Goal: Task Accomplishment & Management: Complete application form

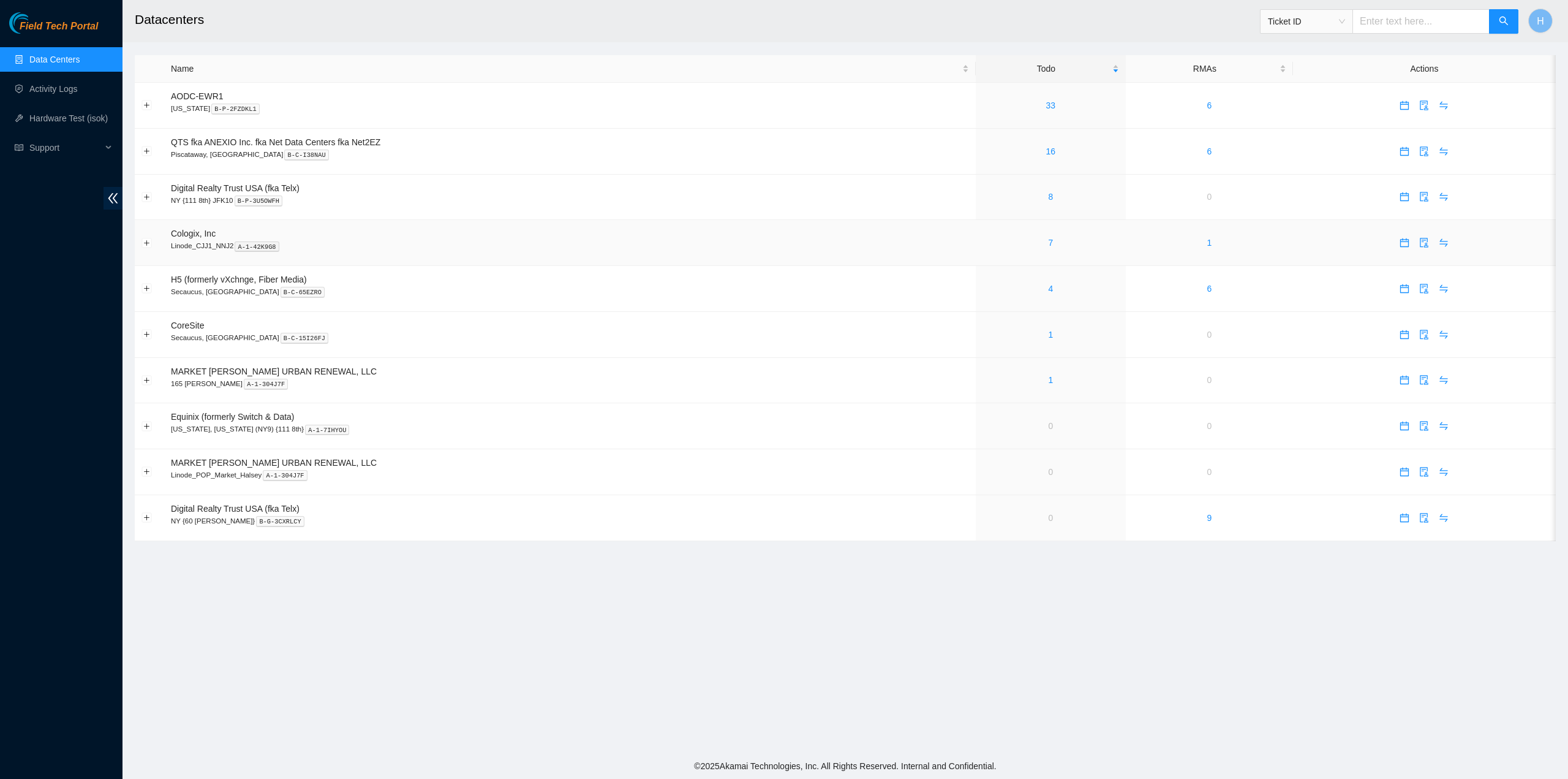
click at [1040, 248] on div "7" at bounding box center [1051, 243] width 137 height 13
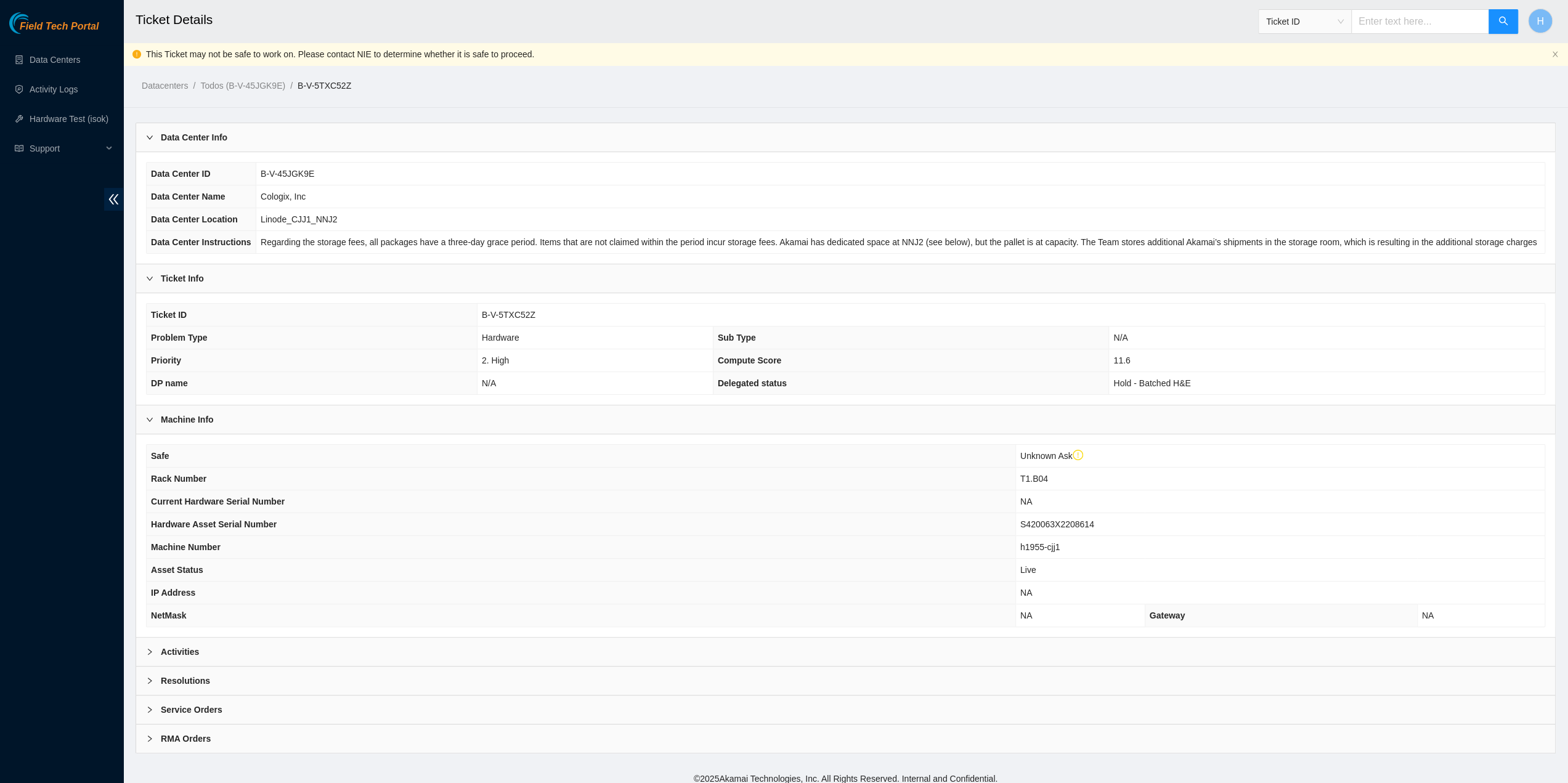
click at [426, 652] on div "Activities" at bounding box center [845, 652] width 1419 height 28
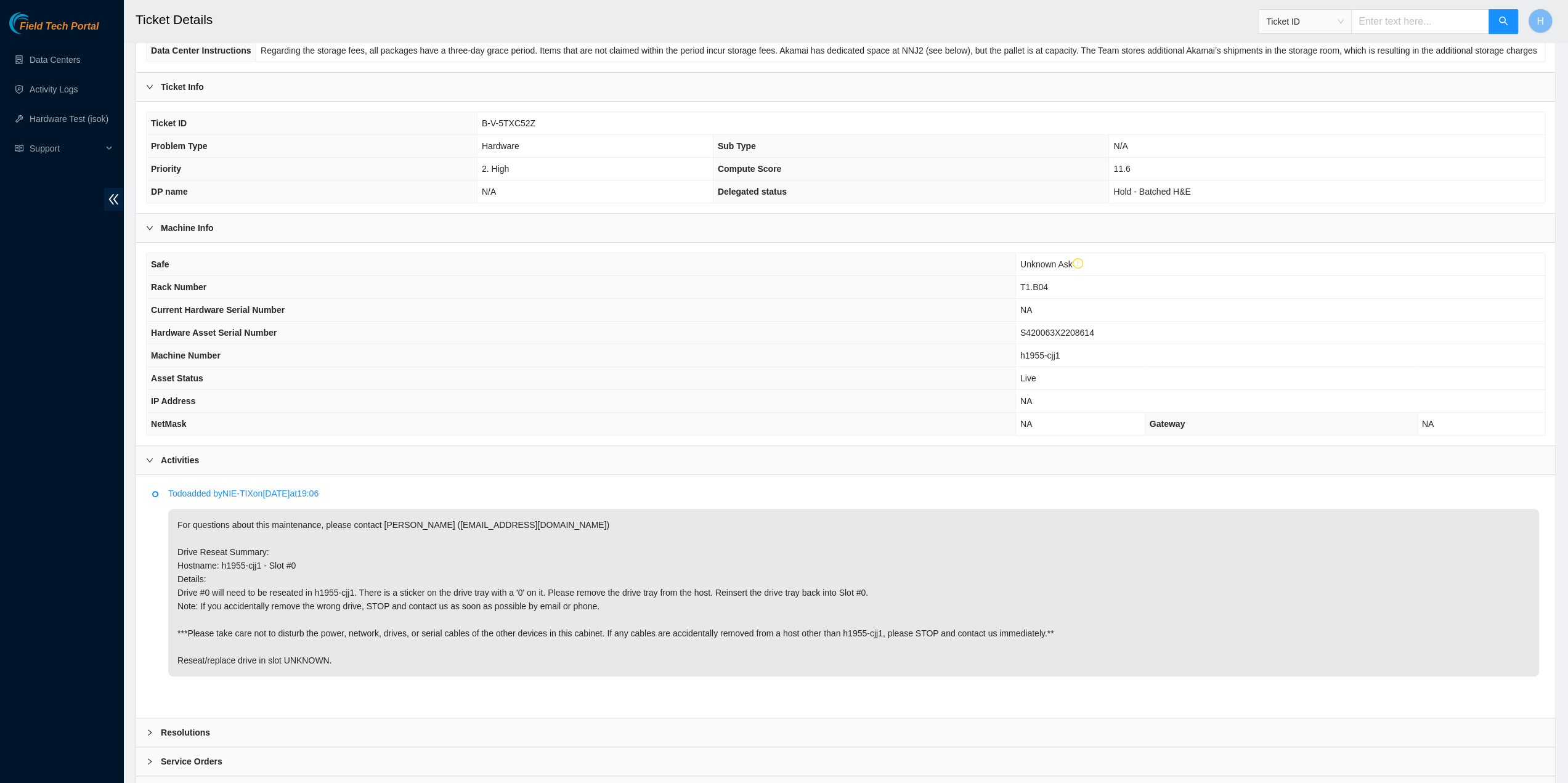
scroll to position [245, 0]
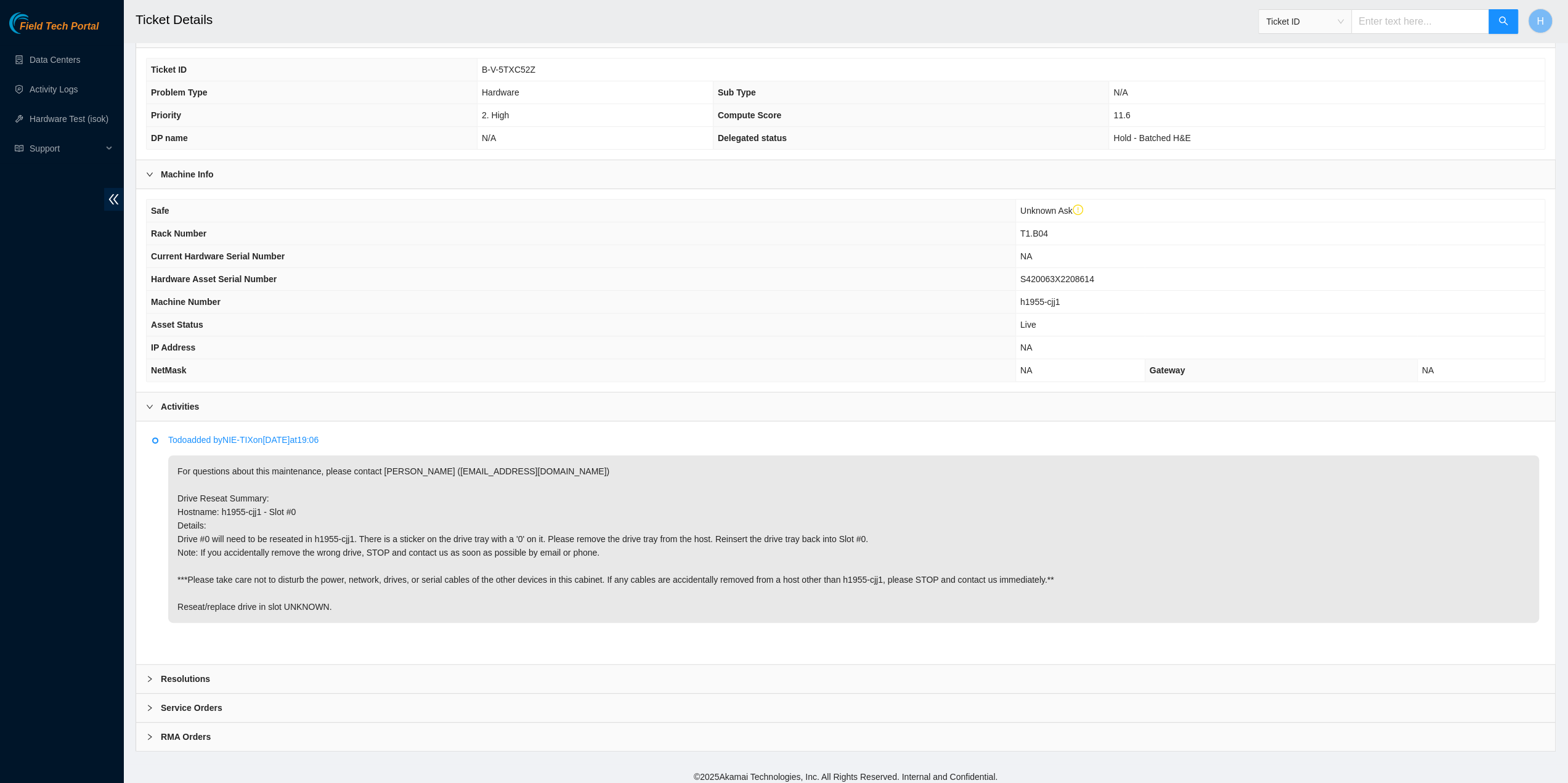
click at [491, 592] on p "For questions about this maintenance, please contact Alex Abelson (aabelson@aka…" at bounding box center [854, 538] width 1371 height 168
click at [380, 549] on p "For questions about this maintenance, please contact Alex Abelson (aabelson@aka…" at bounding box center [854, 538] width 1371 height 168
click at [1408, 113] on td "11.6" at bounding box center [1327, 115] width 435 height 23
click at [1025, 231] on span "T1.B04" at bounding box center [1034, 233] width 28 height 10
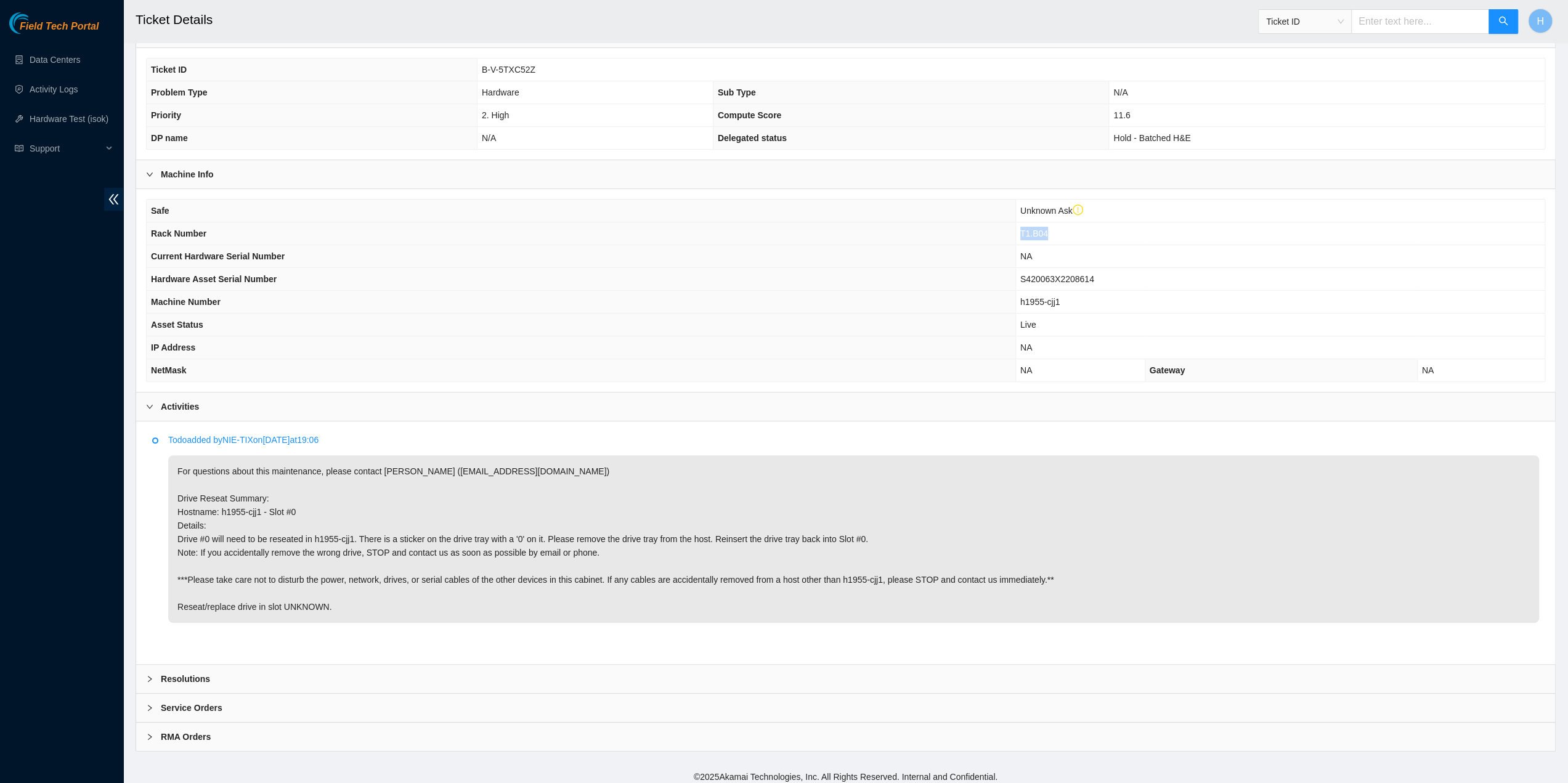
click at [1025, 231] on span "T1.B04" at bounding box center [1034, 233] width 28 height 10
copy span "T1.B04"
click at [271, 508] on p "For questions about this maintenance, please contact Alex Abelson (aabelson@aka…" at bounding box center [854, 538] width 1371 height 168
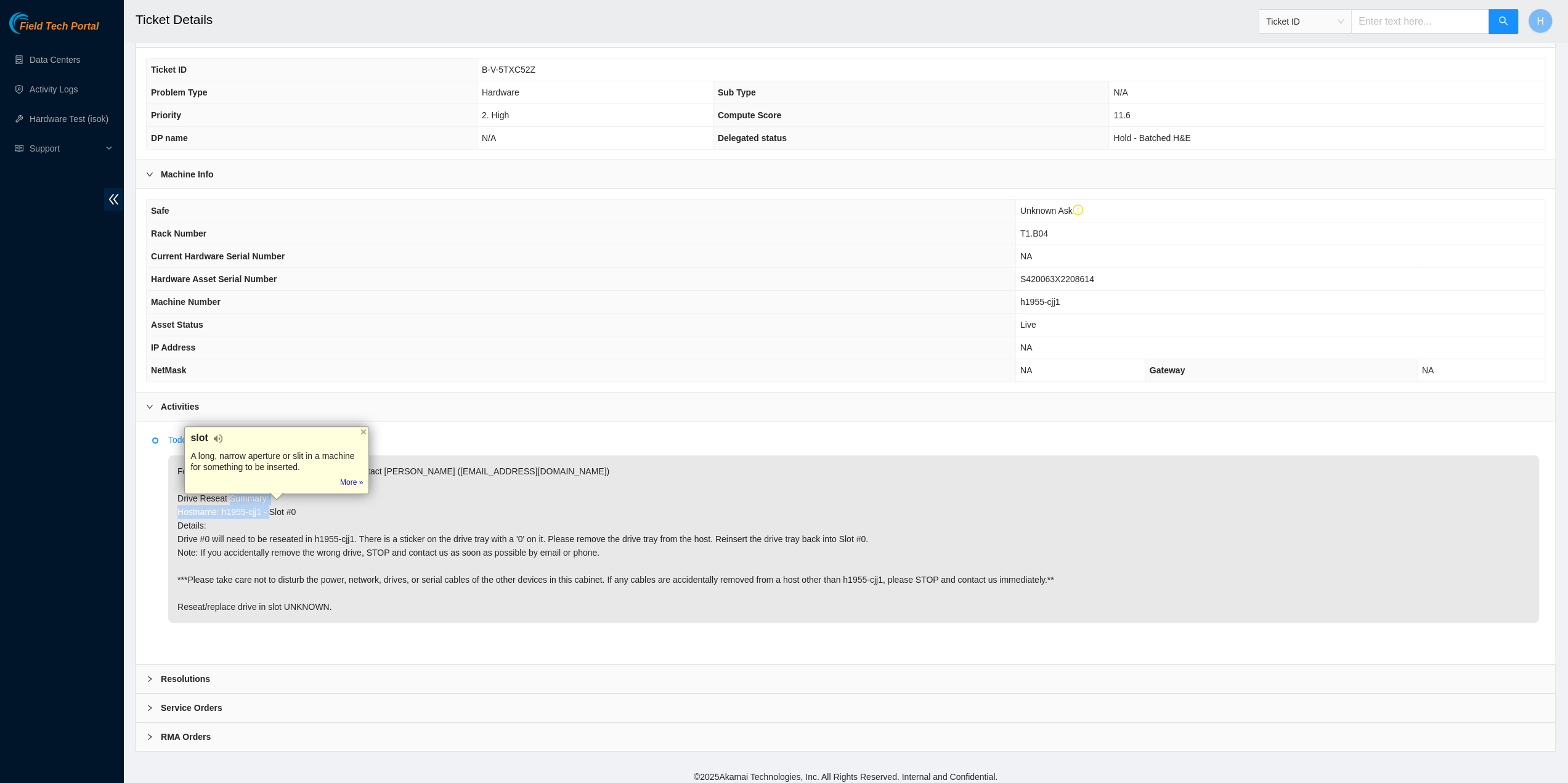
click at [271, 508] on p "For questions about this maintenance, please contact Alex Abelson (aabelson@aka…" at bounding box center [854, 538] width 1371 height 168
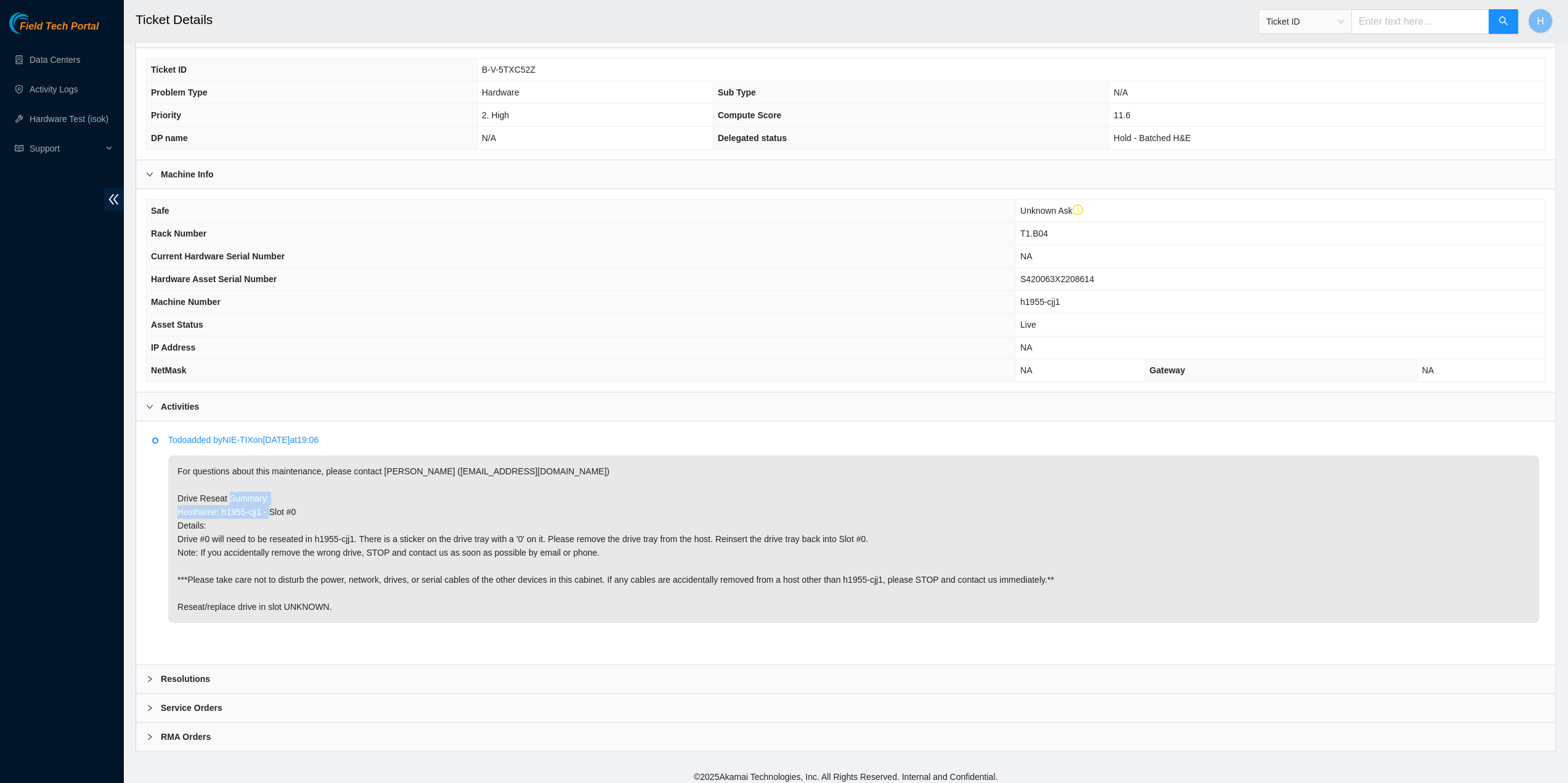
copy p "Hostname: h1955-cjj1 - Slot #0 D"
click at [202, 672] on b "Resolutions" at bounding box center [185, 679] width 49 height 13
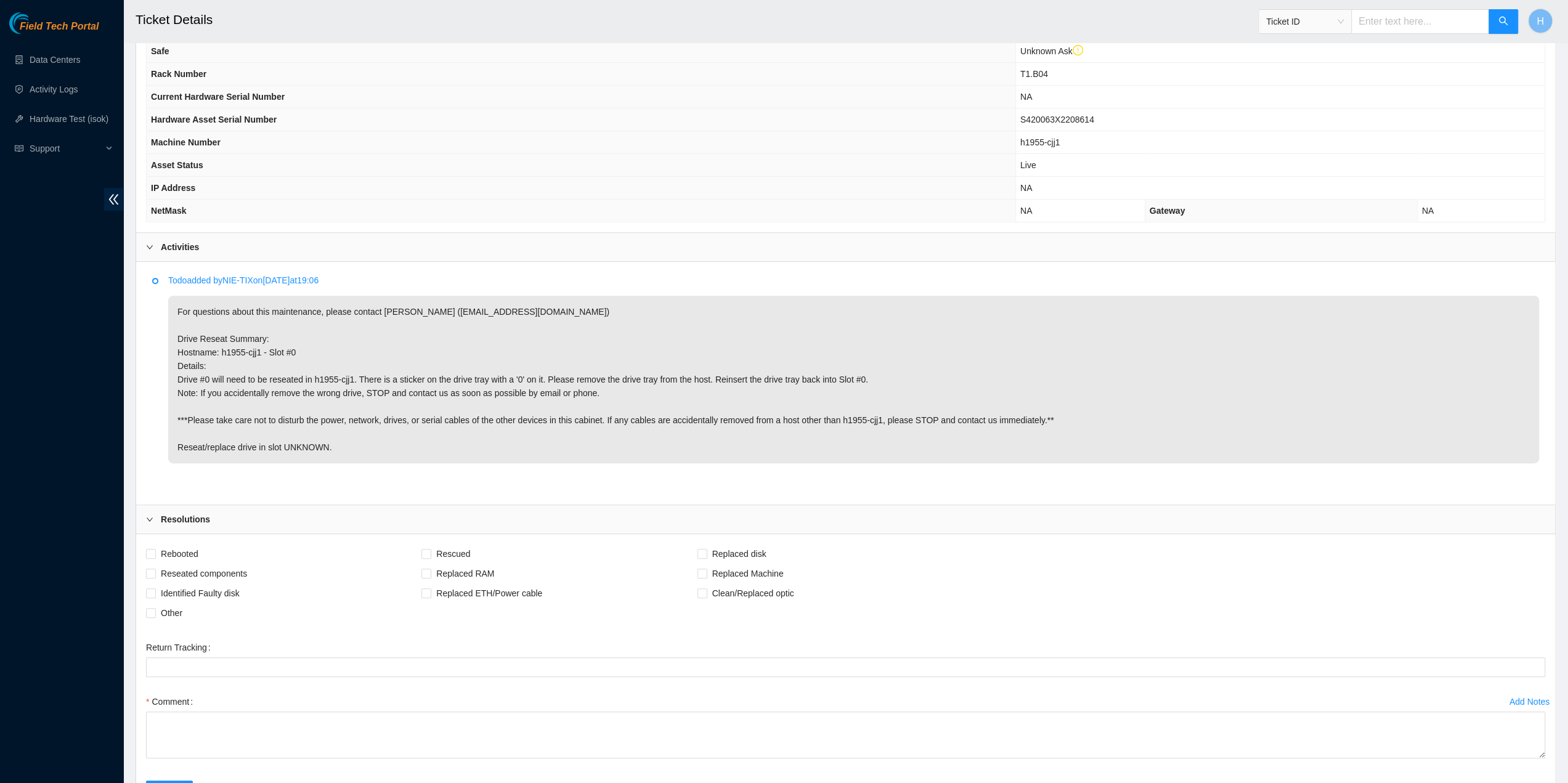
scroll to position [536, 0]
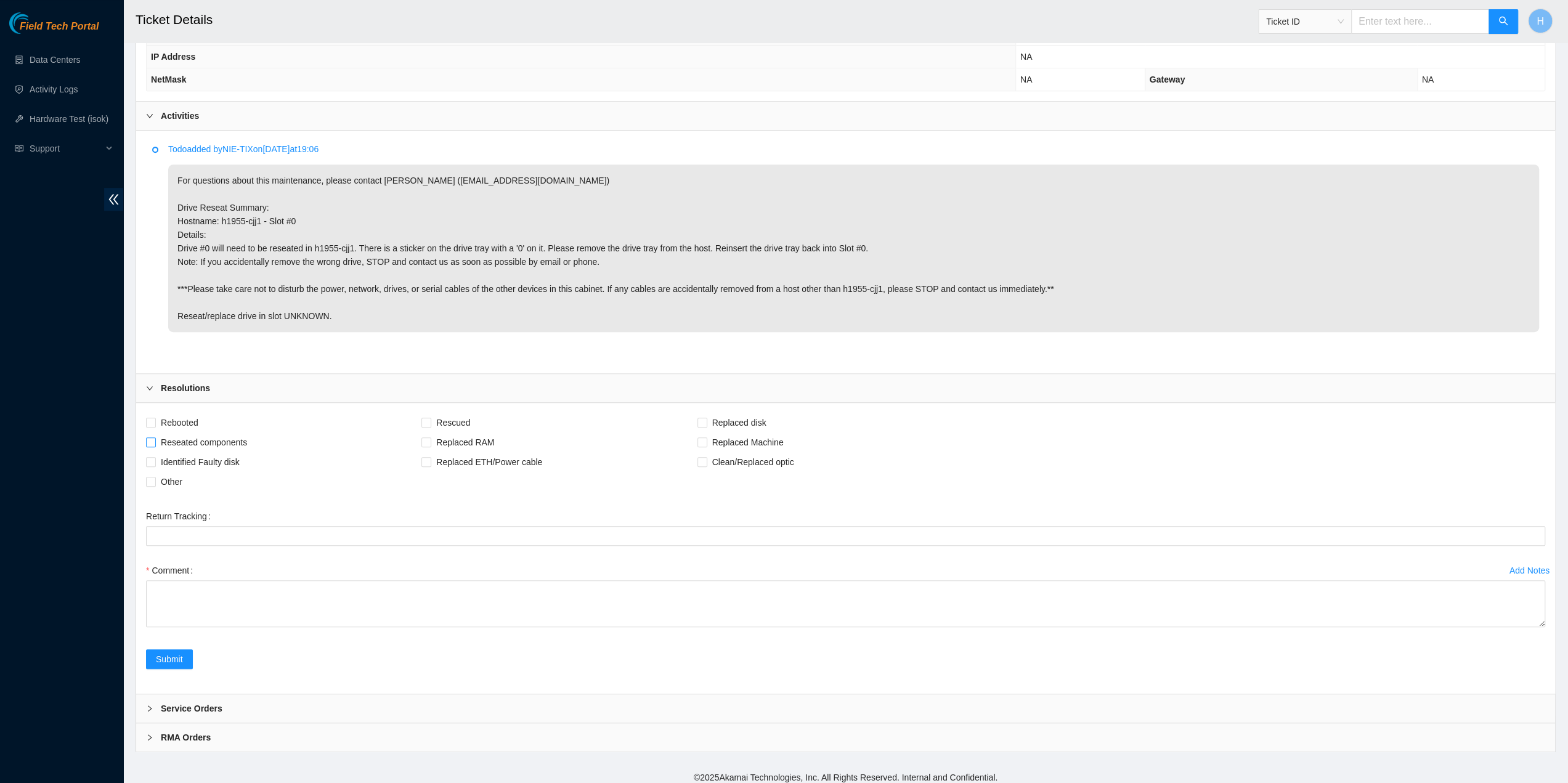
click at [154, 441] on span at bounding box center [151, 442] width 10 height 10
click at [154, 441] on input "Reseated components" at bounding box center [150, 441] width 9 height 9
checkbox input "true"
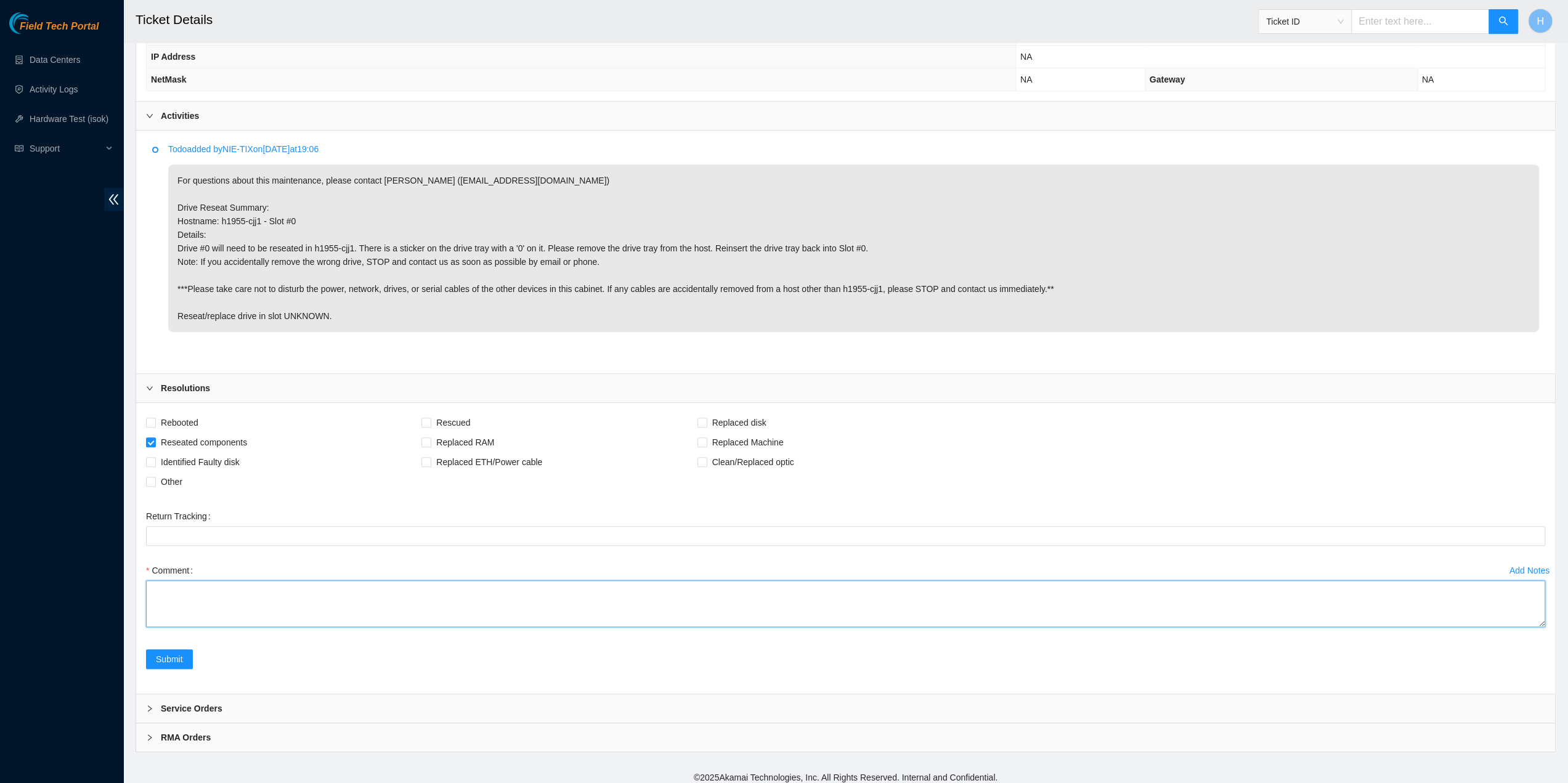
click at [173, 608] on textarea "Comment" at bounding box center [846, 603] width 1399 height 46
type textarea "Reseated slot 0"
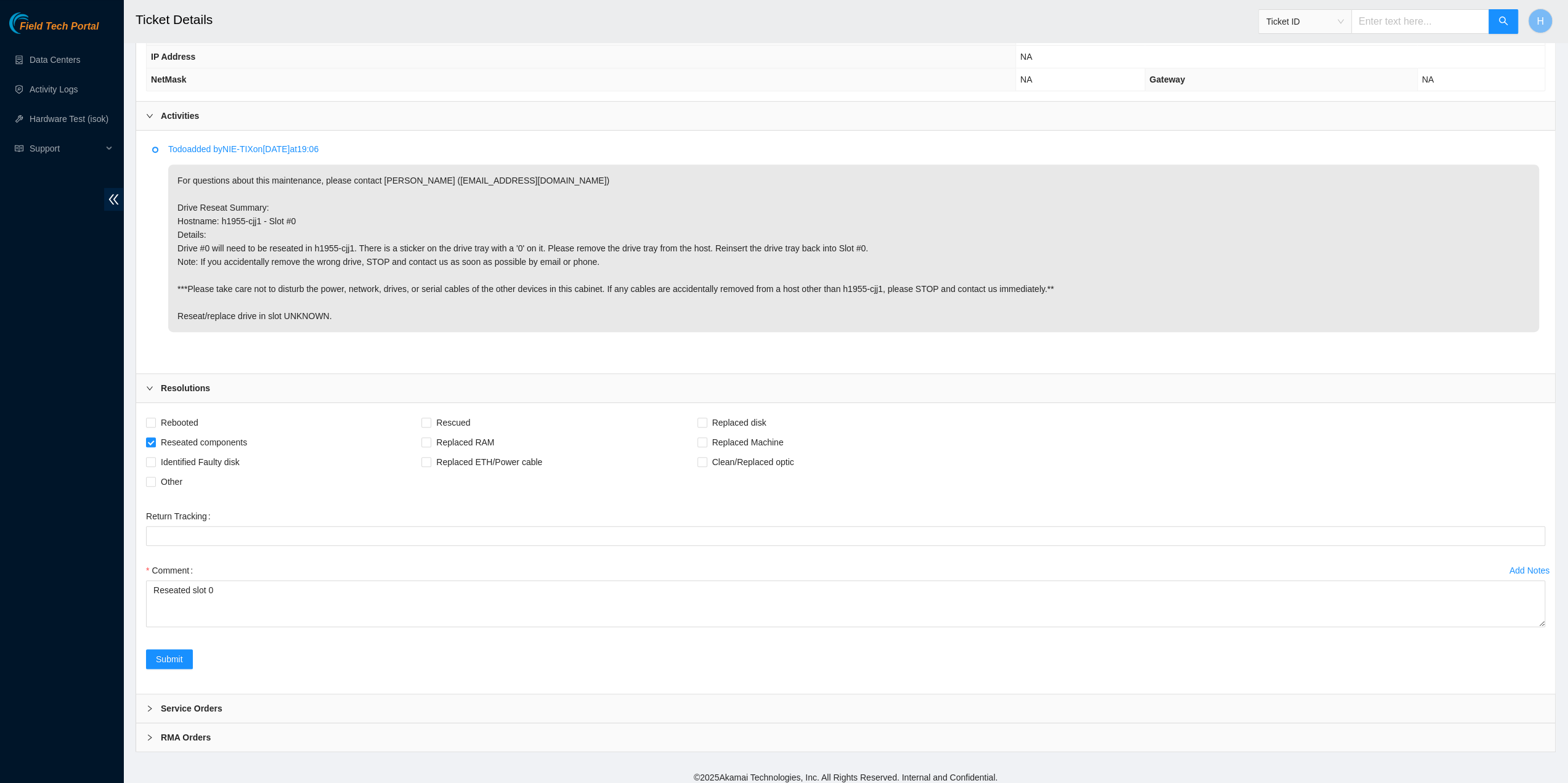
click at [161, 641] on div "Add Notes Comment Reseated slot 0" at bounding box center [845, 605] width 1409 height 89
click at [161, 649] on button "Submit" at bounding box center [169, 658] width 47 height 20
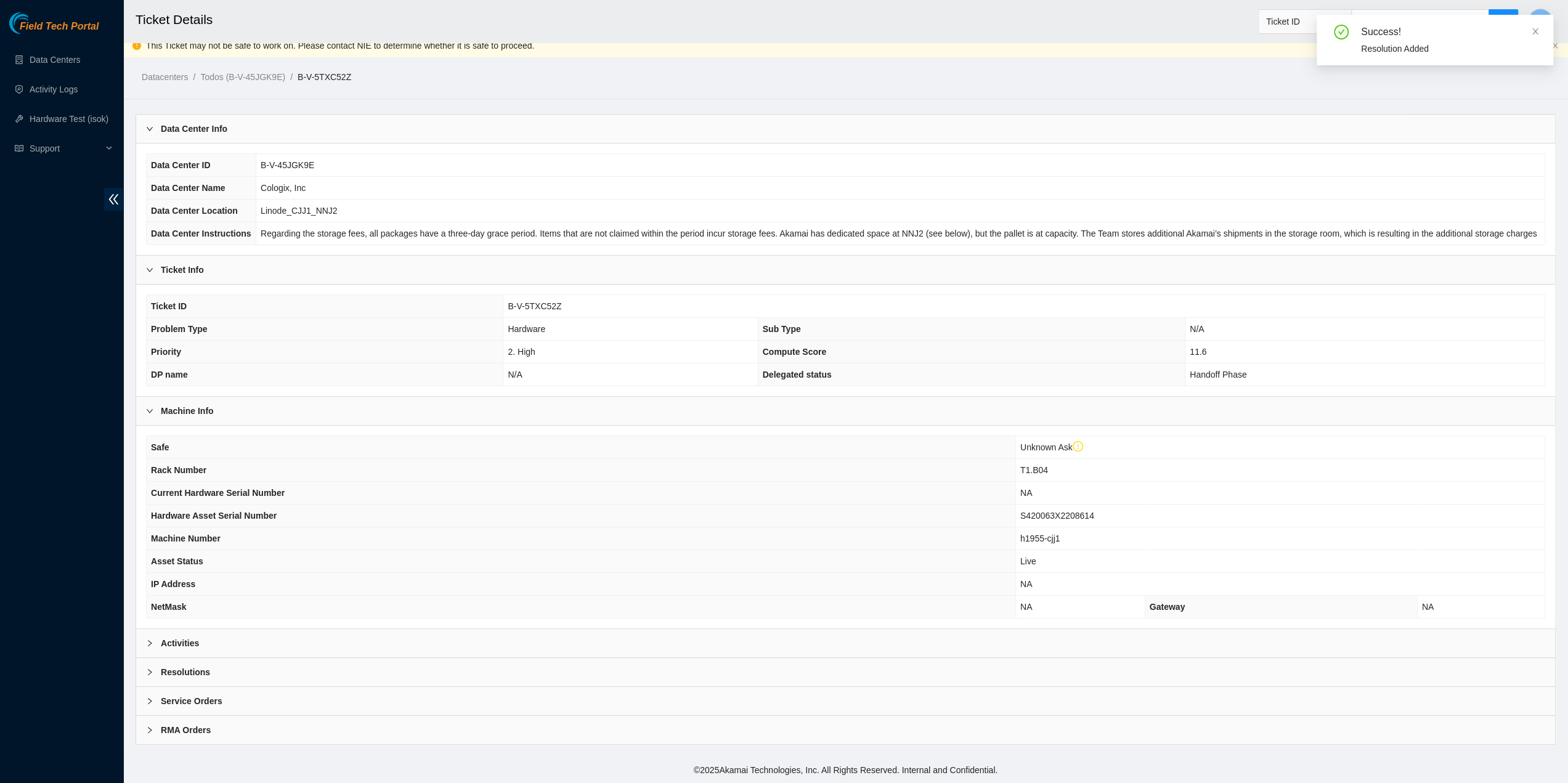
scroll to position [2, 0]
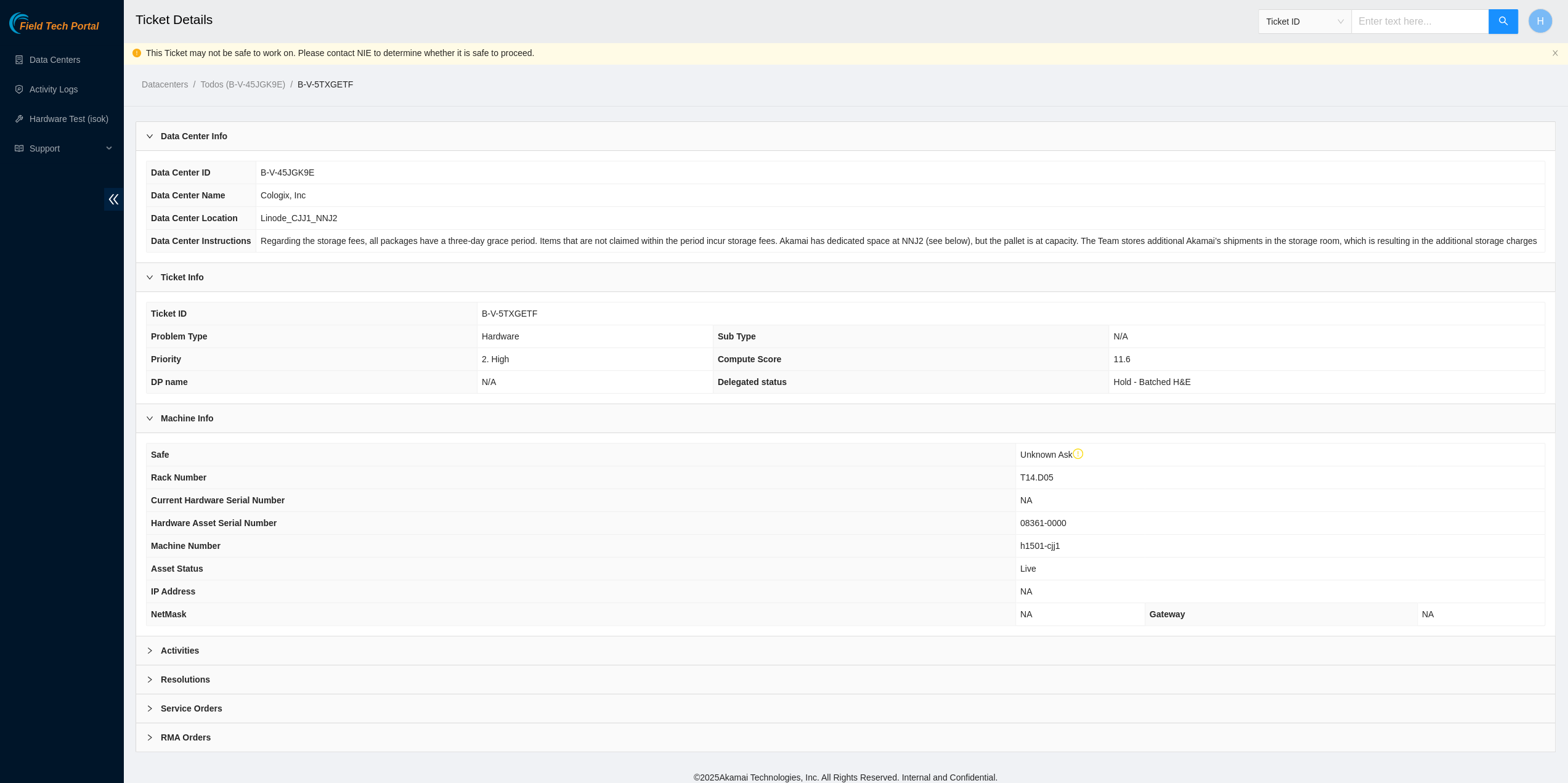
scroll to position [2, 0]
click at [425, 651] on div "Activities" at bounding box center [845, 650] width 1419 height 28
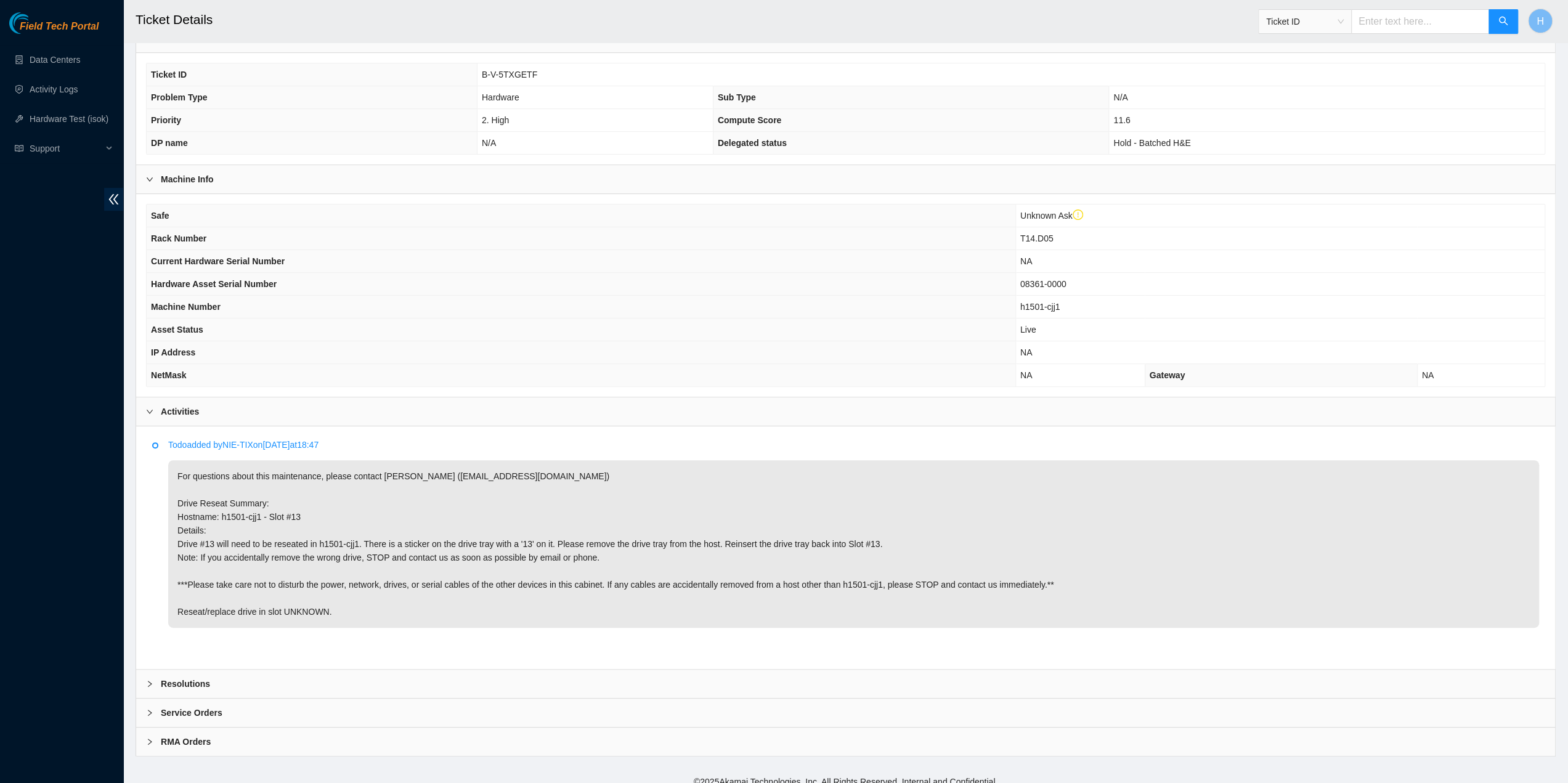
scroll to position [245, 0]
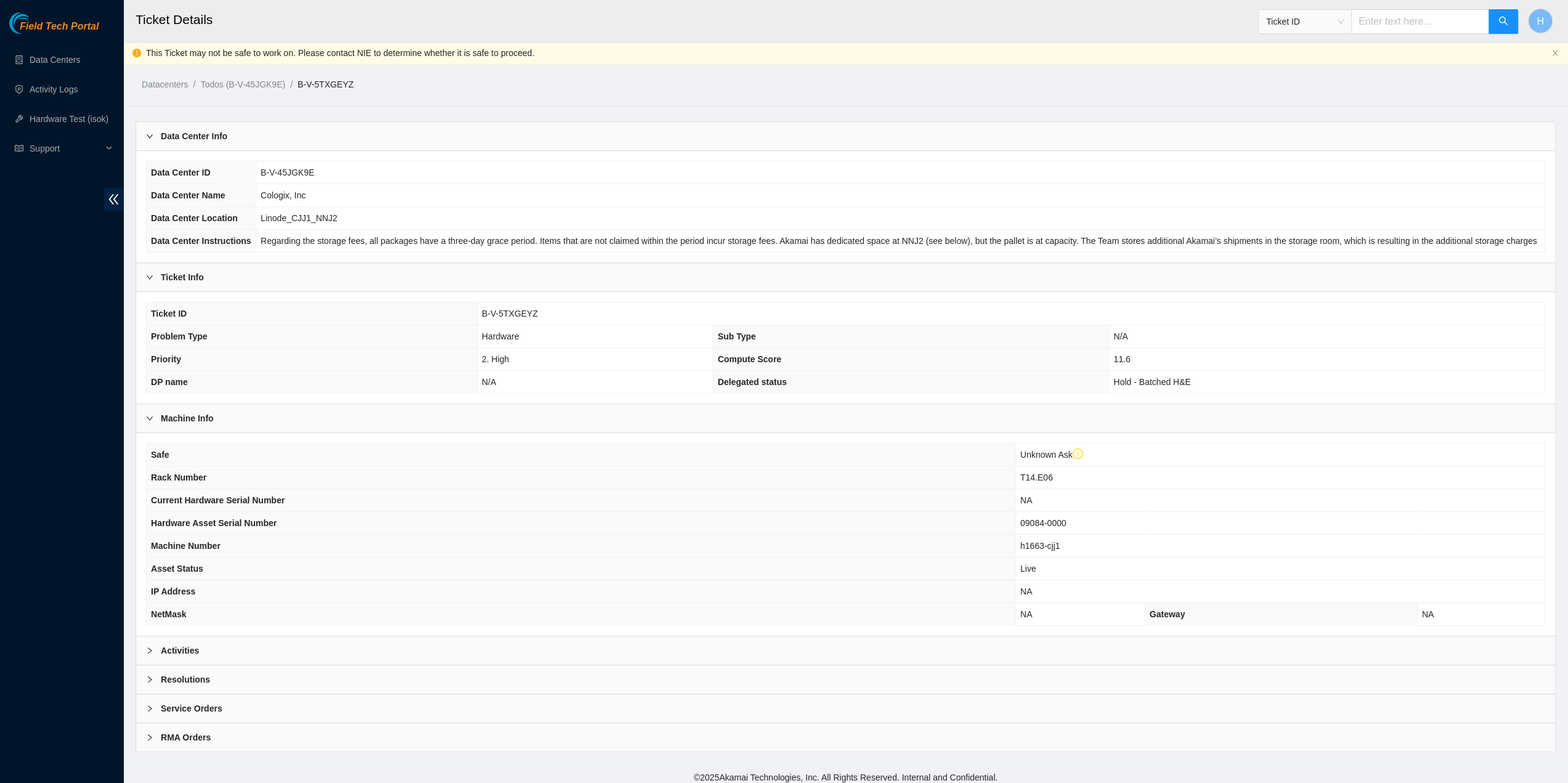
scroll to position [2, 0]
click at [423, 650] on div "Activities" at bounding box center [845, 650] width 1419 height 28
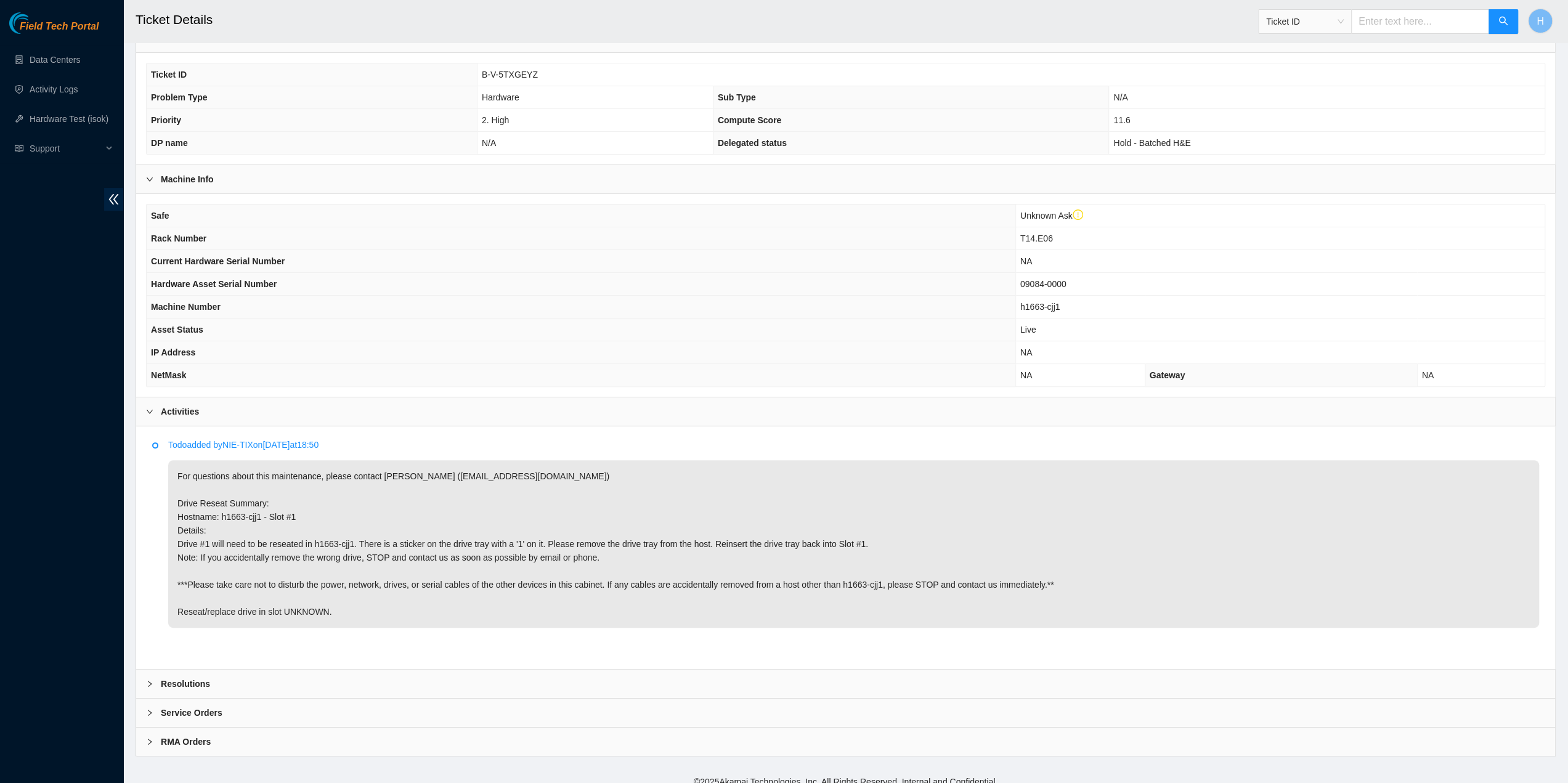
scroll to position [245, 0]
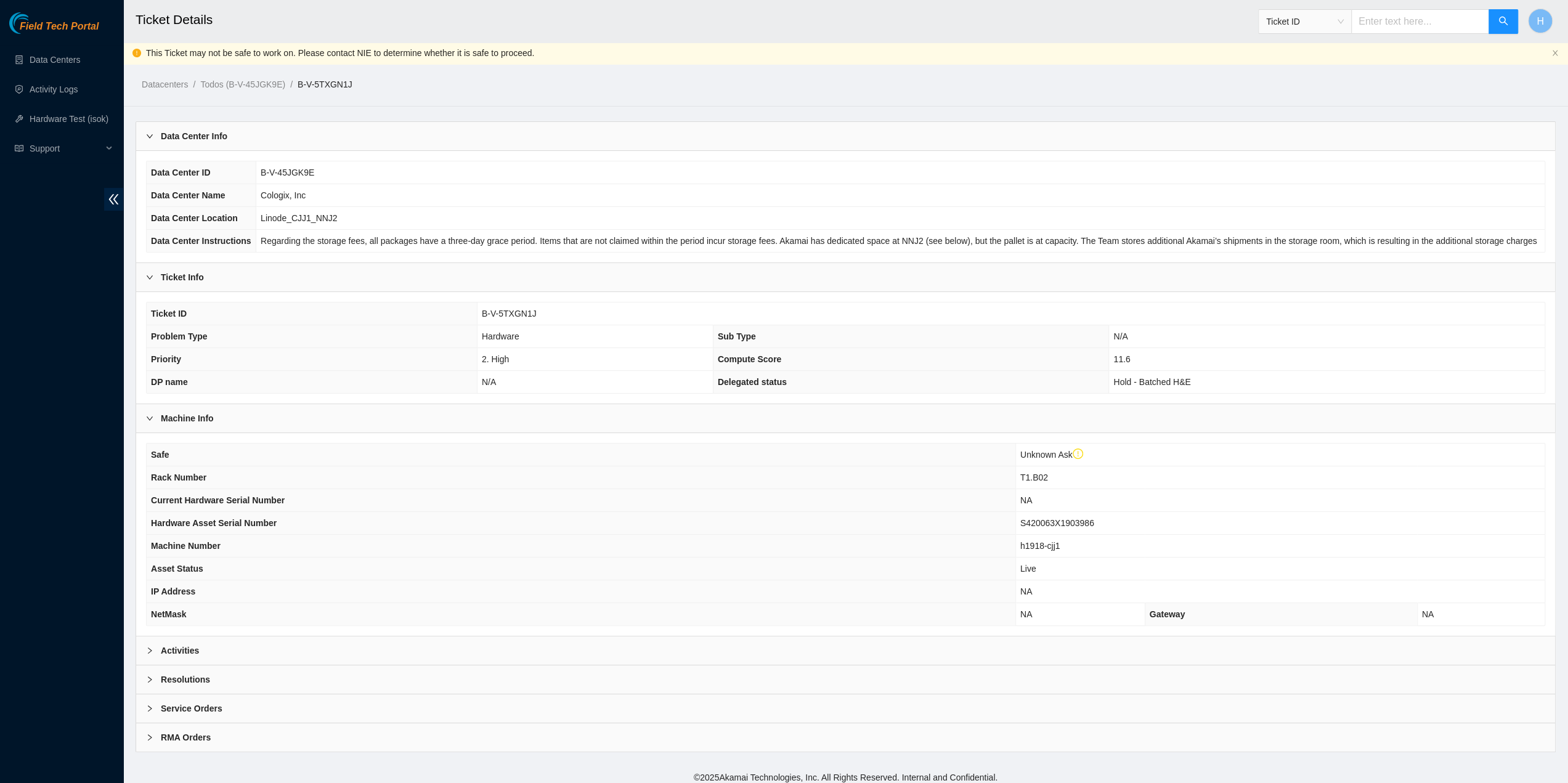
scroll to position [2, 0]
click at [424, 648] on div "Activities" at bounding box center [845, 650] width 1419 height 28
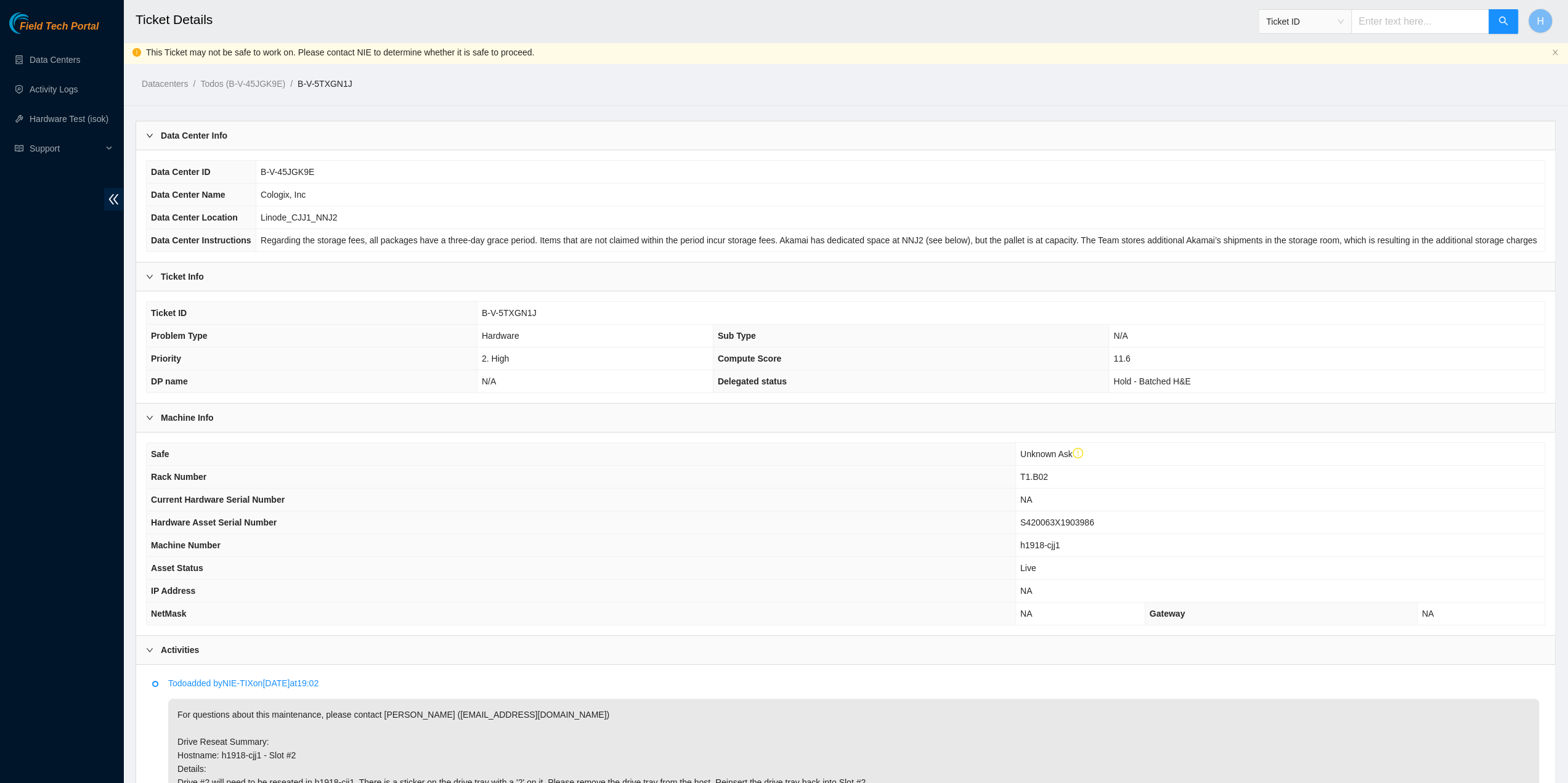
scroll to position [245, 0]
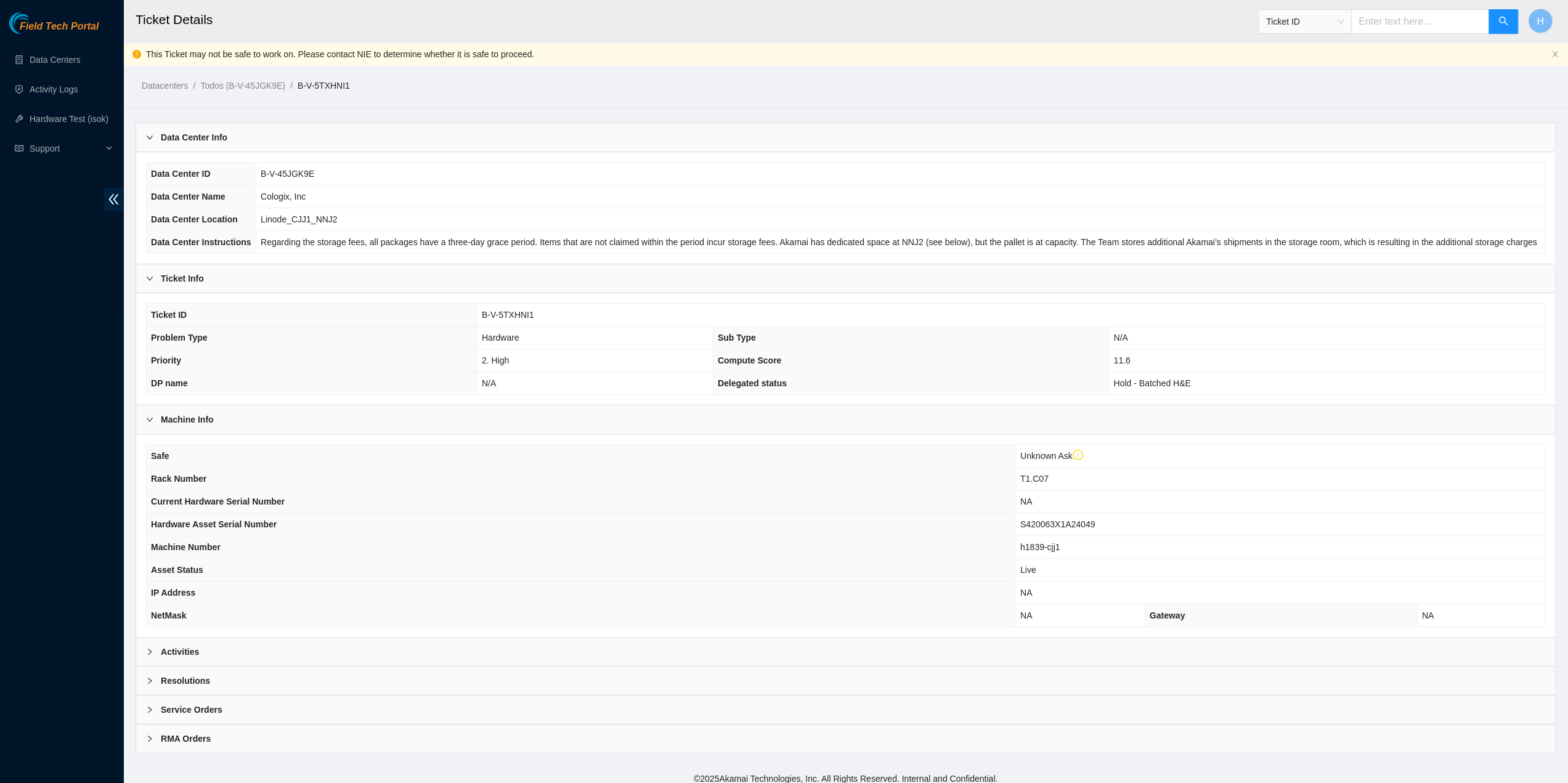
click at [424, 651] on div "Activities" at bounding box center [845, 652] width 1419 height 28
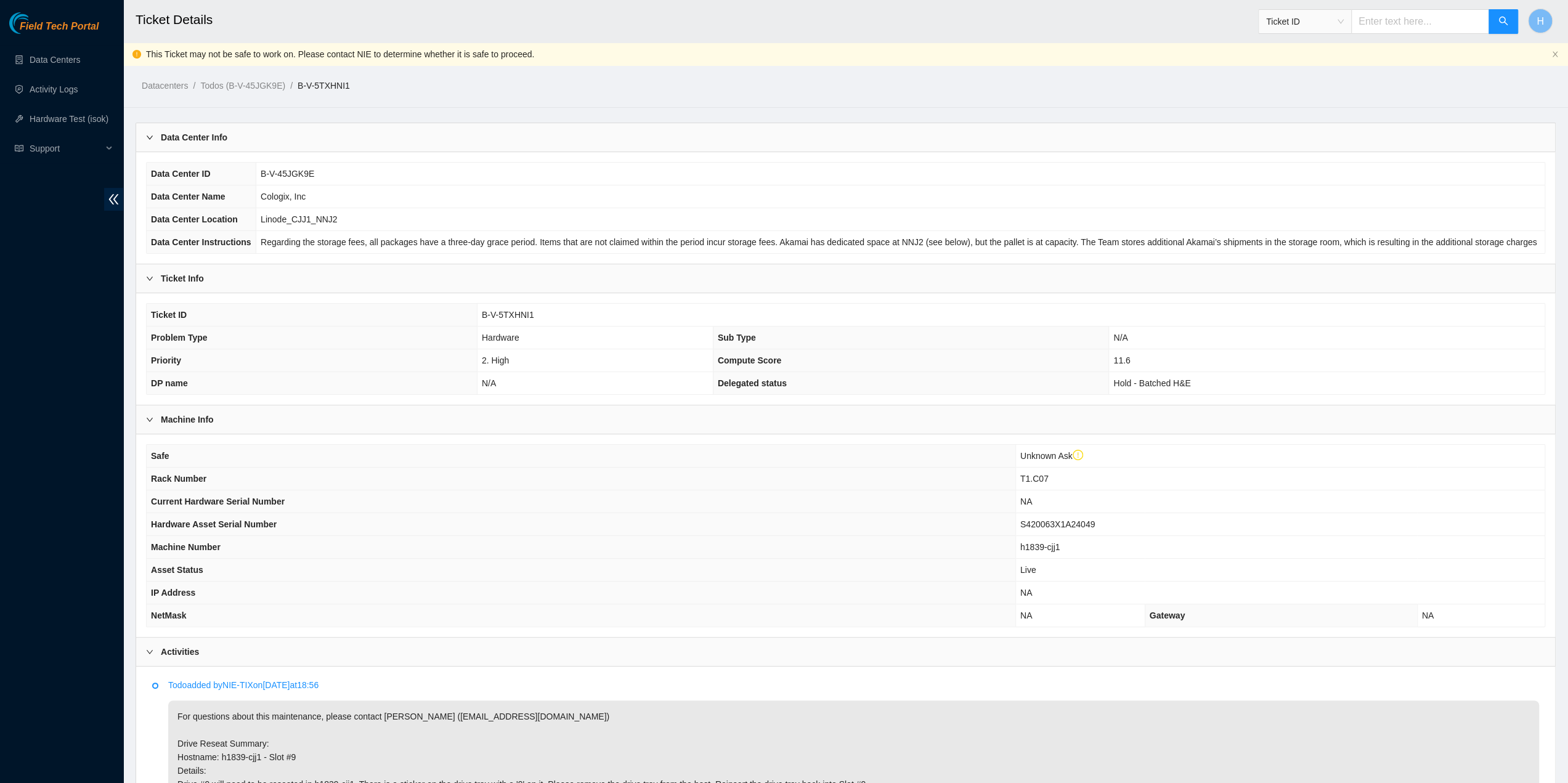
scroll to position [245, 0]
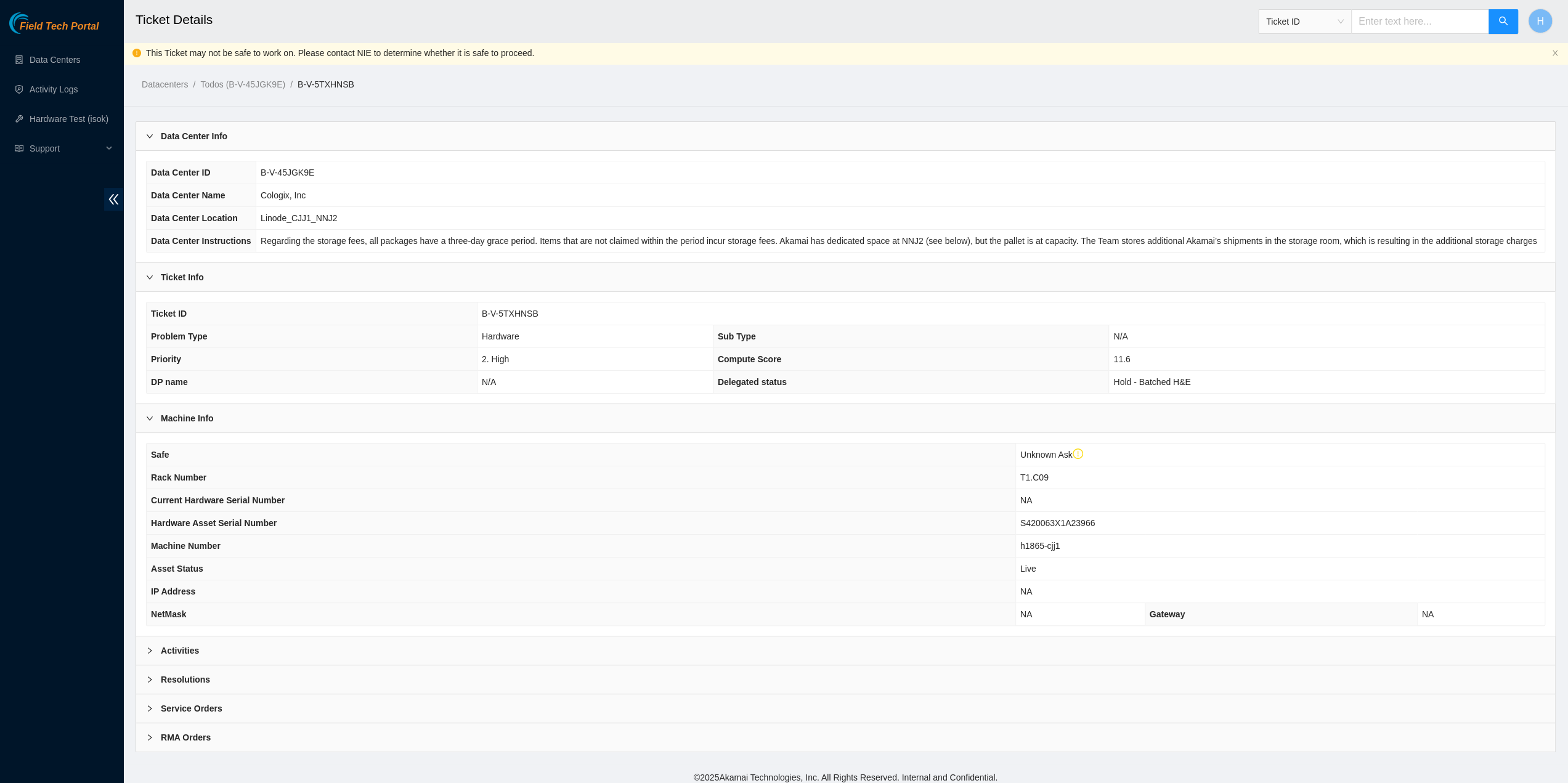
scroll to position [2, 0]
click at [424, 648] on div "Activities" at bounding box center [845, 650] width 1419 height 28
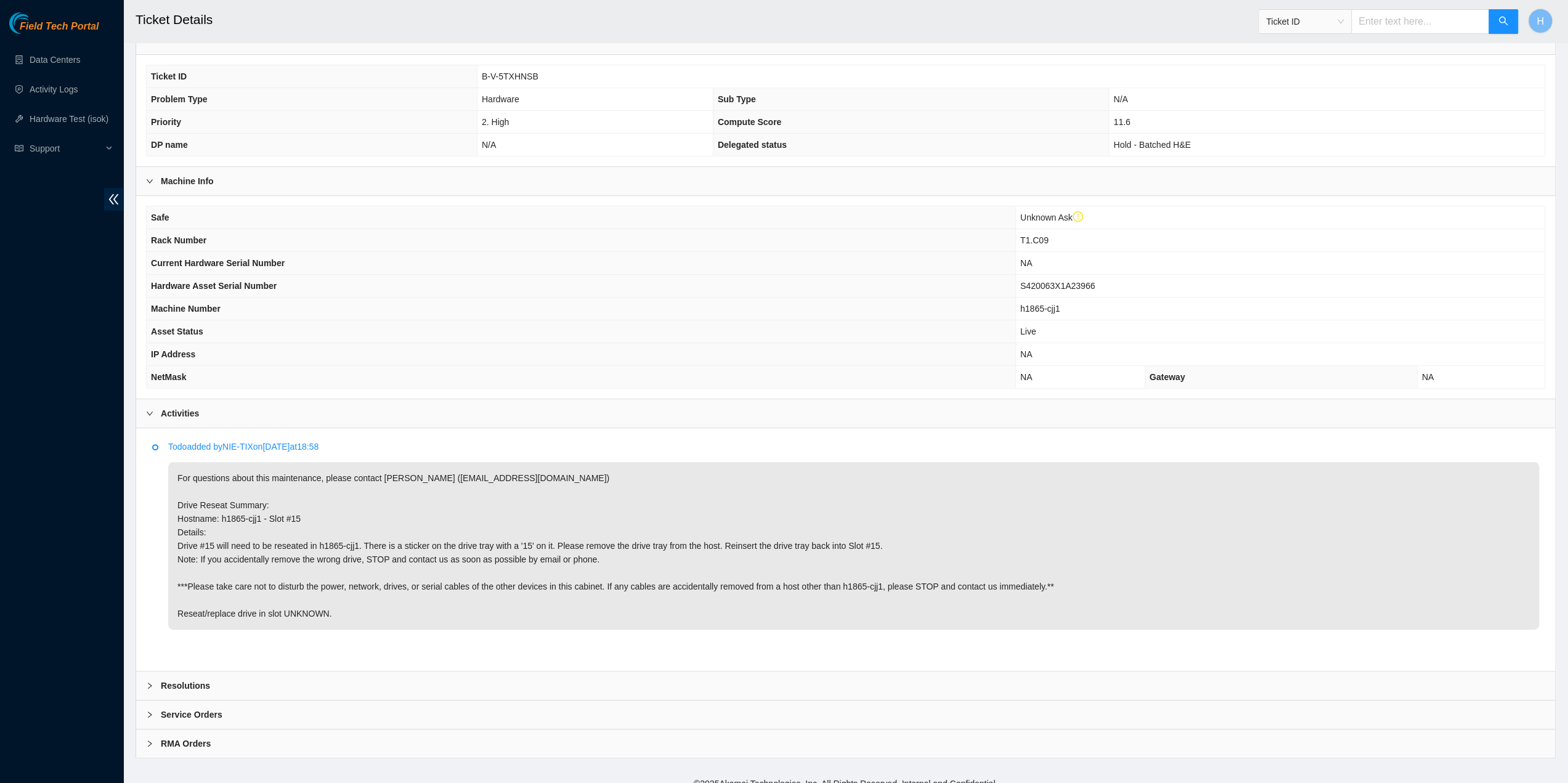
scroll to position [245, 0]
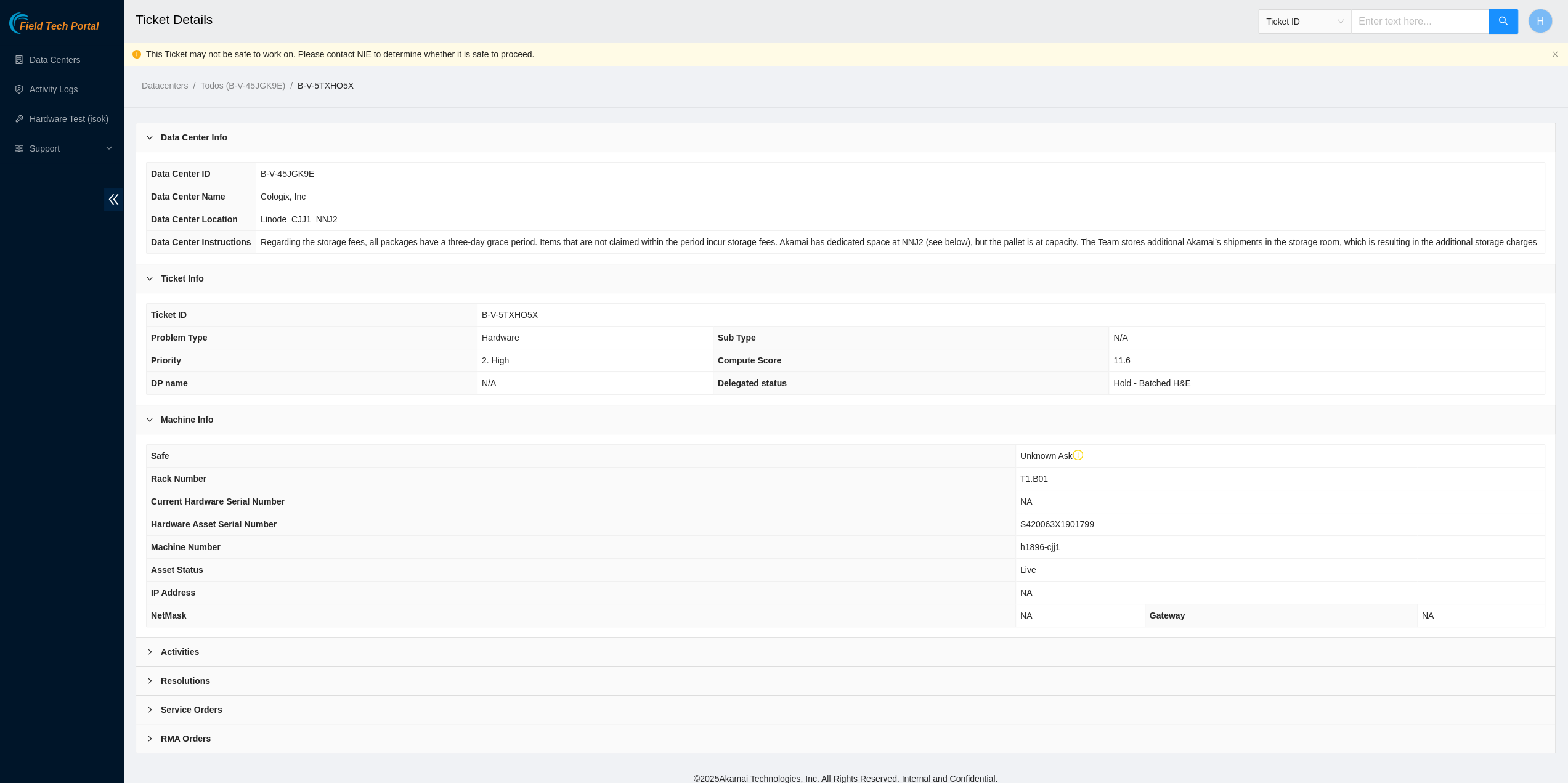
click at [424, 648] on div "Activities" at bounding box center [845, 652] width 1419 height 28
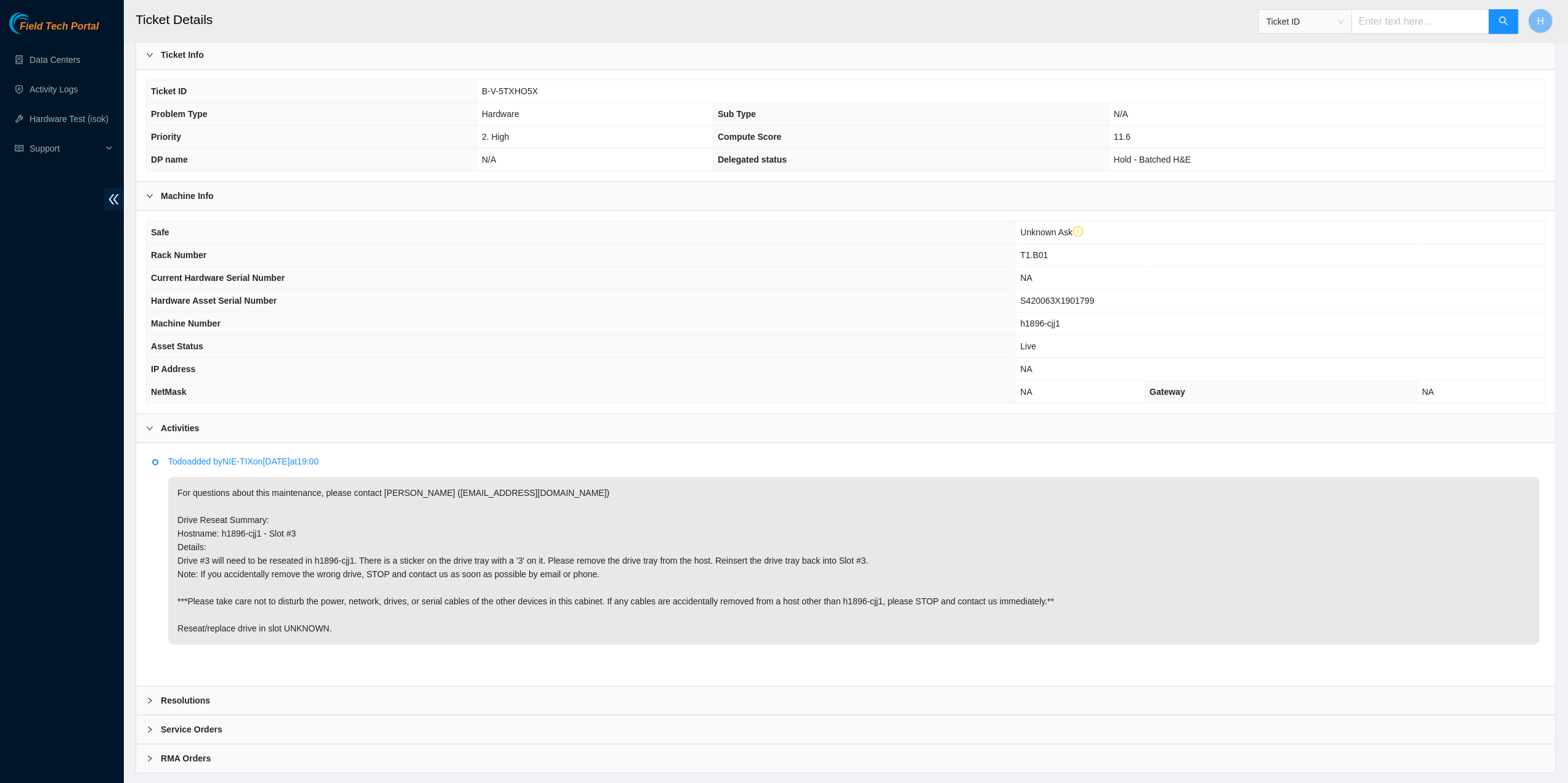
scroll to position [245, 0]
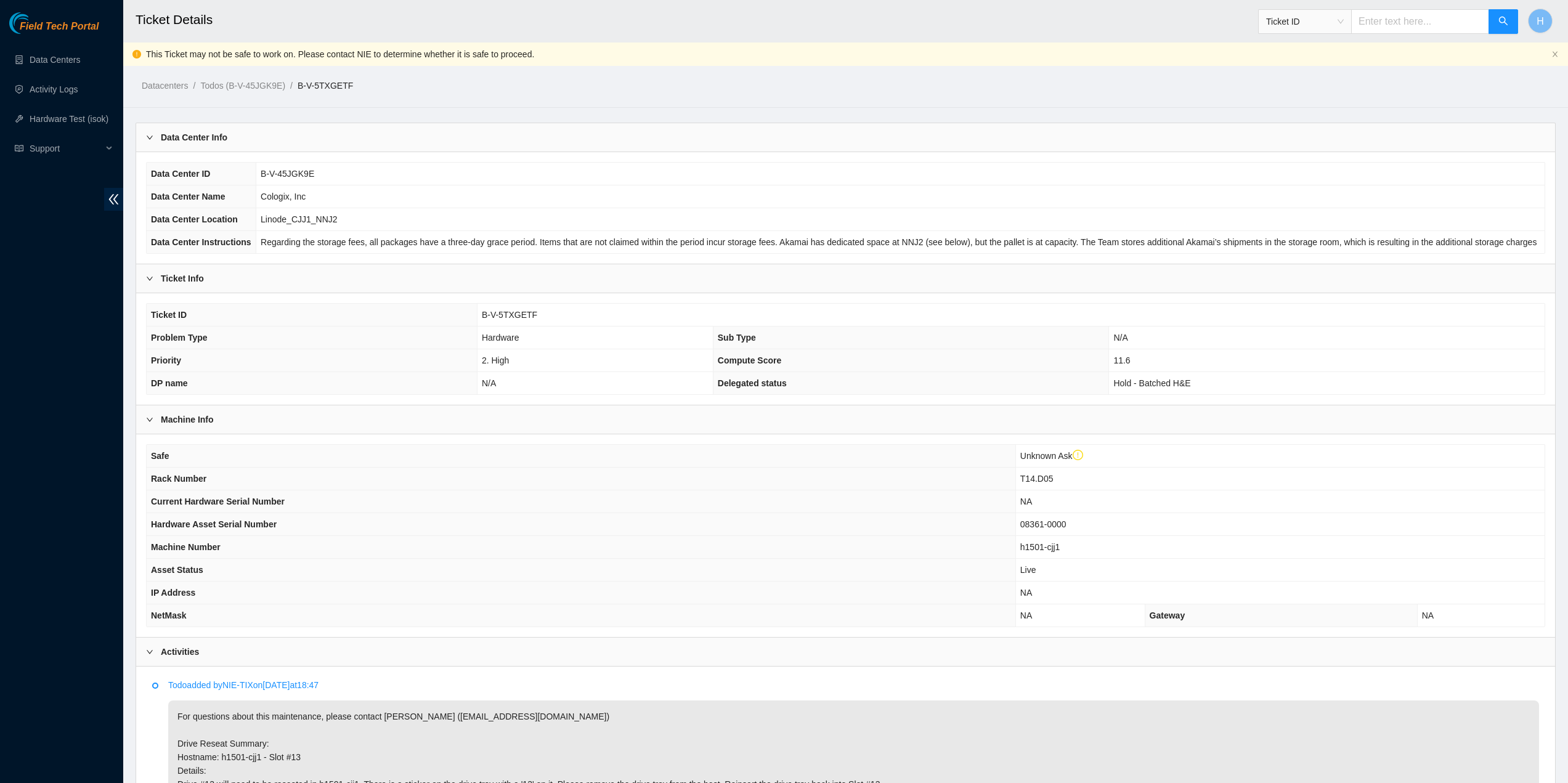
scroll to position [245, 0]
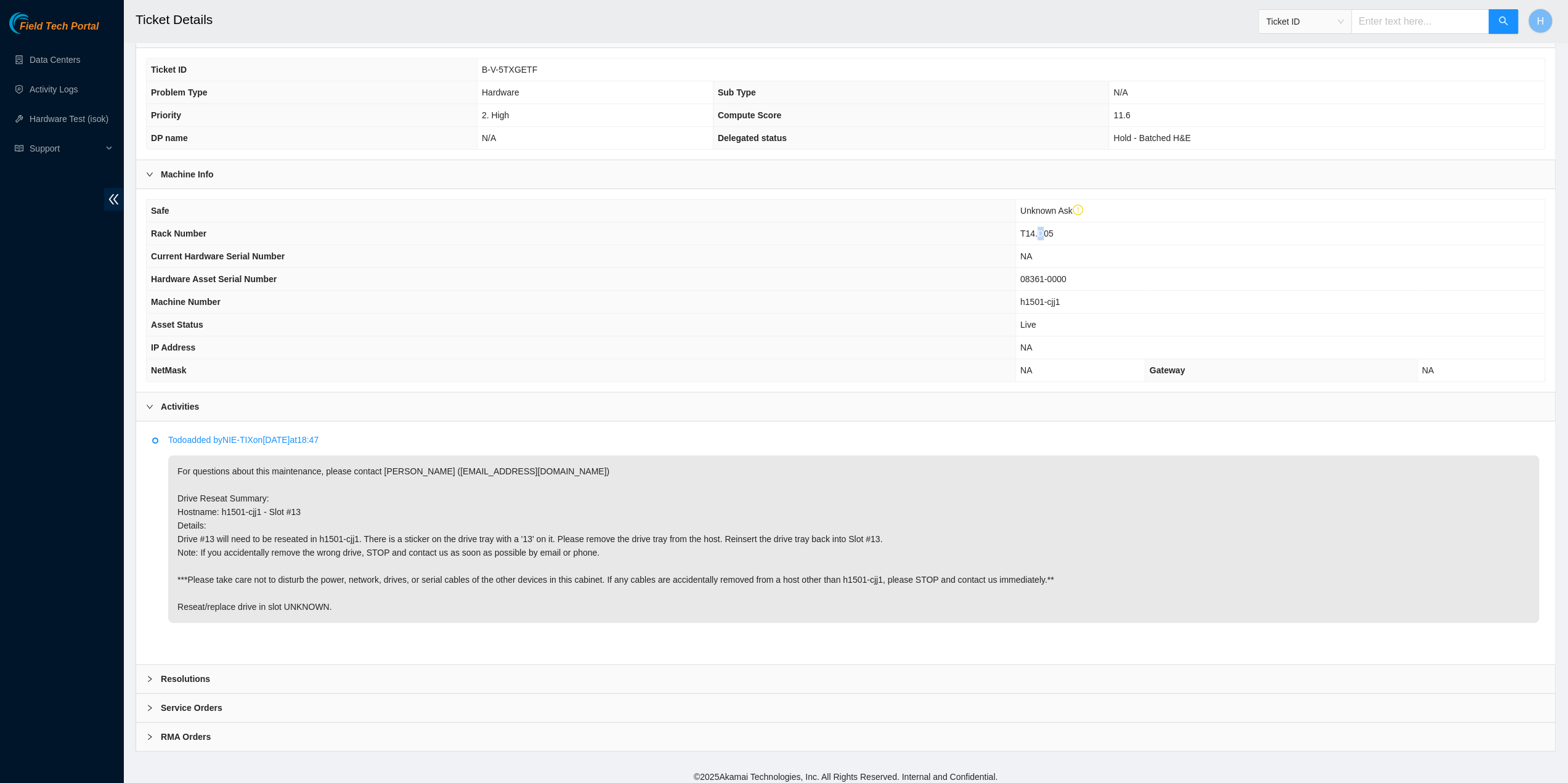
click at [1040, 239] on td "T14.D05" at bounding box center [1279, 234] width 529 height 23
click at [1039, 238] on td "T14.D05" at bounding box center [1279, 234] width 529 height 23
click at [1039, 233] on span "T14.D05" at bounding box center [1037, 233] width 33 height 10
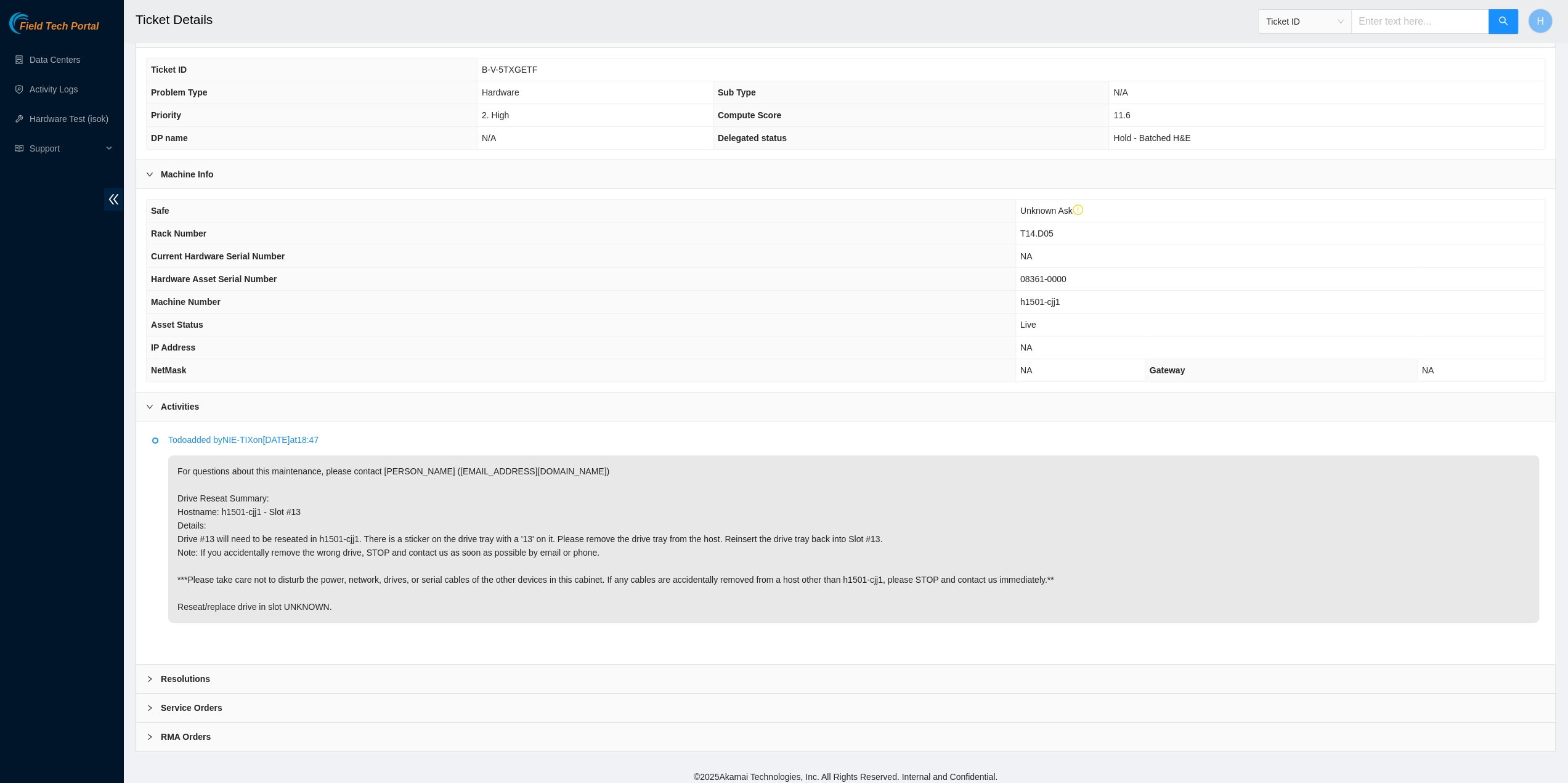
click at [243, 503] on p "For questions about this maintenance, please contact Alex Abelson (aabelson@aka…" at bounding box center [854, 538] width 1371 height 168
copy p "Hostname: h1501-cjj1 - Slot #13 D"
drag, startPoint x: 799, startPoint y: 15, endPoint x: 707, endPoint y: -26, distance: 100.7
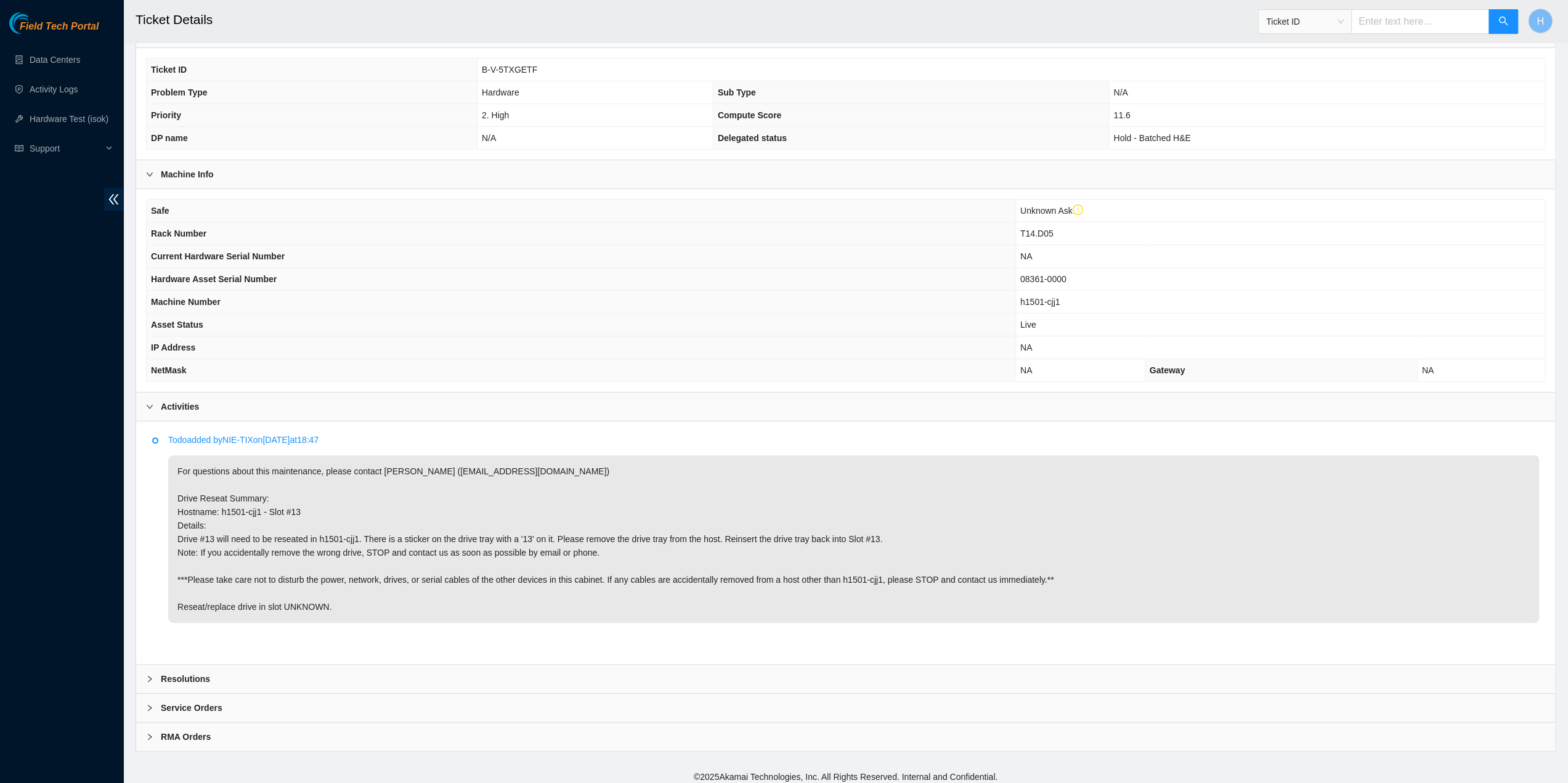
click at [707, 0] on html "Field Tech Portal Data Centers Activity Logs Hardware Test (isok) Support Ticke…" at bounding box center [784, 146] width 1568 height 783
click at [206, 672] on b "Resolutions" at bounding box center [185, 679] width 49 height 13
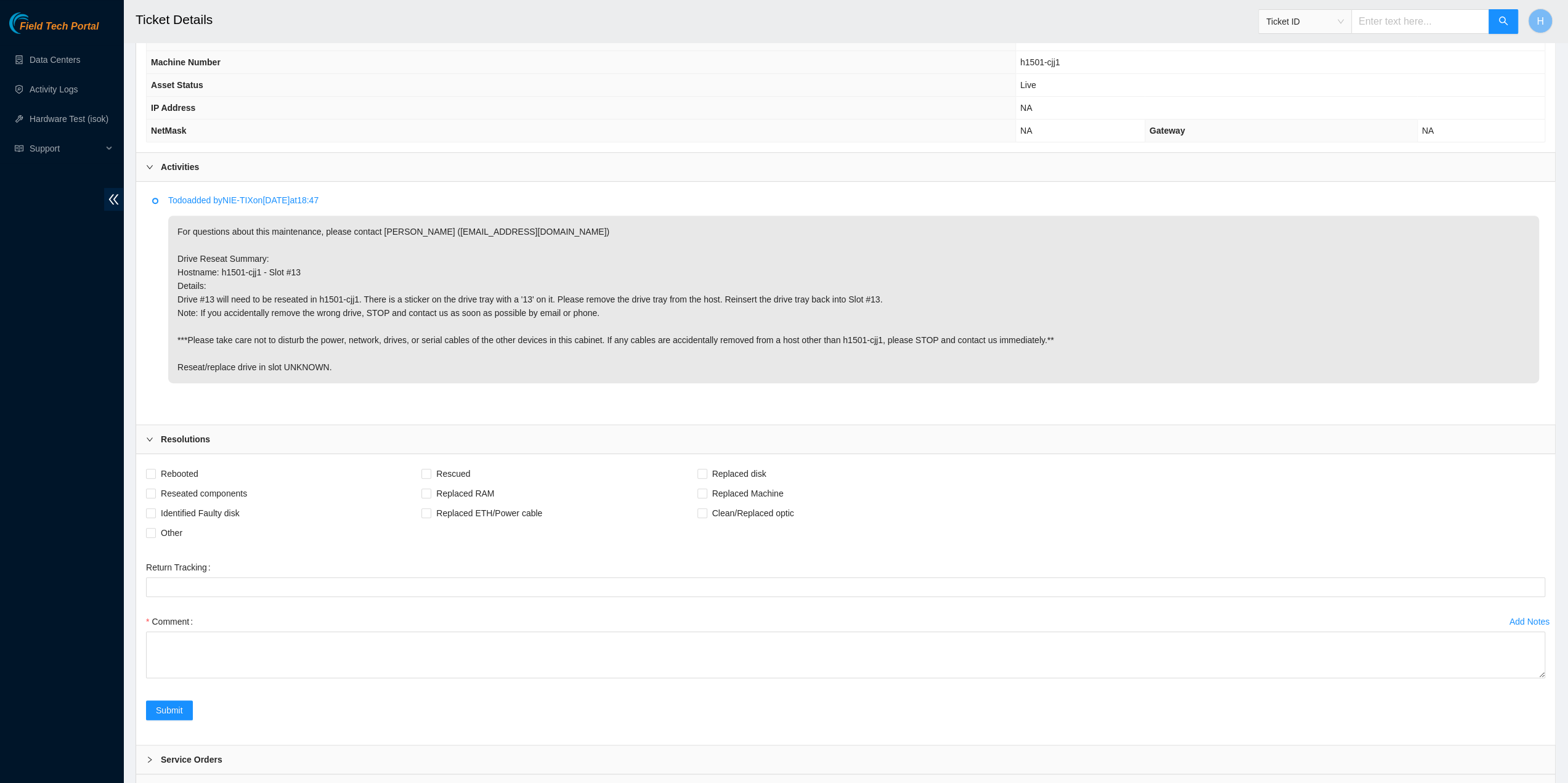
scroll to position [536, 0]
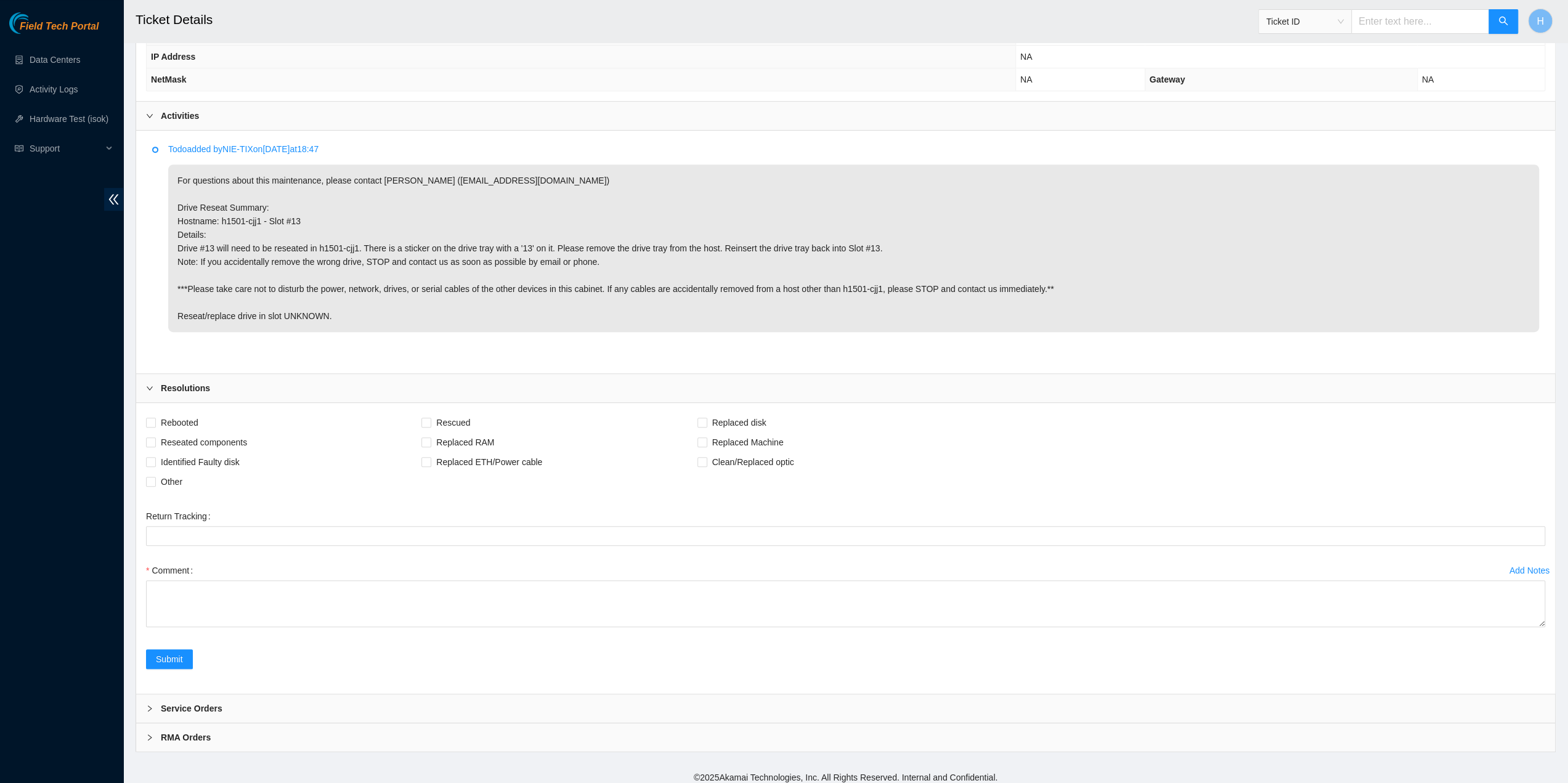
click at [156, 442] on span "Reseated components" at bounding box center [204, 442] width 96 height 20
click at [154, 442] on input "Reseated components" at bounding box center [150, 441] width 9 height 9
checkbox input "true"
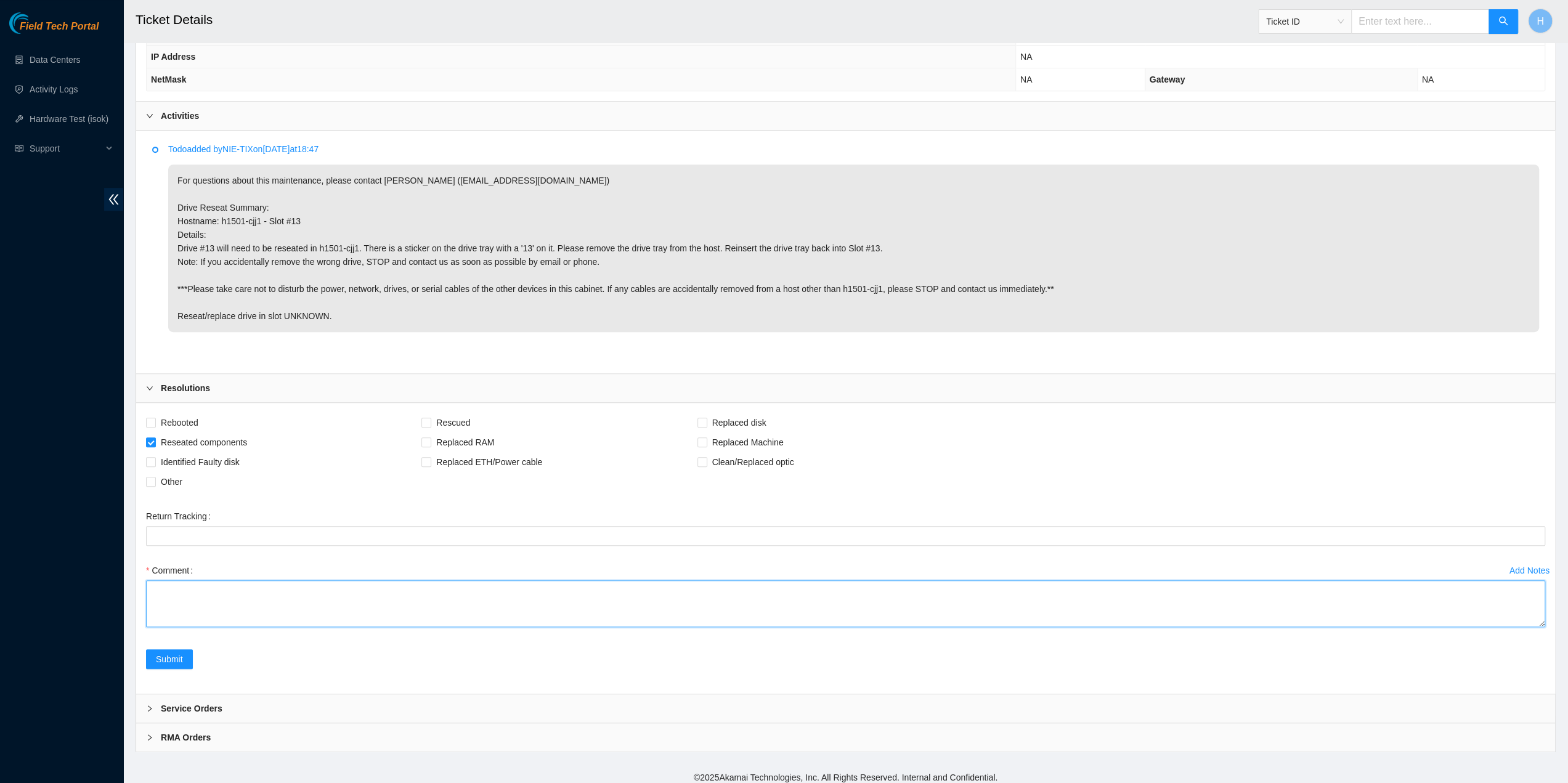
click at [175, 606] on textarea "Comment" at bounding box center [846, 603] width 1399 height 46
drag, startPoint x: 202, startPoint y: 598, endPoint x: 210, endPoint y: 595, distance: 8.5
click at [204, 598] on textarea "Reseated slot" at bounding box center [846, 603] width 1399 height 46
click at [220, 588] on textarea "Reseated slot" at bounding box center [846, 603] width 1399 height 46
type textarea "Reseated slot 13"
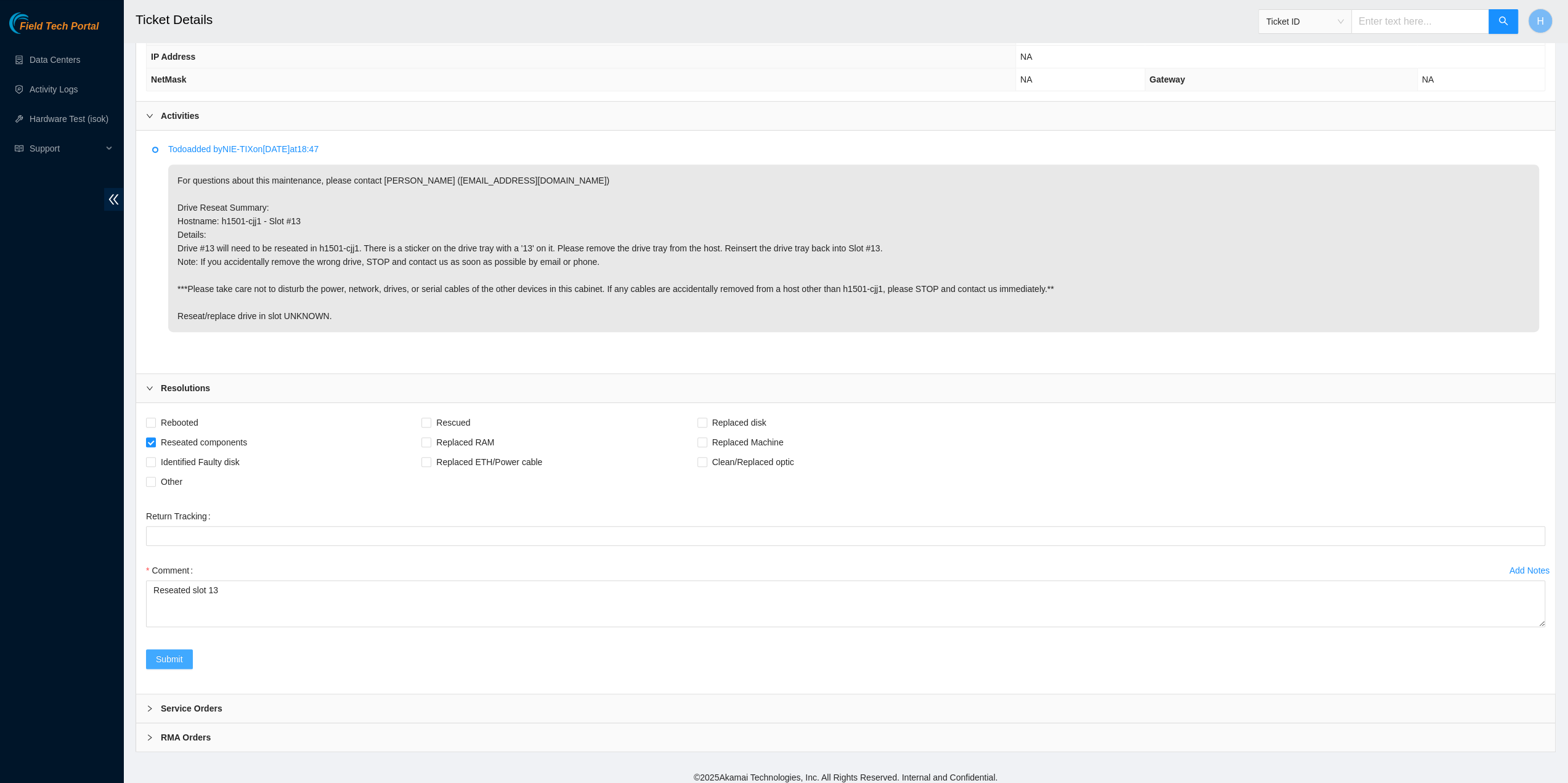
click at [167, 652] on span "Submit" at bounding box center [169, 659] width 27 height 13
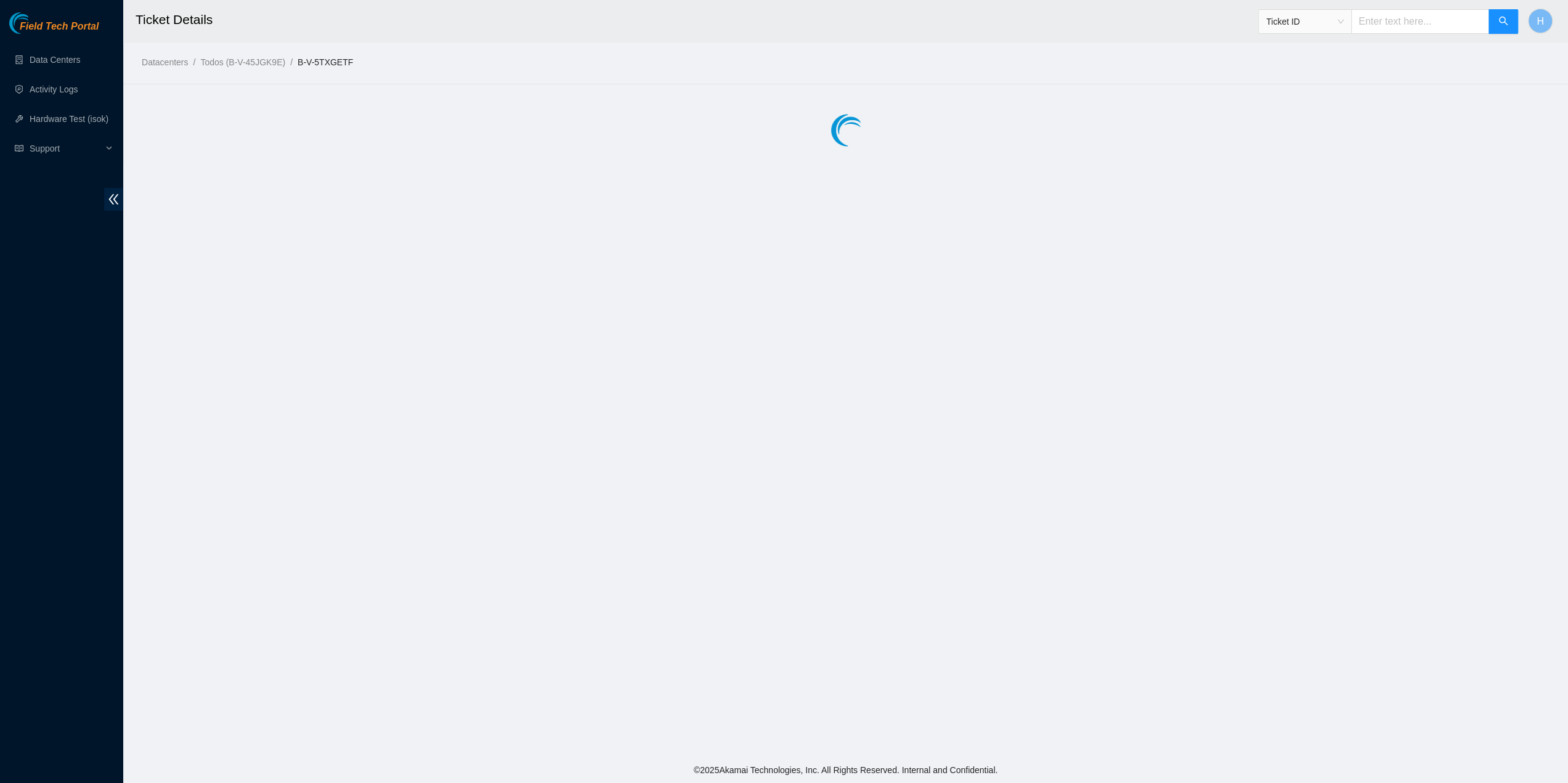
scroll to position [0, 0]
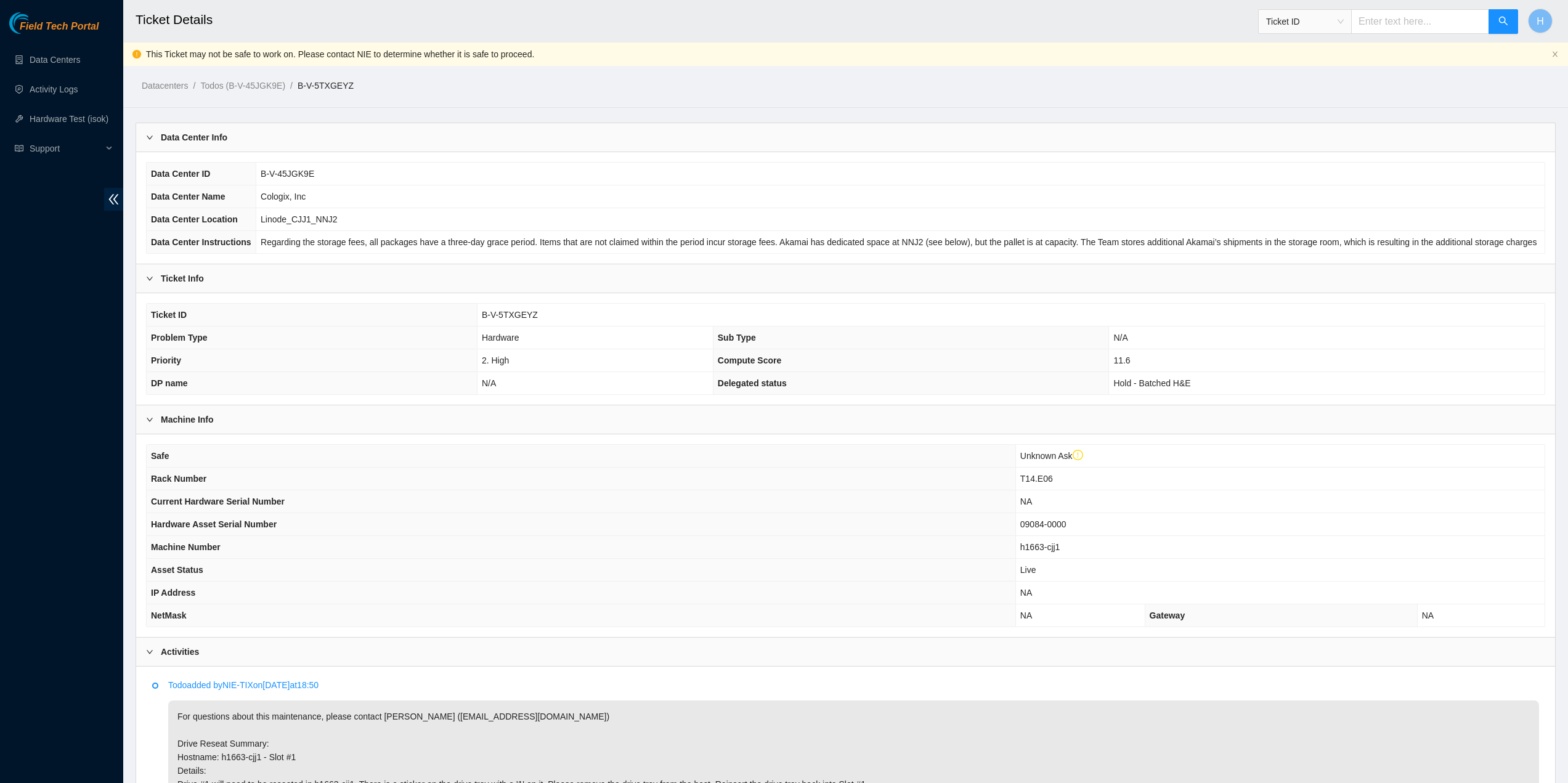
scroll to position [245, 0]
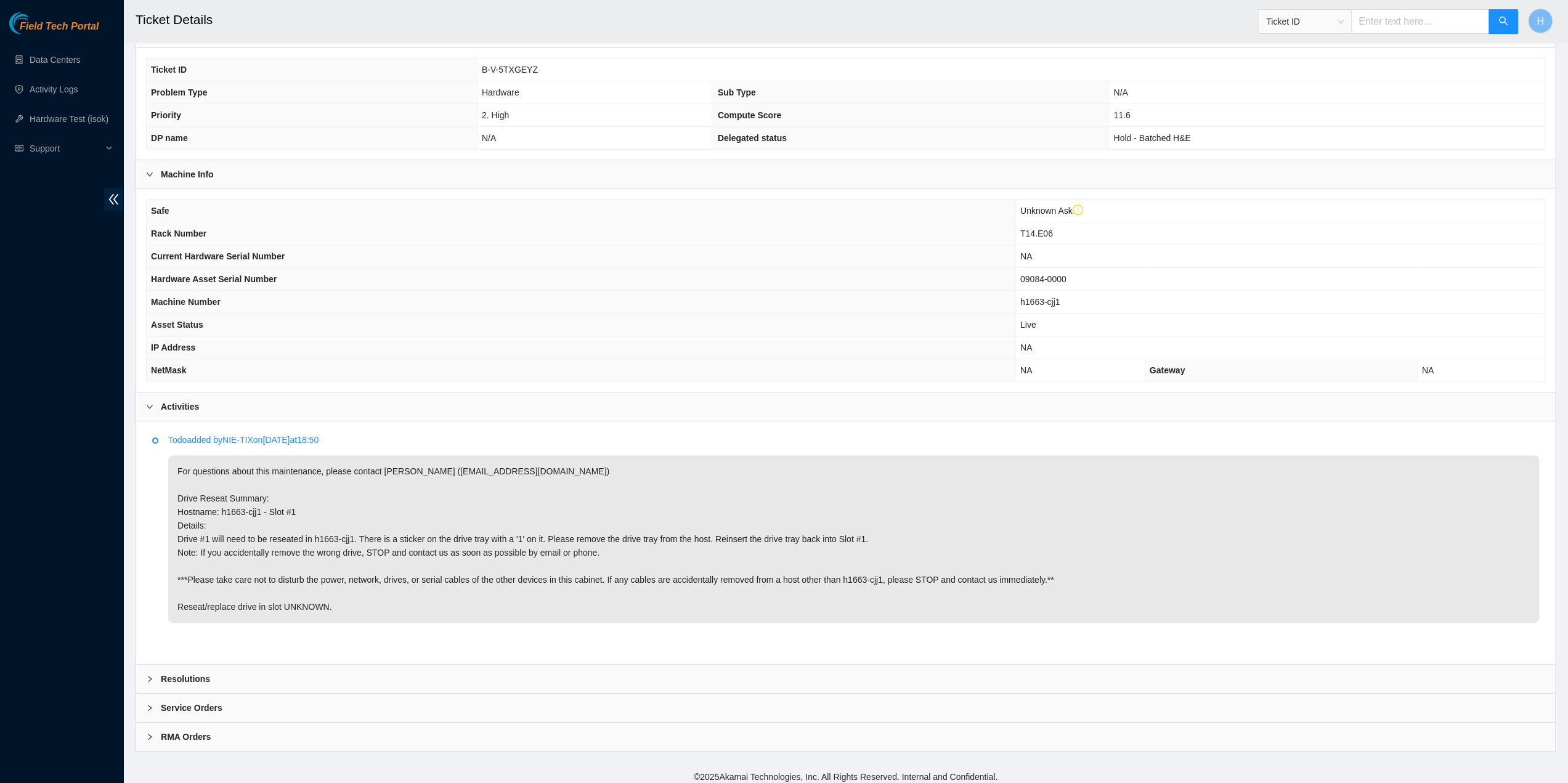
click at [1042, 234] on span "T14.E06" at bounding box center [1037, 233] width 32 height 10
click at [1041, 234] on span "T14.E06" at bounding box center [1037, 233] width 32 height 10
copy span "T14.E06"
click at [254, 505] on p "For questions about this maintenance, please contact Alex Abelson (aabelson@aka…" at bounding box center [854, 538] width 1371 height 168
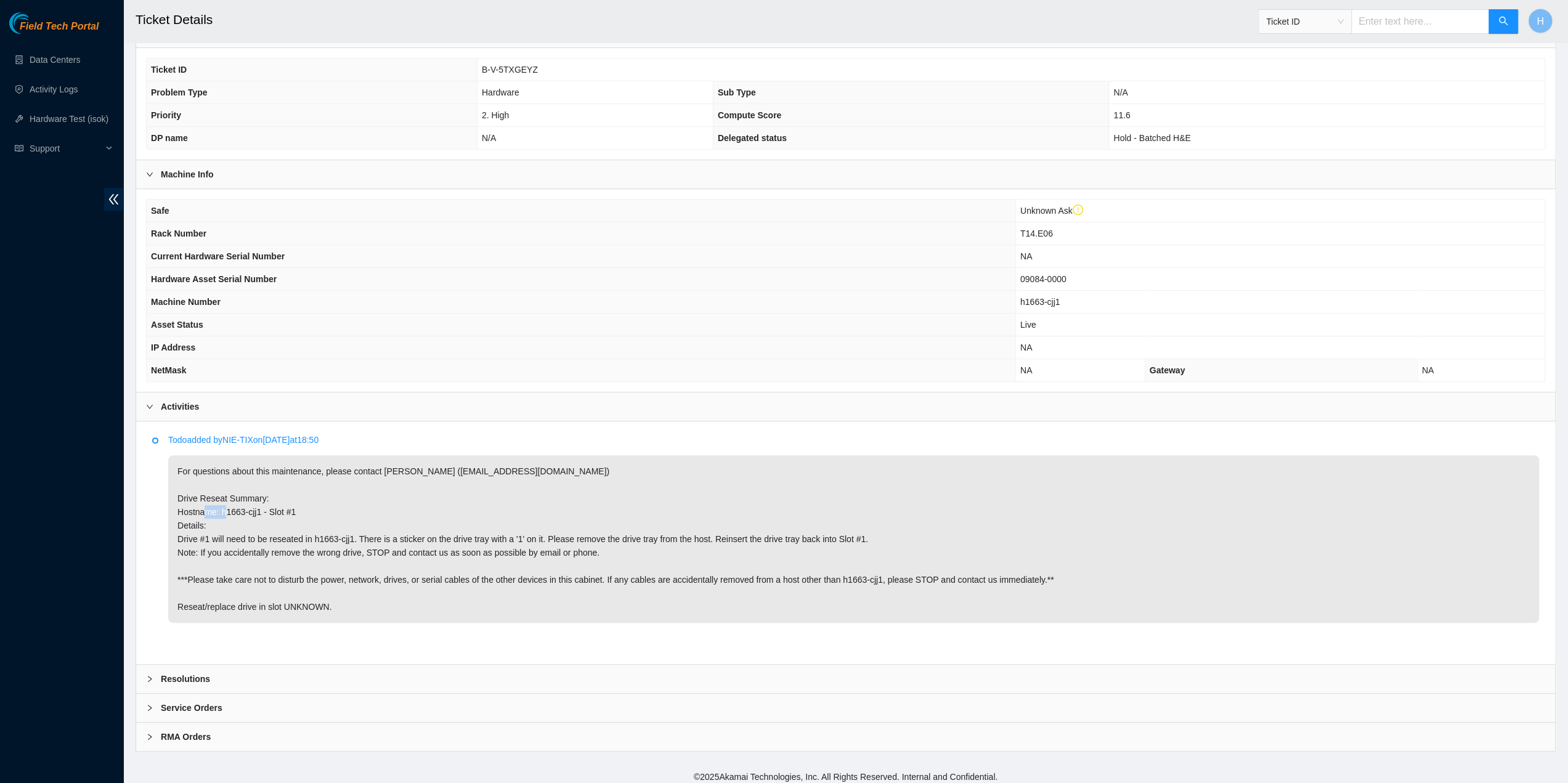
click at [254, 505] on p "For questions about this maintenance, please contact Alex Abelson (aabelson@aka…" at bounding box center [854, 538] width 1371 height 168
copy p "Hostname: h1663-cjj1 - Slot #1 D"
click at [206, 672] on b "Resolutions" at bounding box center [185, 679] width 49 height 13
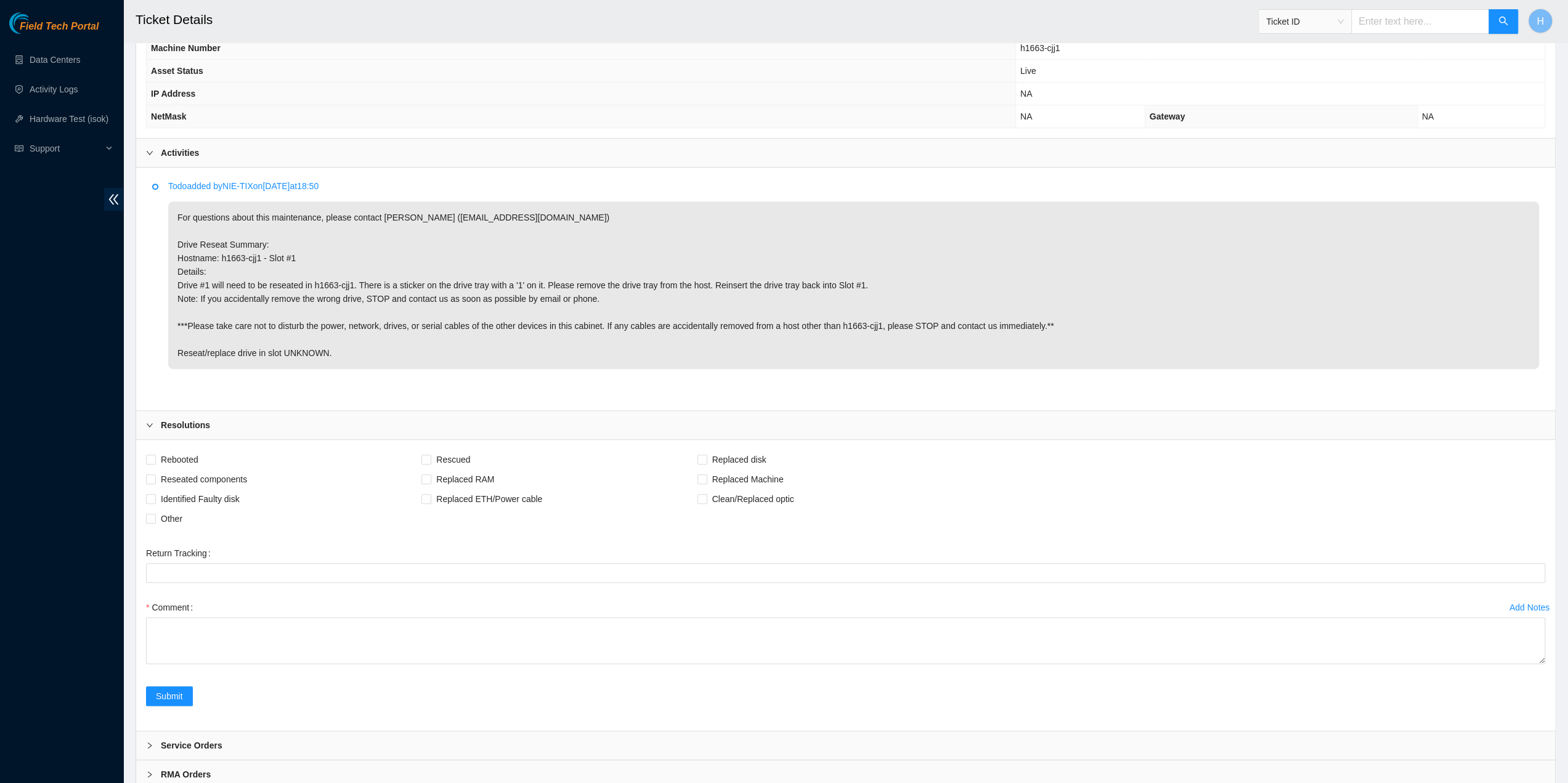
scroll to position [536, 0]
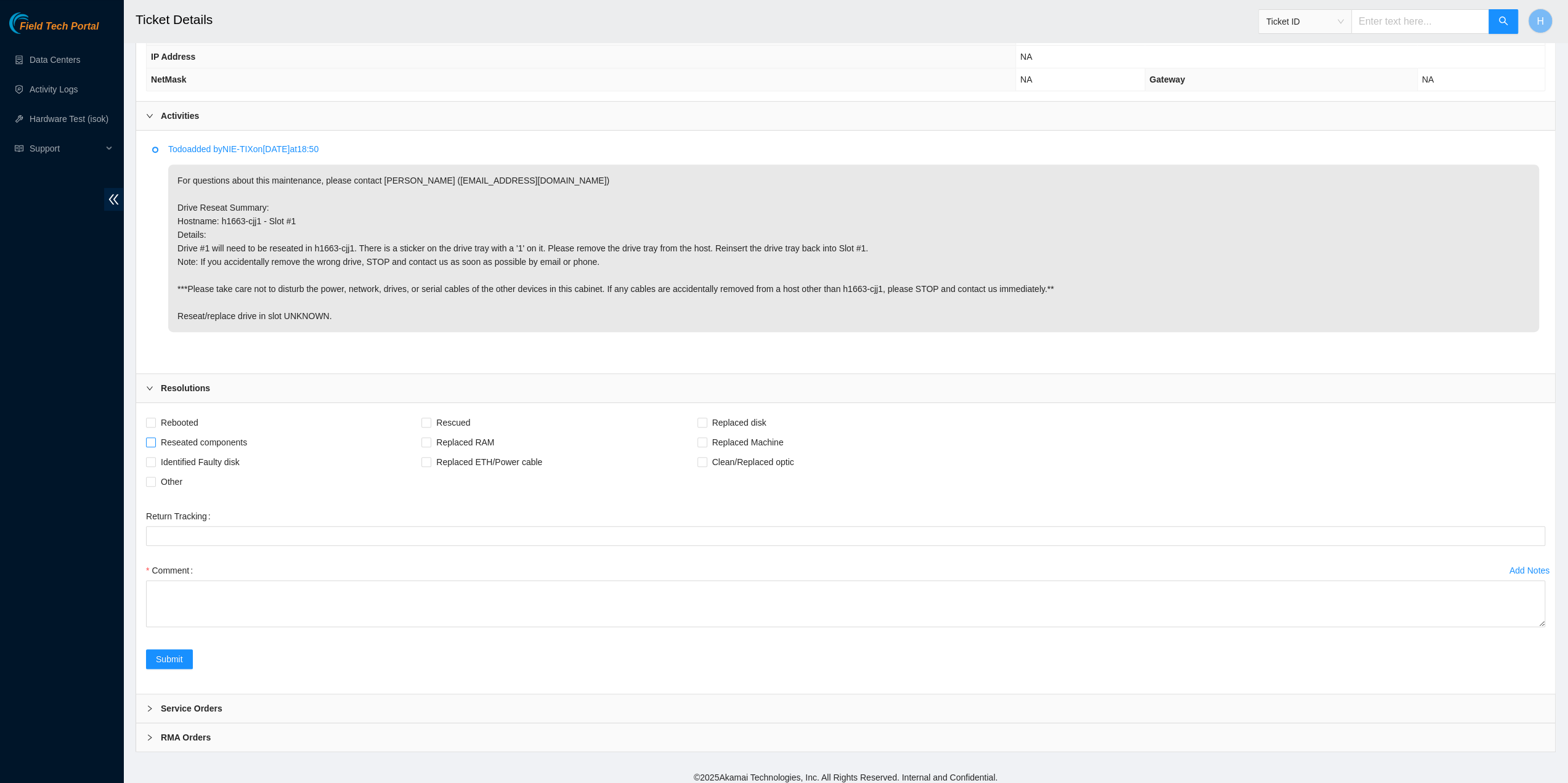
click at [155, 441] on label "Reseated components" at bounding box center [199, 442] width 106 height 20
click at [154, 441] on input "Reseated components" at bounding box center [150, 441] width 9 height 9
checkbox input "true"
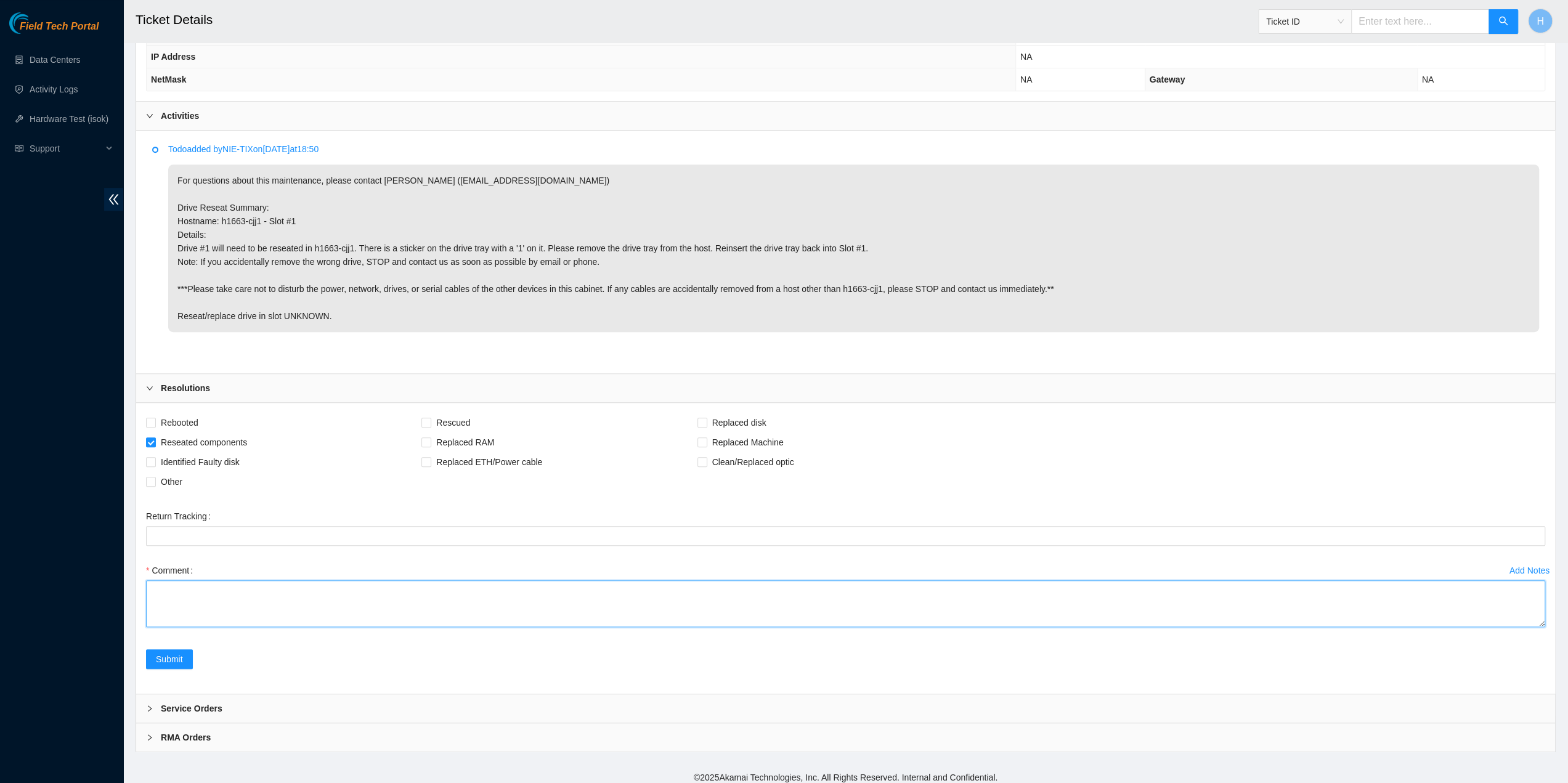
click at [193, 590] on textarea "Comment" at bounding box center [846, 603] width 1399 height 46
paste textarea "Reseated slot"
type textarea "Reseated slot 1"
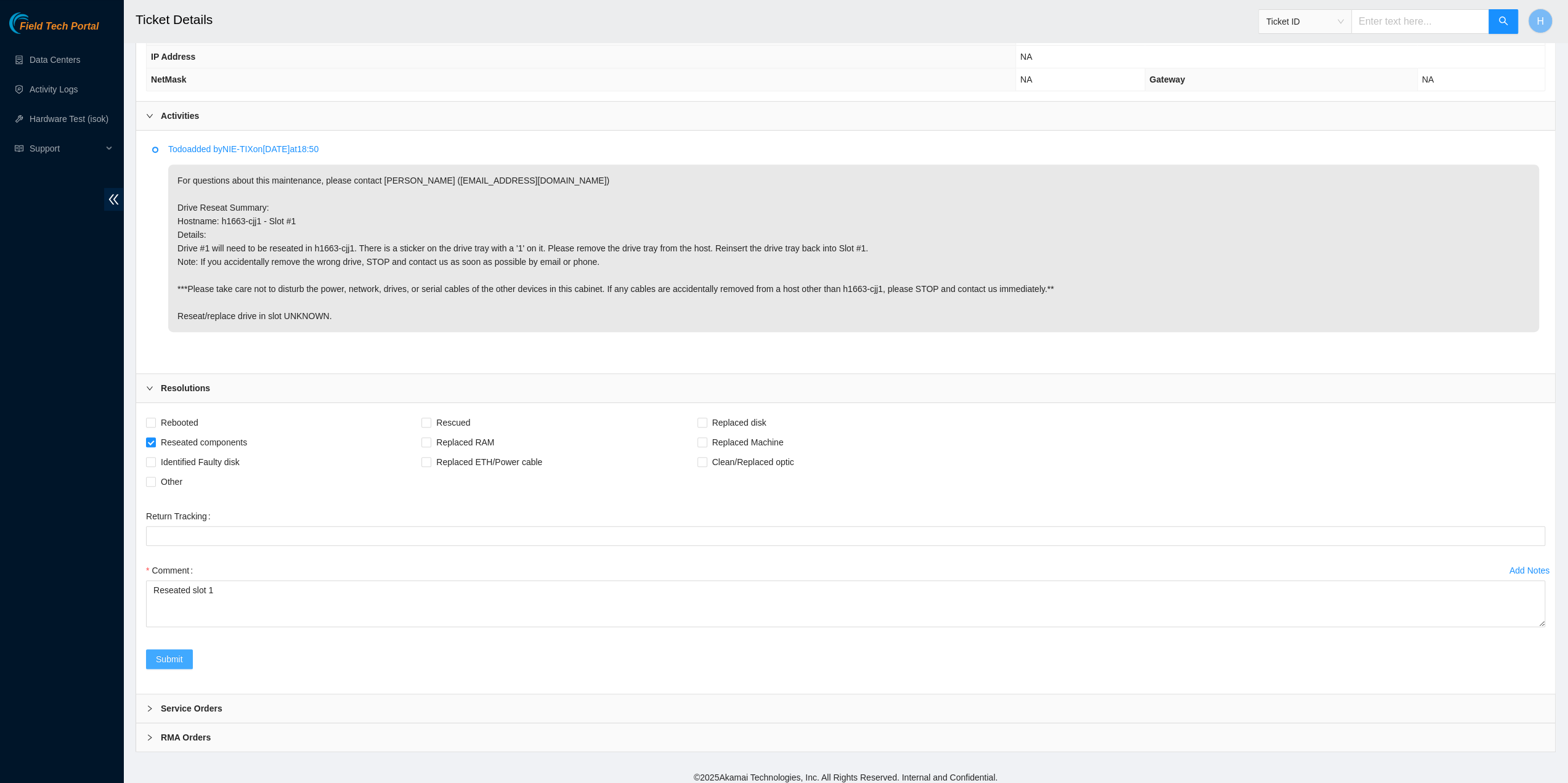
click at [183, 651] on button "Submit" at bounding box center [169, 658] width 47 height 20
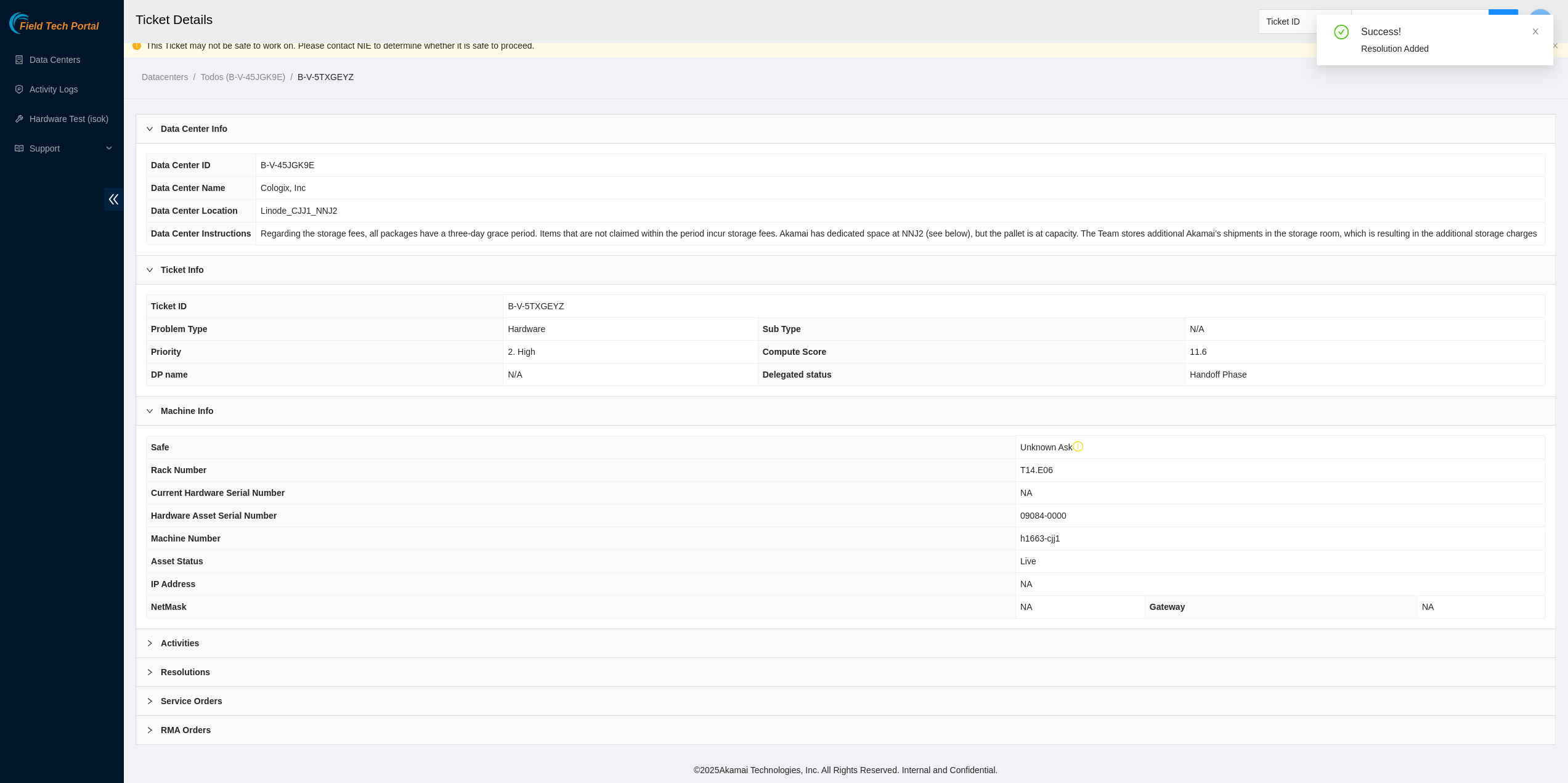
scroll to position [2, 0]
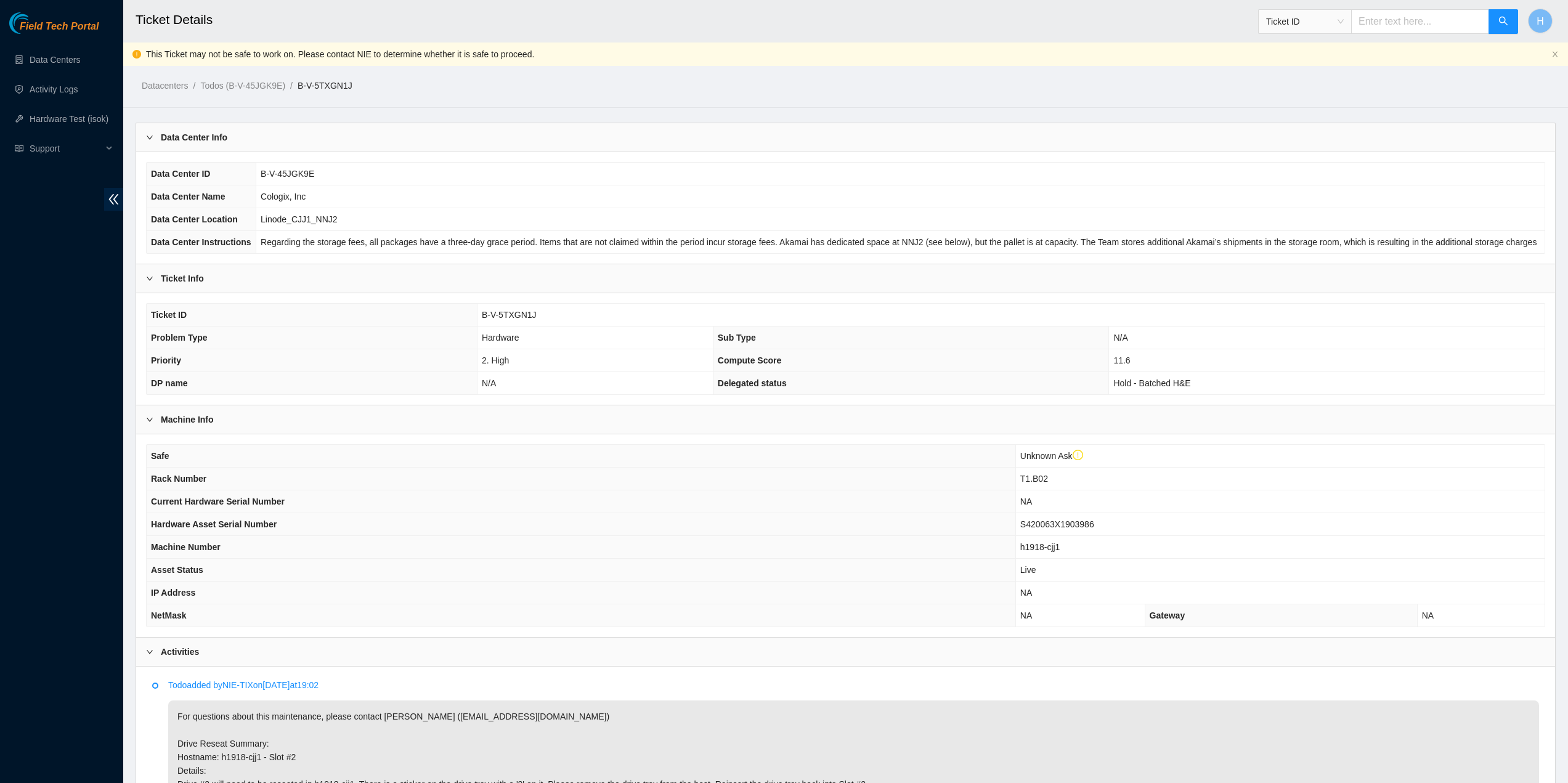
scroll to position [245, 0]
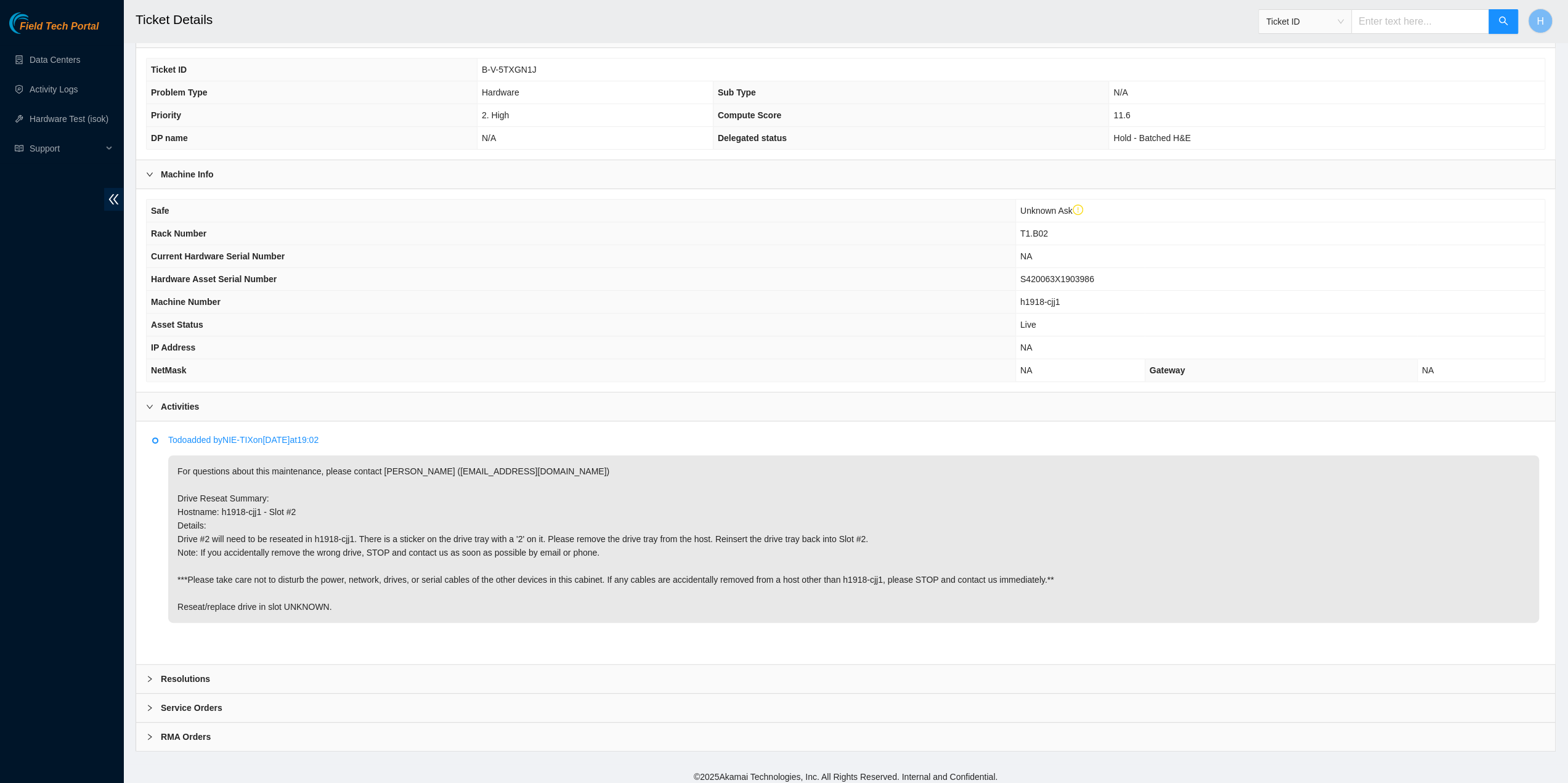
click at [1035, 228] on span "T1.B02" at bounding box center [1034, 233] width 28 height 10
copy span "T1.B02"
click at [254, 505] on p "For questions about this maintenance, please contact [PERSON_NAME] ([EMAIL_ADDR…" at bounding box center [854, 538] width 1371 height 168
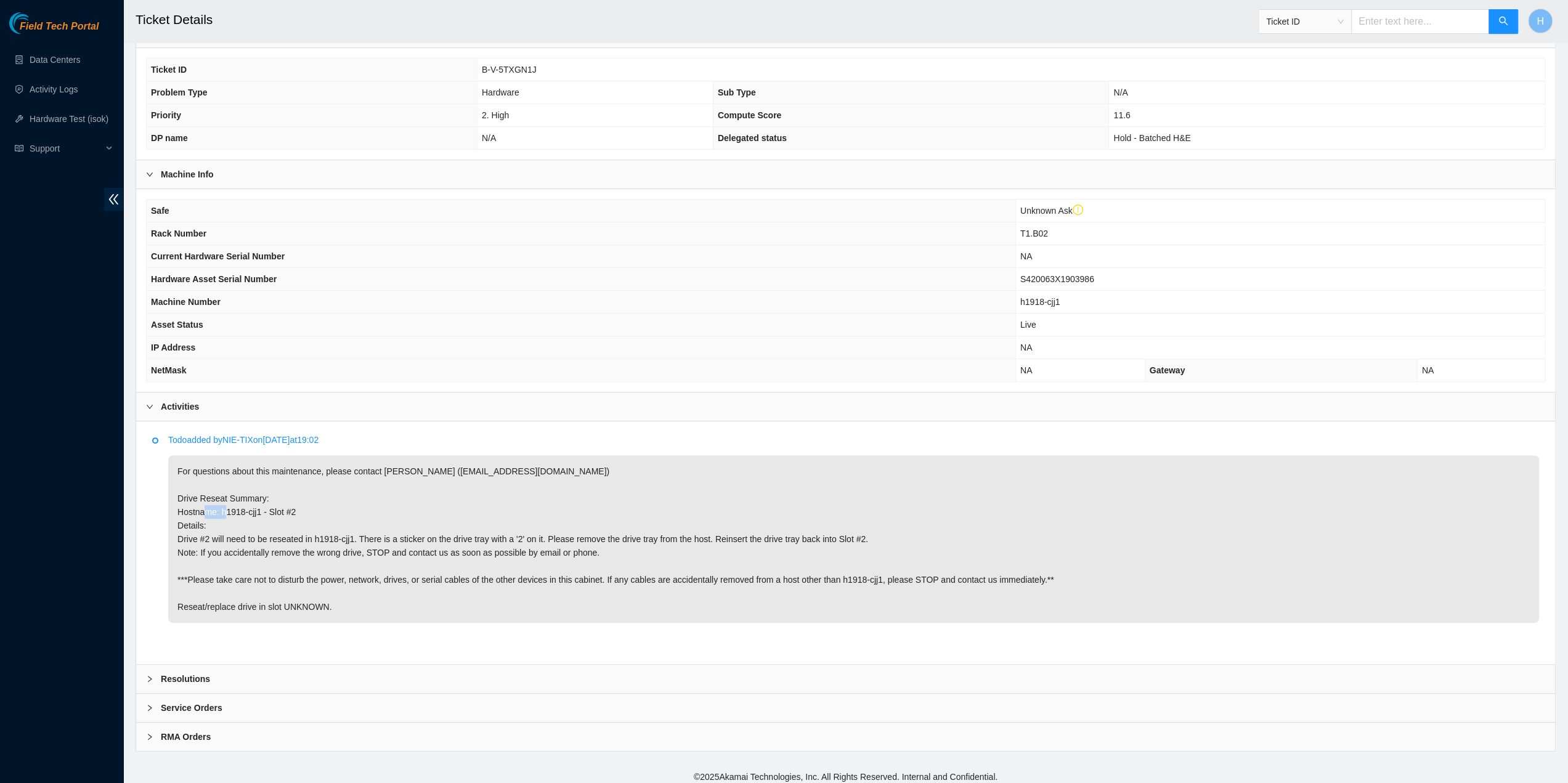
click at [254, 505] on p "For questions about this maintenance, please contact [PERSON_NAME] ([EMAIL_ADDR…" at bounding box center [854, 538] width 1371 height 168
copy p "Hostname: h1918-cjj1 - Slot #2 D"
click at [206, 672] on b "Resolutions" at bounding box center [185, 679] width 49 height 13
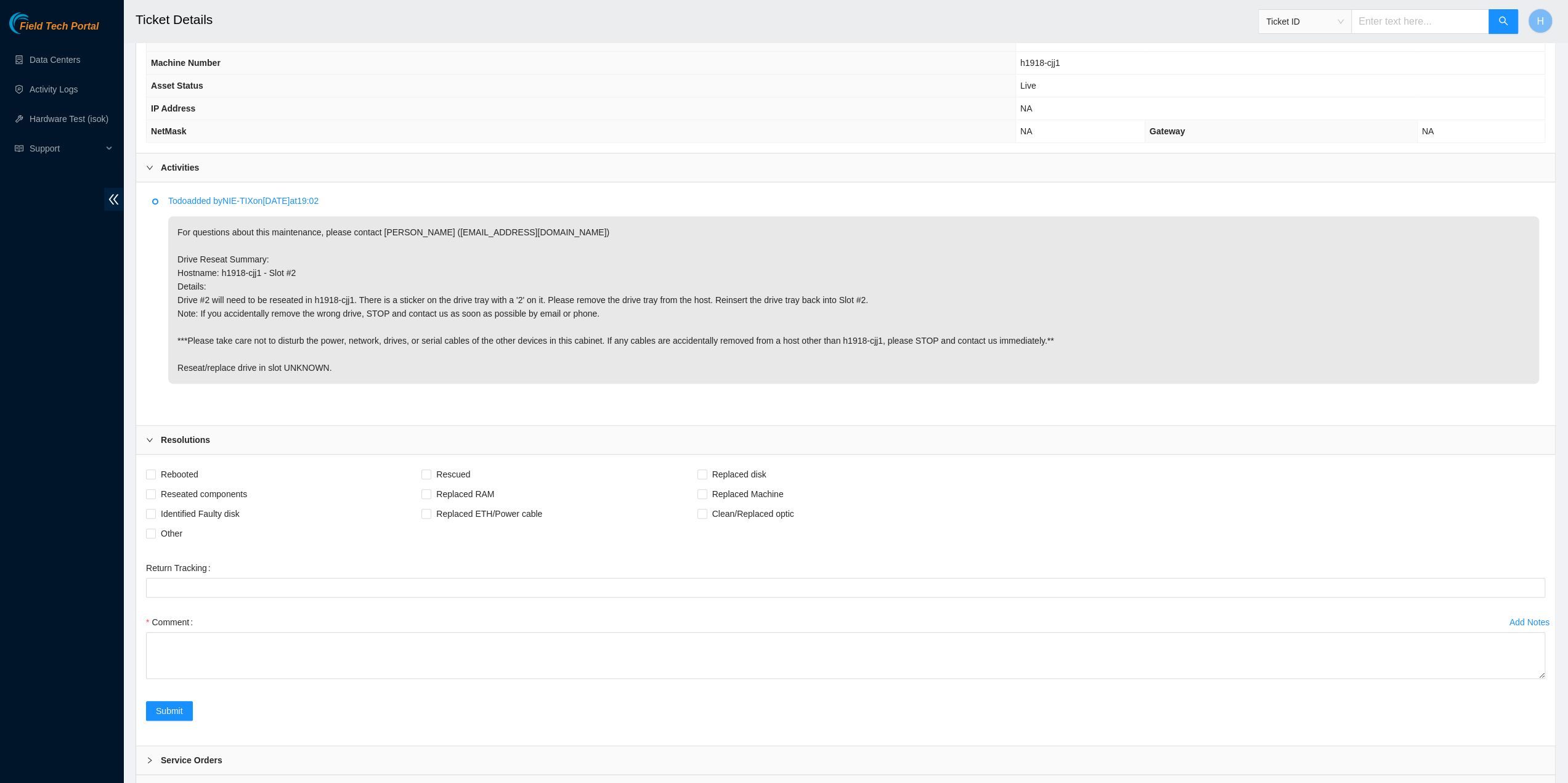
scroll to position [536, 0]
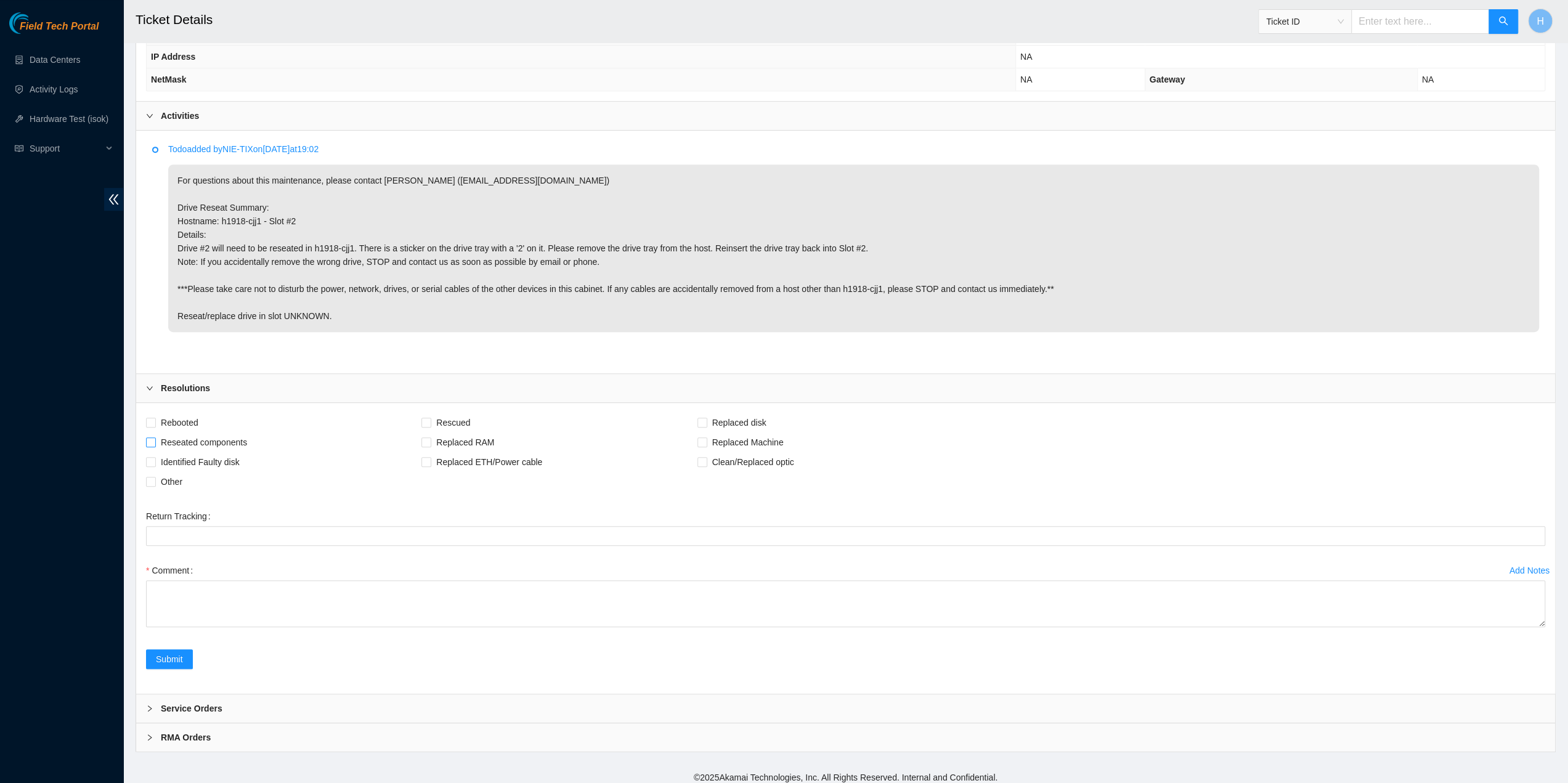
click at [155, 441] on label "Reseated components" at bounding box center [199, 442] width 106 height 20
click at [154, 441] on input "Reseated components" at bounding box center [150, 441] width 9 height 9
checkbox input "true"
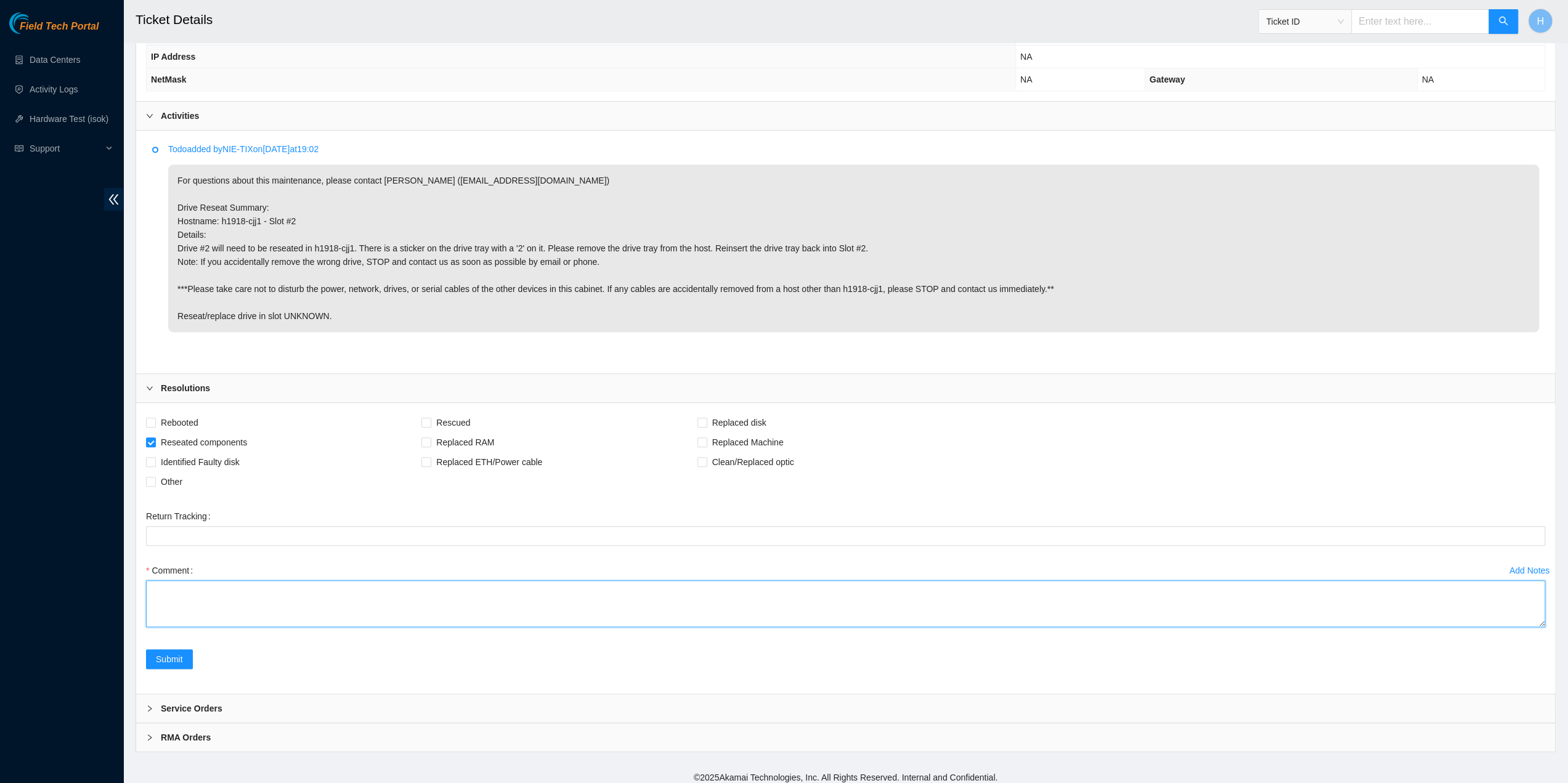
click at [191, 593] on textarea "Comment" at bounding box center [846, 603] width 1399 height 46
paste textarea "Reseated slot"
type textarea "Reseated slot 2"
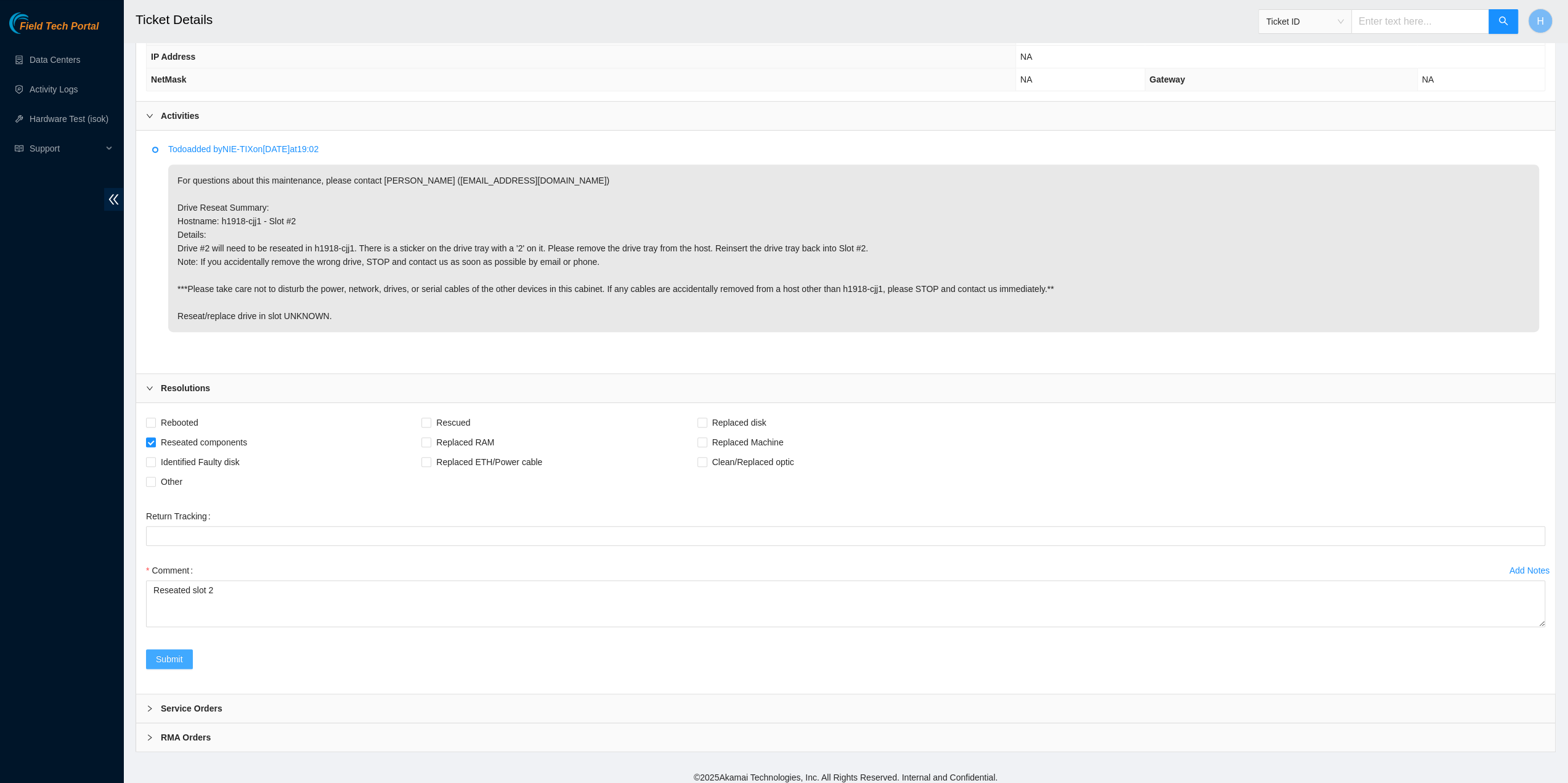
click at [160, 656] on span "Submit" at bounding box center [169, 659] width 27 height 13
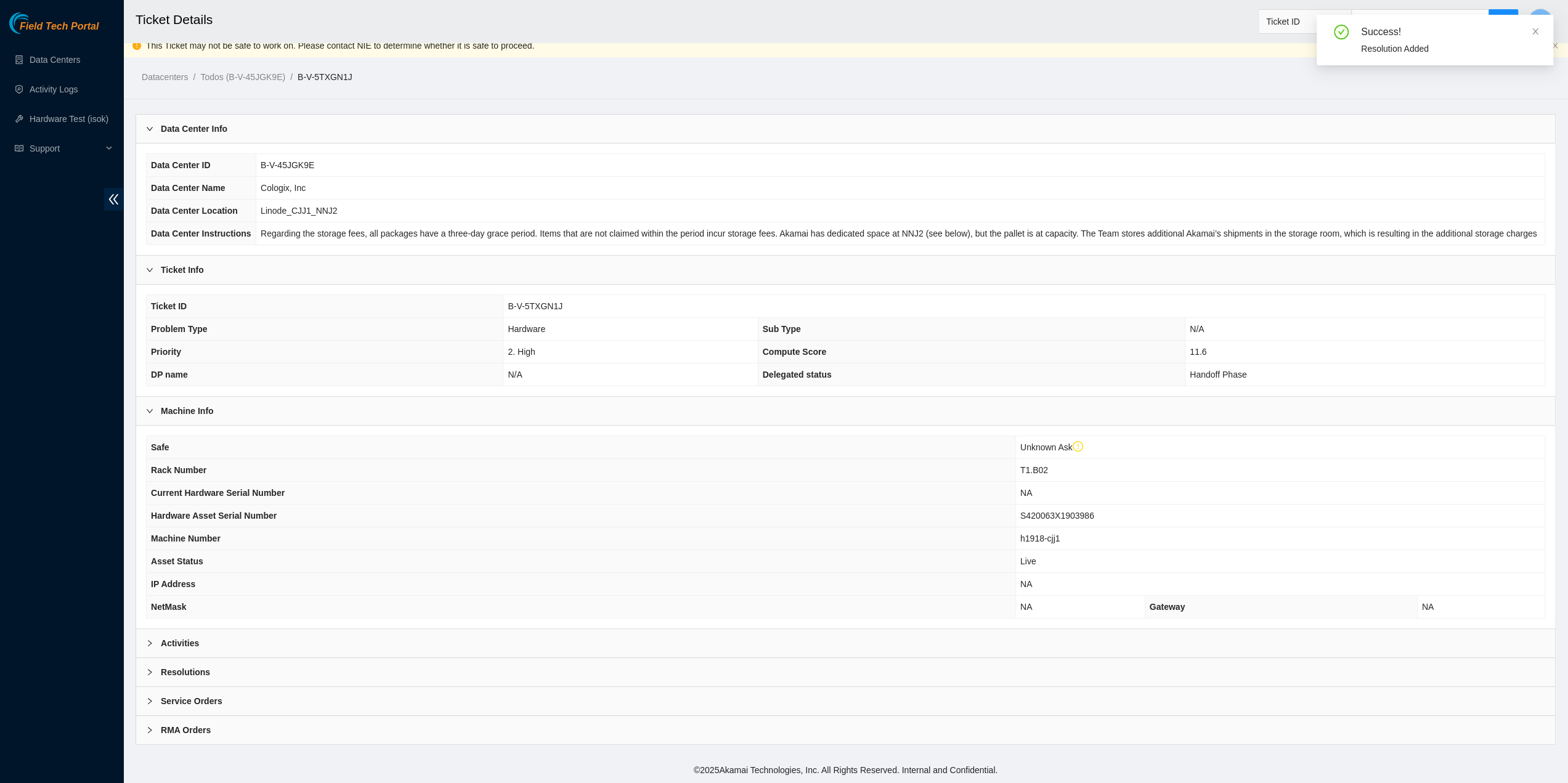
scroll to position [2, 0]
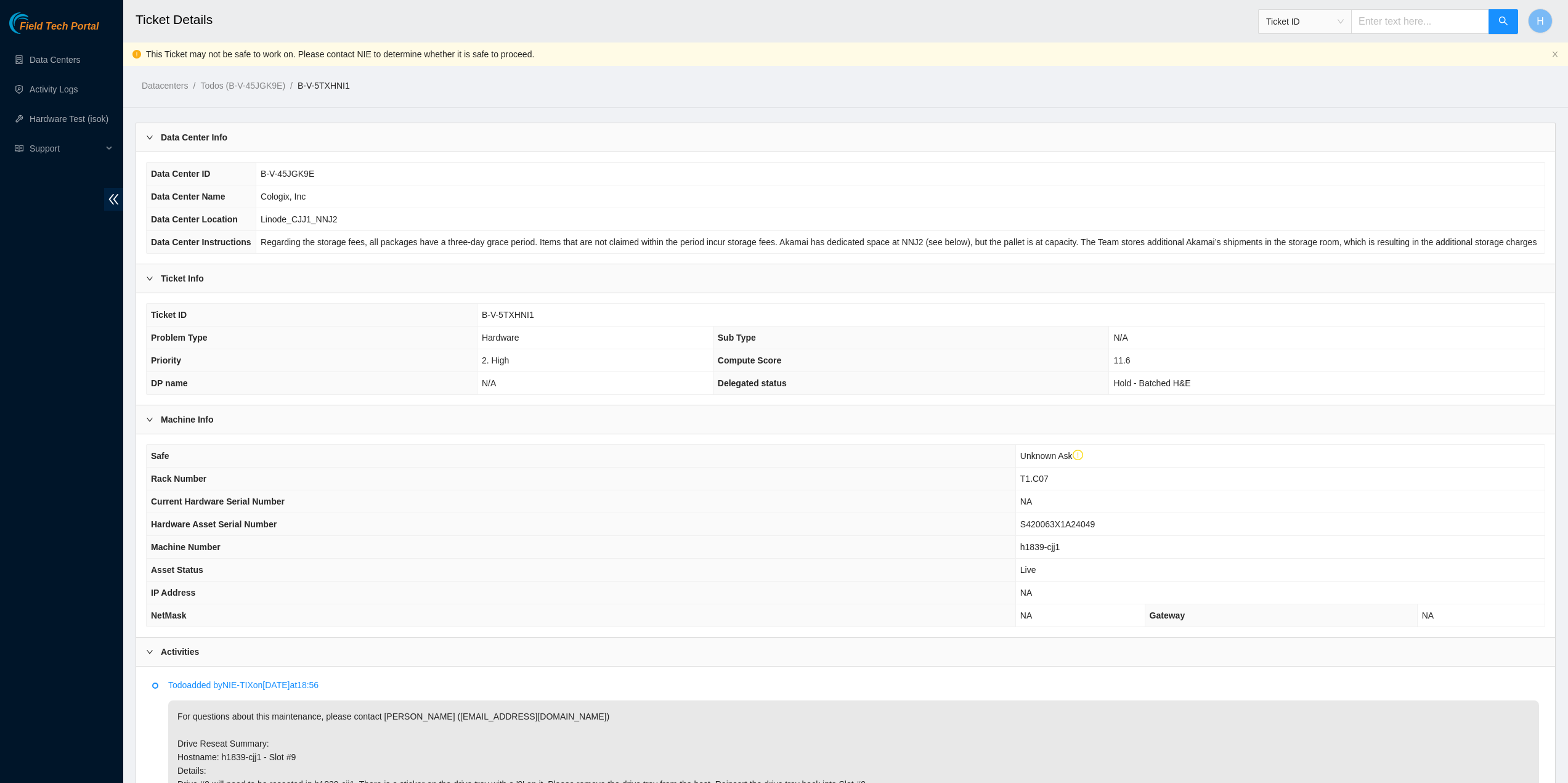
scroll to position [245, 0]
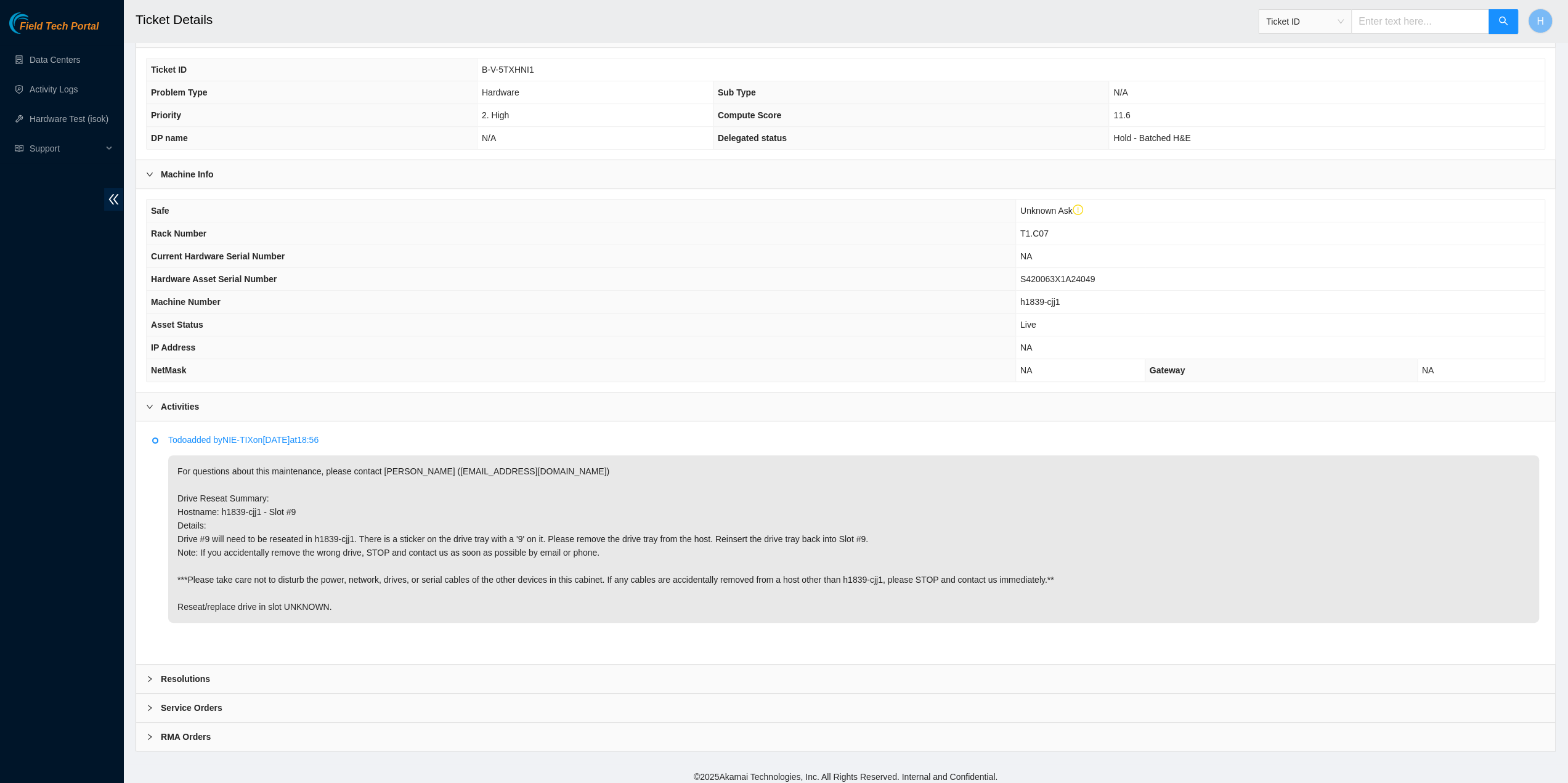
click at [1040, 232] on span "T1.C07" at bounding box center [1035, 233] width 28 height 10
click at [1039, 231] on span "T1.C07" at bounding box center [1035, 233] width 28 height 10
click at [1037, 230] on span "T1.C07" at bounding box center [1035, 233] width 28 height 10
click at [1037, 229] on span "T1.C07" at bounding box center [1035, 233] width 28 height 10
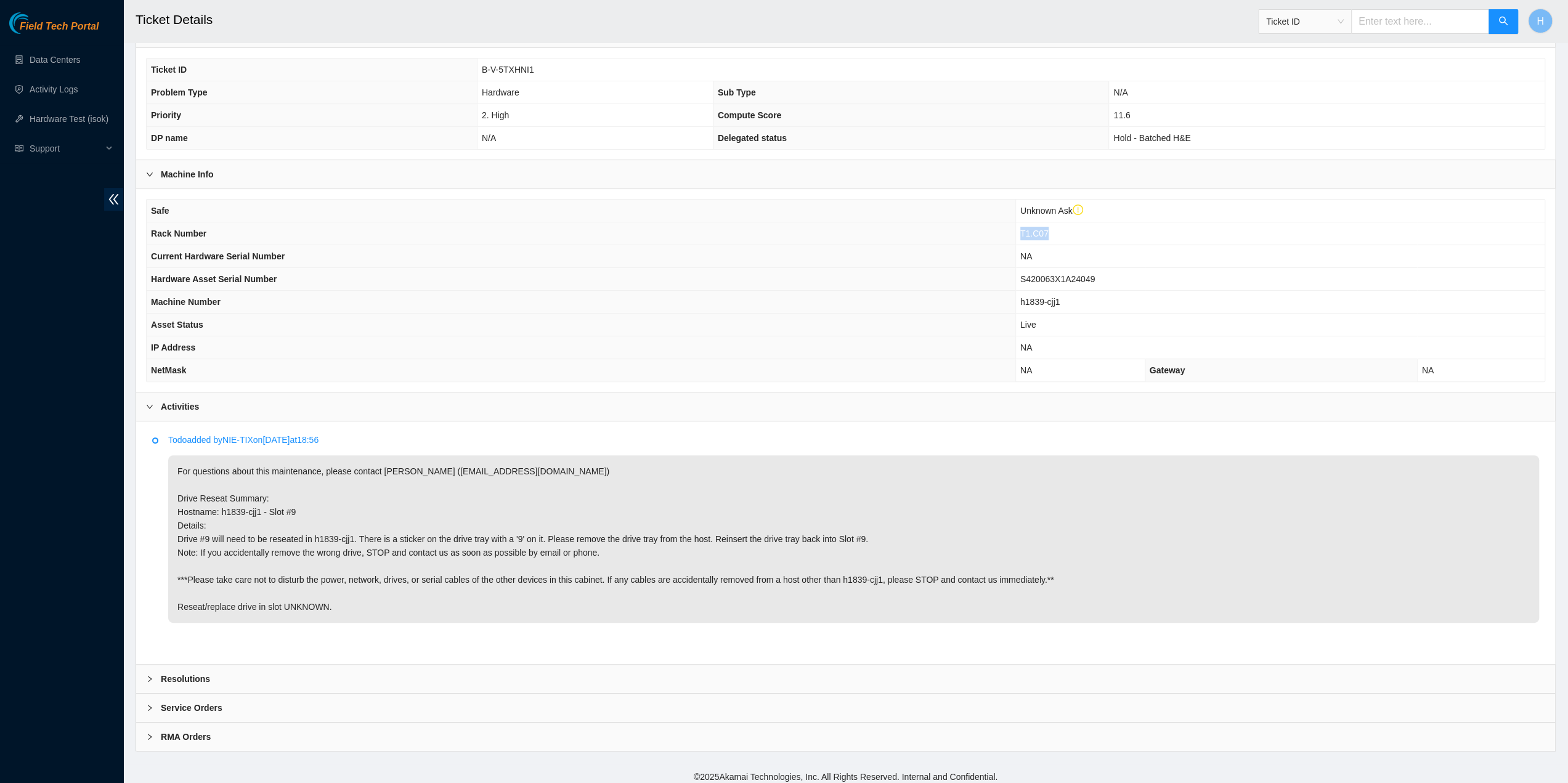
click at [1037, 229] on span "T1.C07" at bounding box center [1035, 233] width 28 height 10
copy span "T1.C07"
click at [254, 505] on p "For questions about this maintenance, please contact [PERSON_NAME] ([EMAIL_ADDR…" at bounding box center [854, 538] width 1371 height 168
click at [254, 505] on p "For questions about this maintenance, please contact Alex Abelson (aabelson@aka…" at bounding box center [854, 538] width 1371 height 168
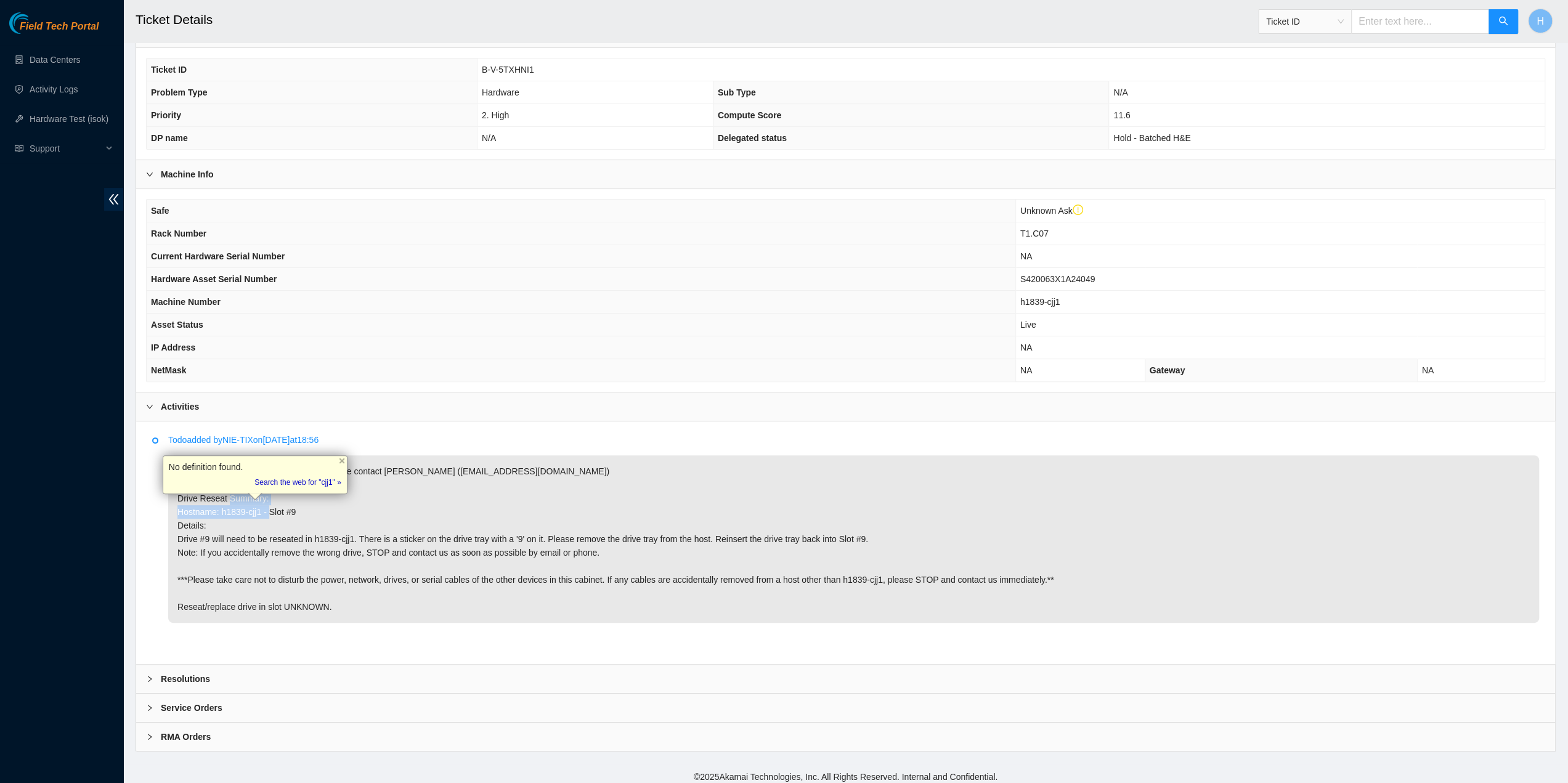
copy p "Hostname: h1839-cjj1 - Slot #9 D"
click at [206, 672] on b "Resolutions" at bounding box center [185, 679] width 49 height 13
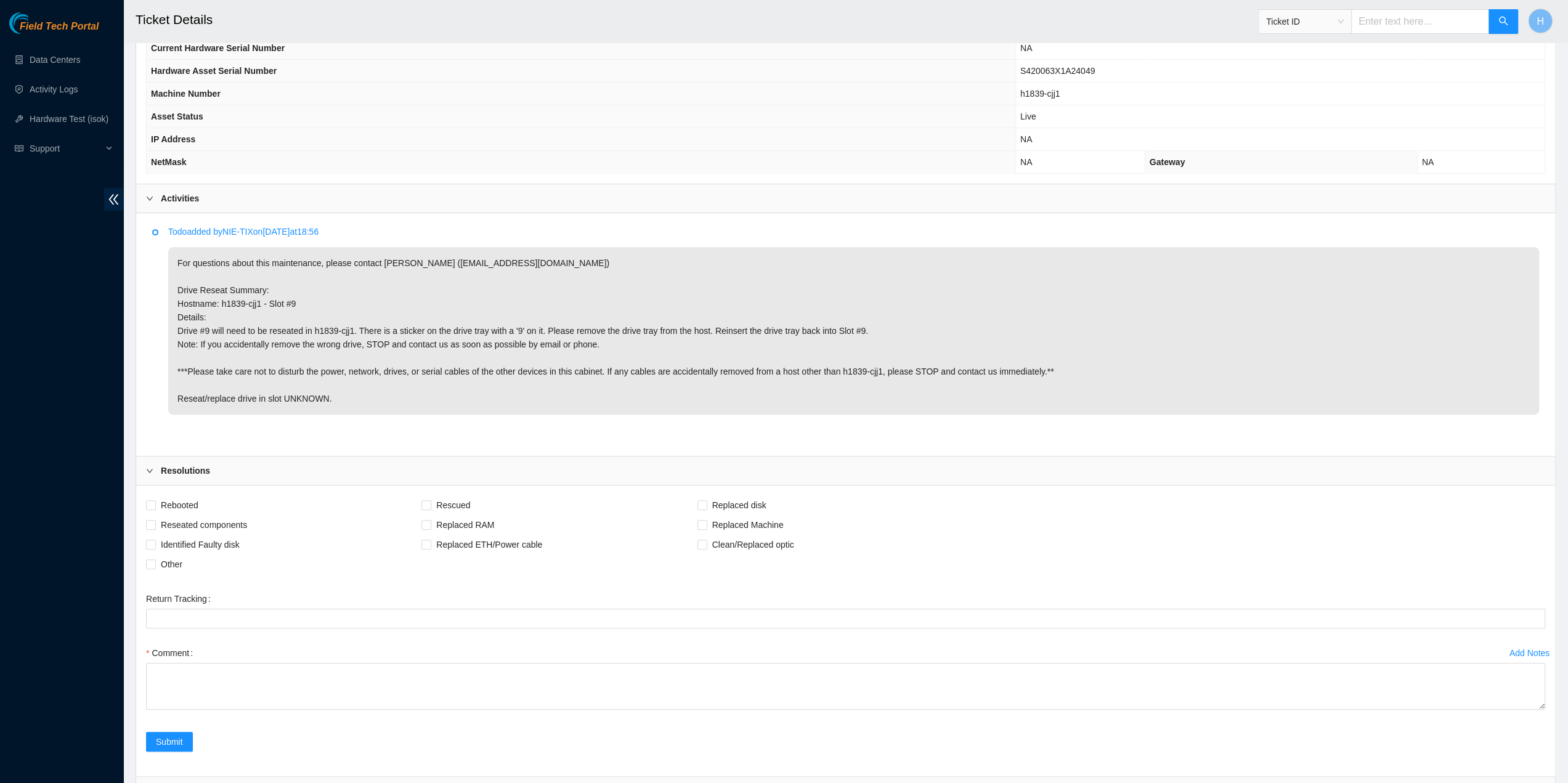
scroll to position [536, 0]
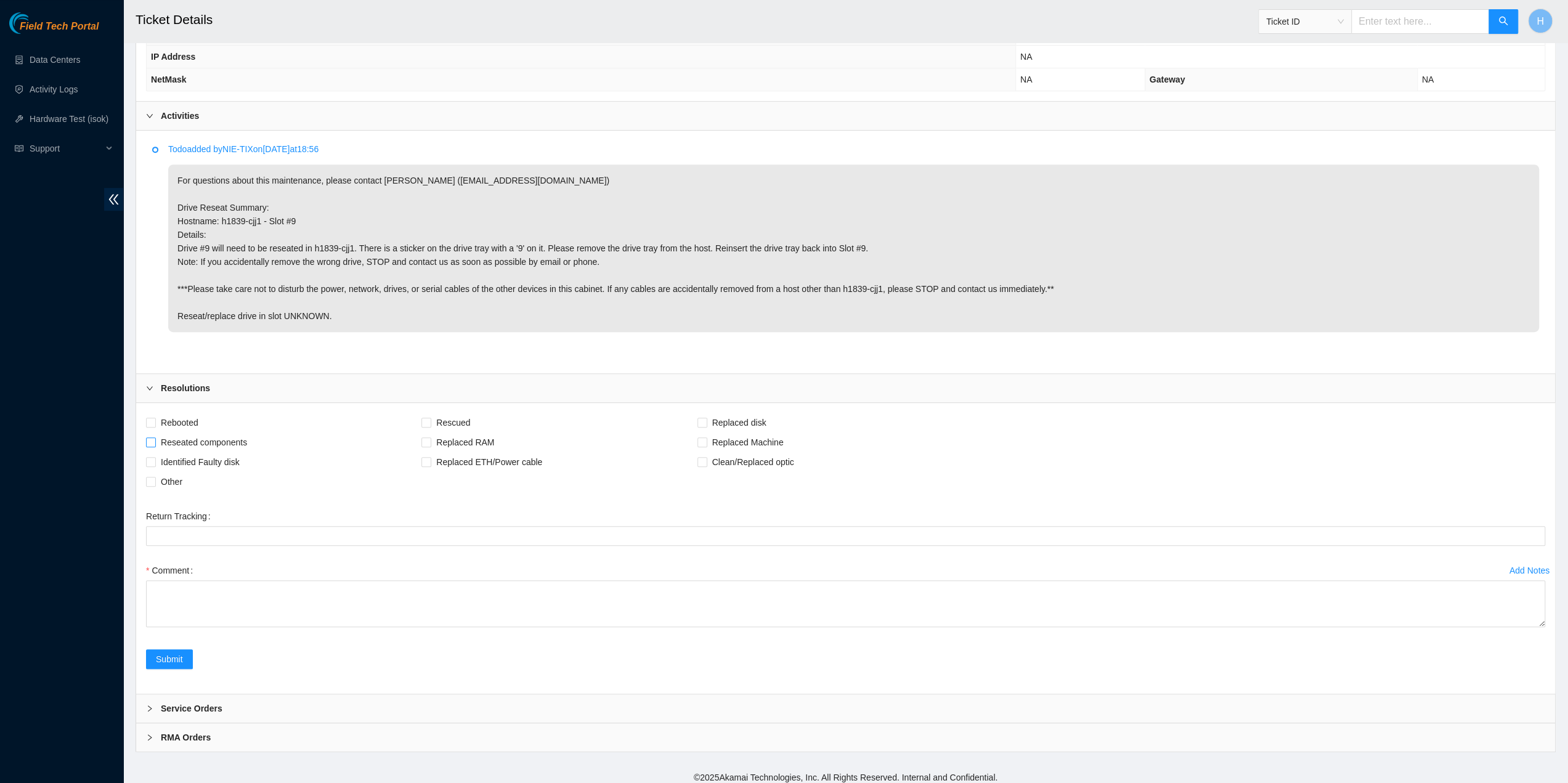
click at [155, 441] on label "Reseated components" at bounding box center [199, 442] width 106 height 20
click at [154, 441] on input "Reseated components" at bounding box center [150, 441] width 9 height 9
checkbox input "true"
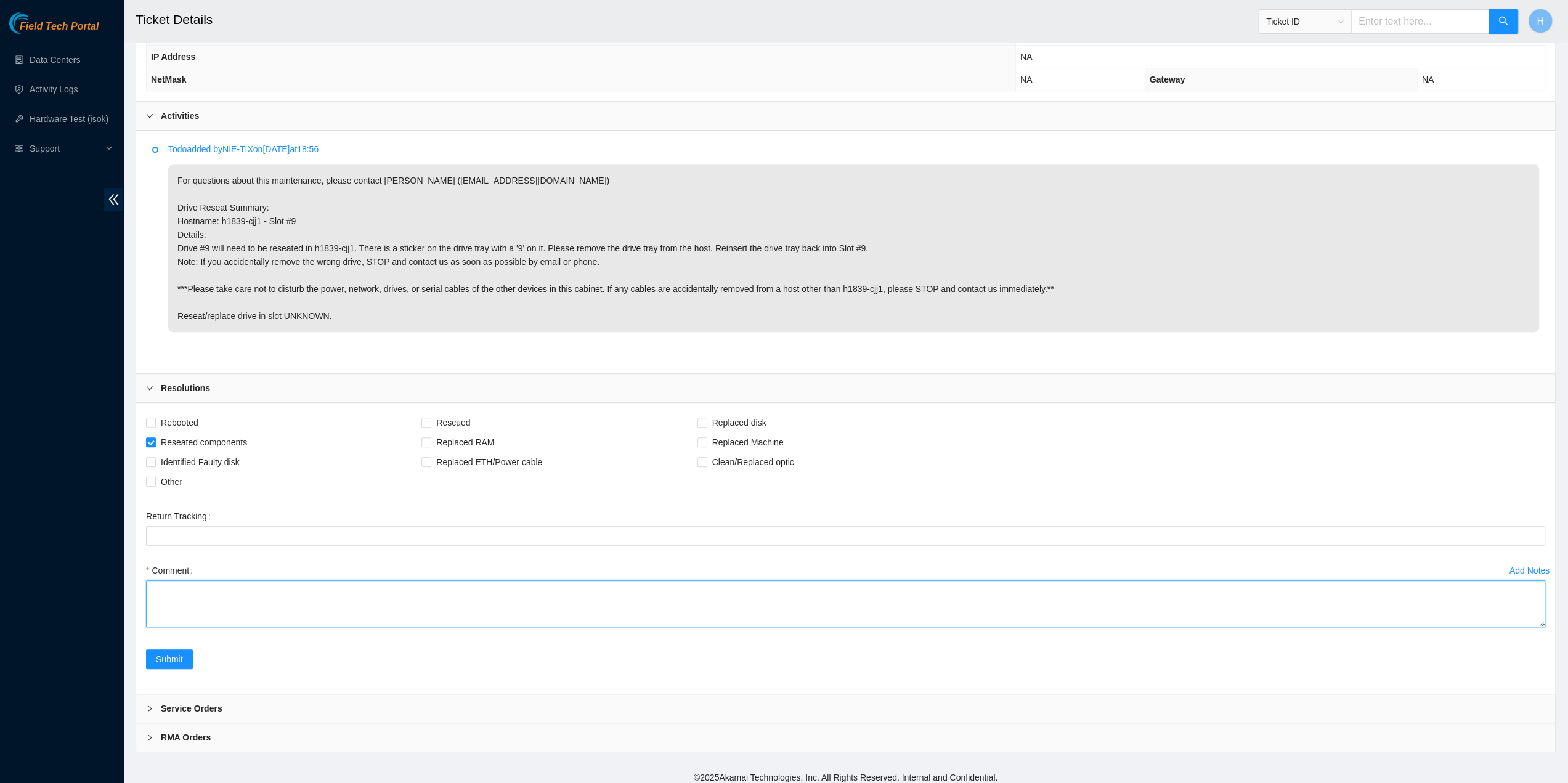
click at [191, 593] on textarea "Comment" at bounding box center [846, 603] width 1399 height 46
paste textarea "Reseated slot"
type textarea "Reseated slot 9"
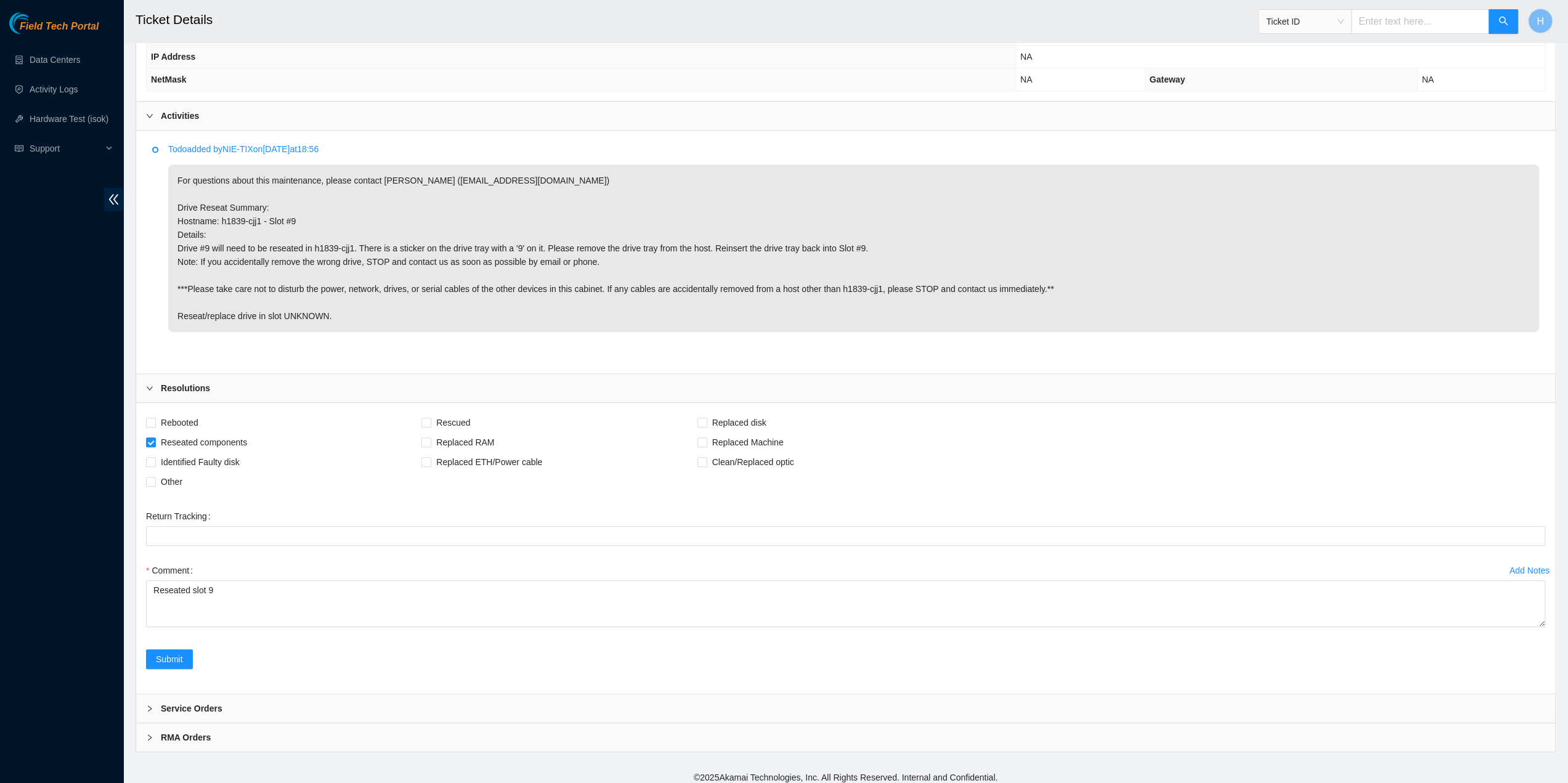
click at [167, 641] on div "Add Notes Comment Reseated slot 9" at bounding box center [845, 605] width 1409 height 89
click at [165, 652] on span "Submit" at bounding box center [169, 659] width 27 height 13
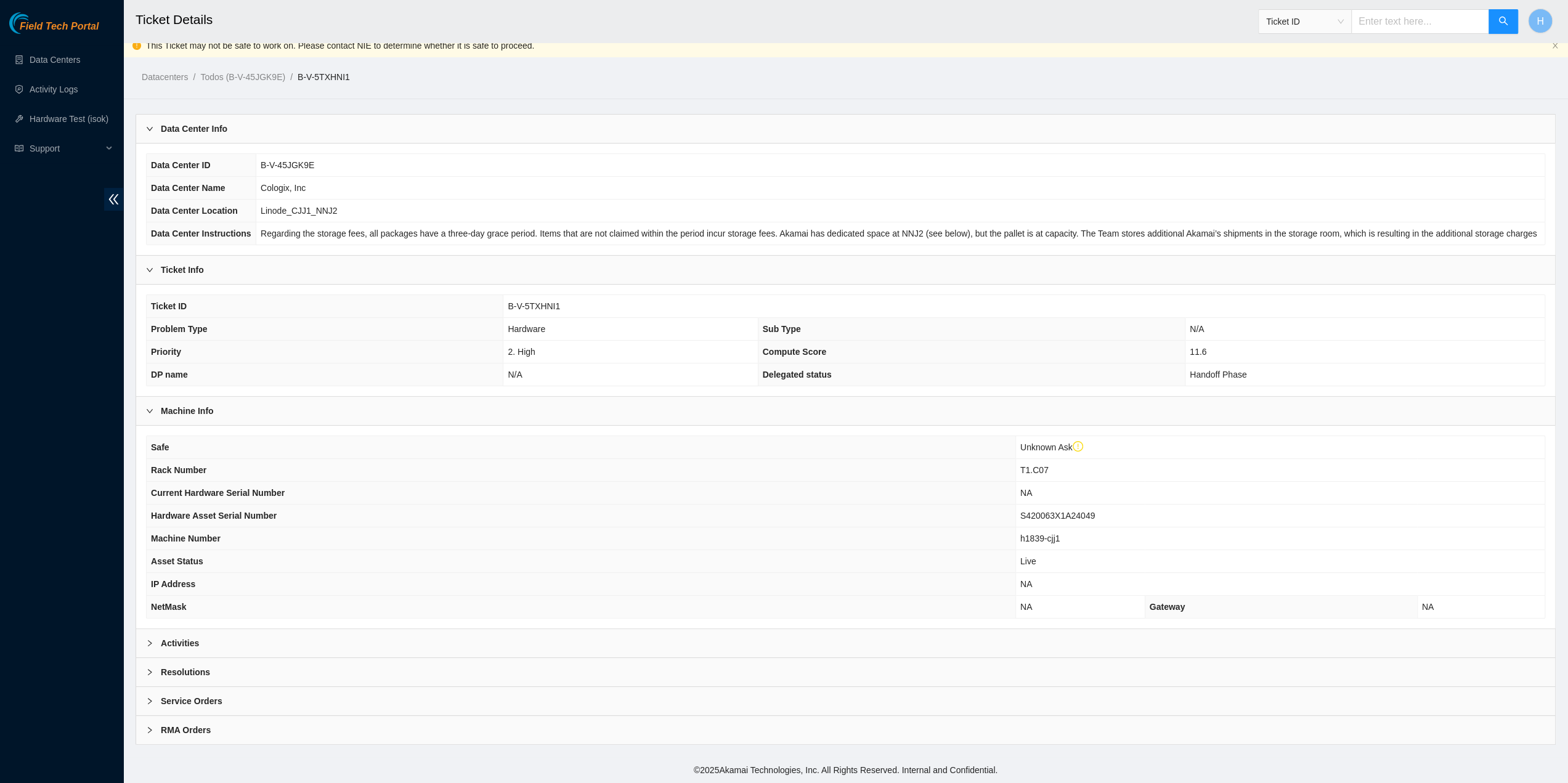
scroll to position [2, 0]
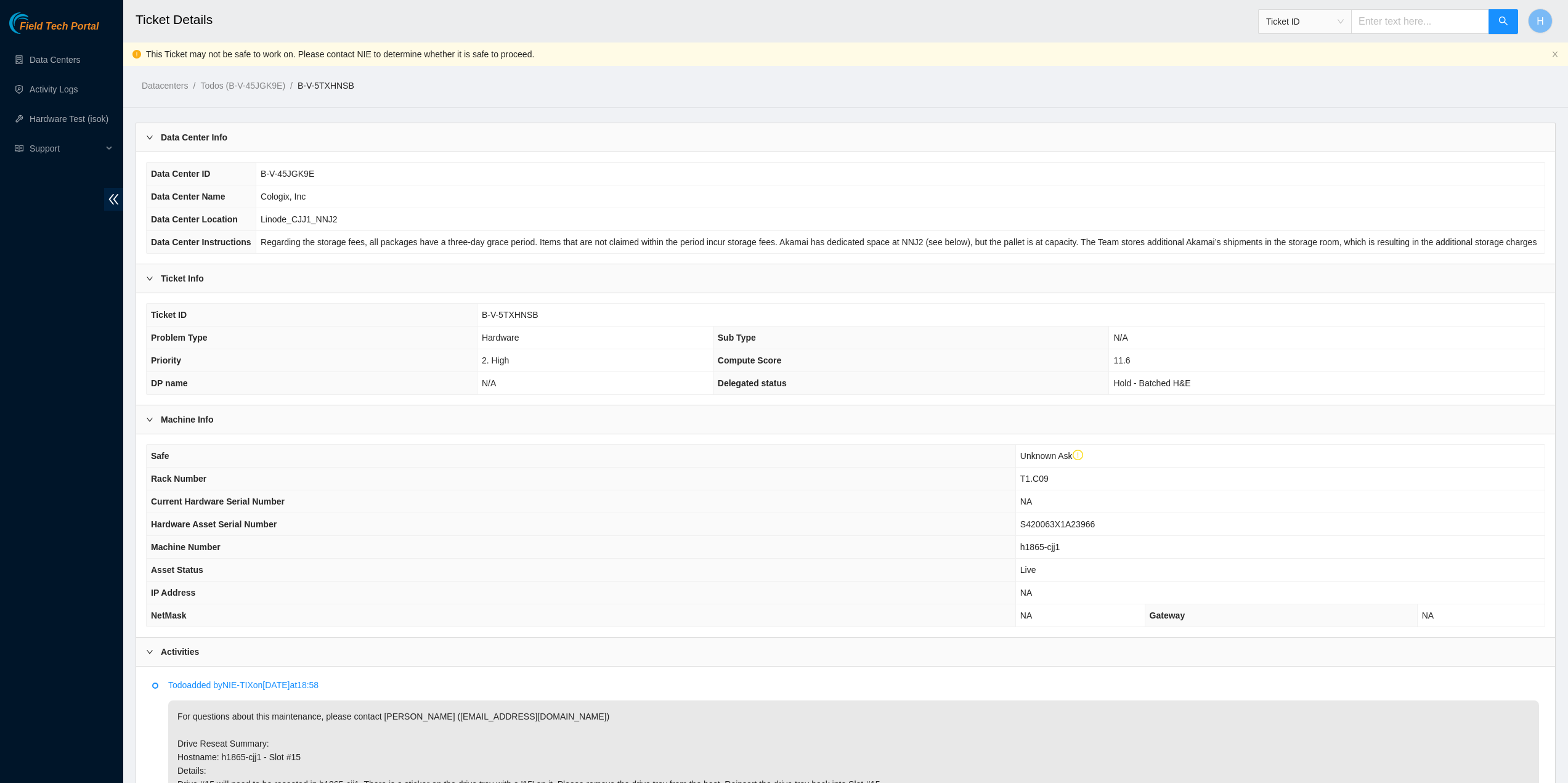
scroll to position [245, 0]
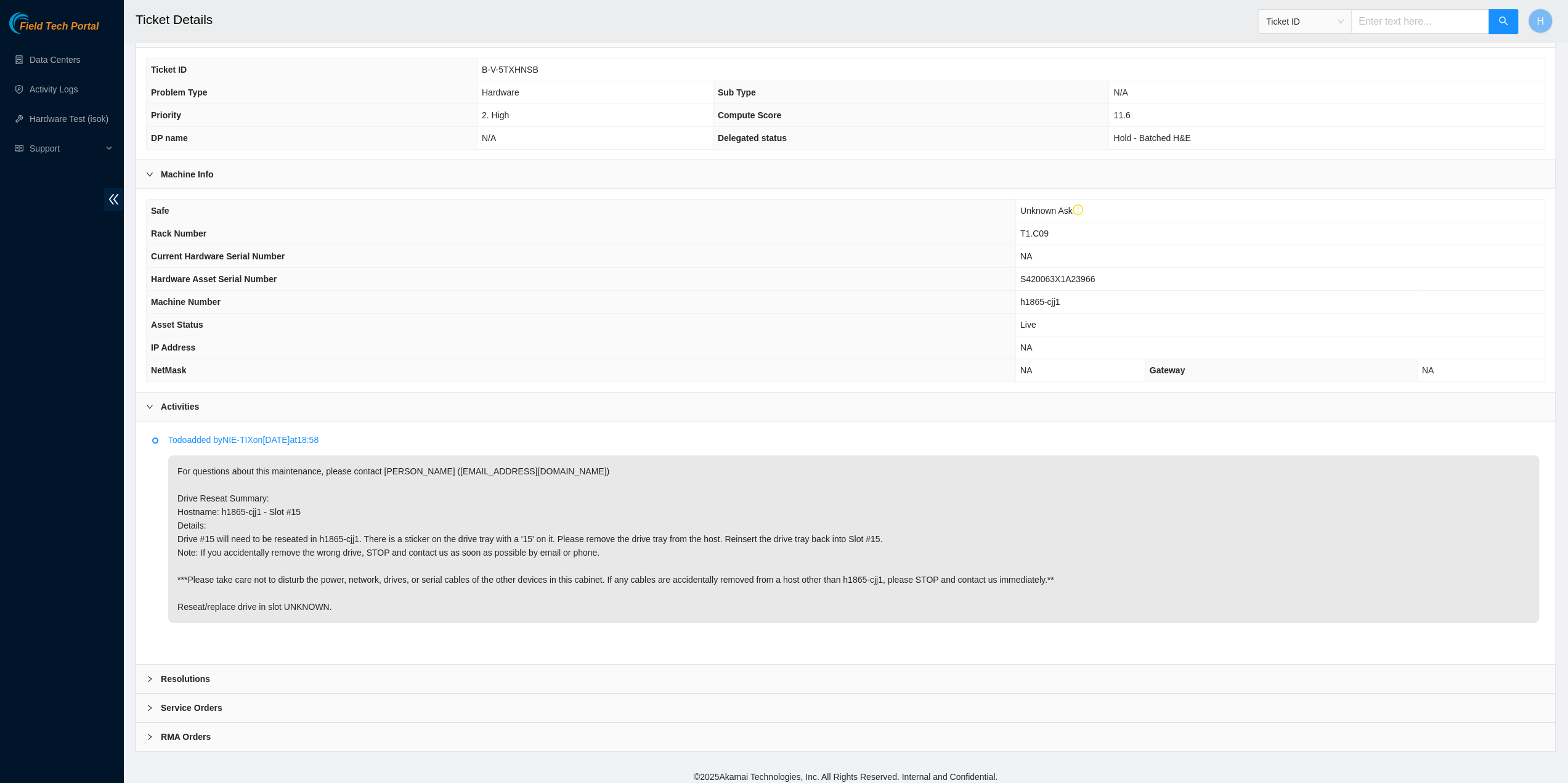
click at [1033, 228] on span "T1.C09" at bounding box center [1035, 233] width 28 height 10
copy span "T1.C09"
click at [254, 505] on p "For questions about this maintenance, please contact Alex Abelson (aabelson@aka…" at bounding box center [854, 538] width 1371 height 168
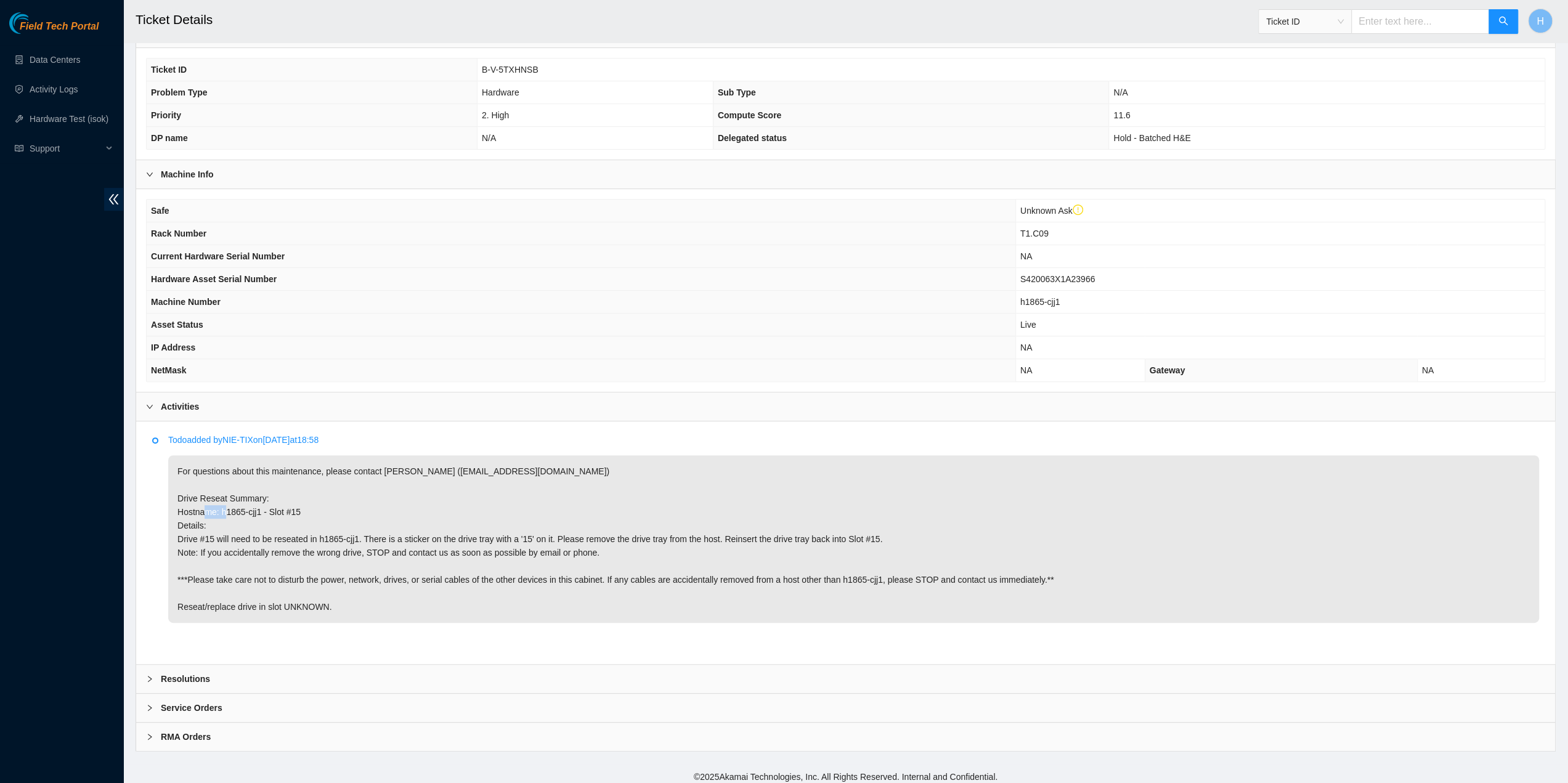
click at [254, 505] on p "For questions about this maintenance, please contact Alex Abelson (aabelson@aka…" at bounding box center [854, 538] width 1371 height 168
copy p "Hostname: h1865-cjj1 - Slot #15 D"
click at [206, 672] on b "Resolutions" at bounding box center [185, 679] width 49 height 13
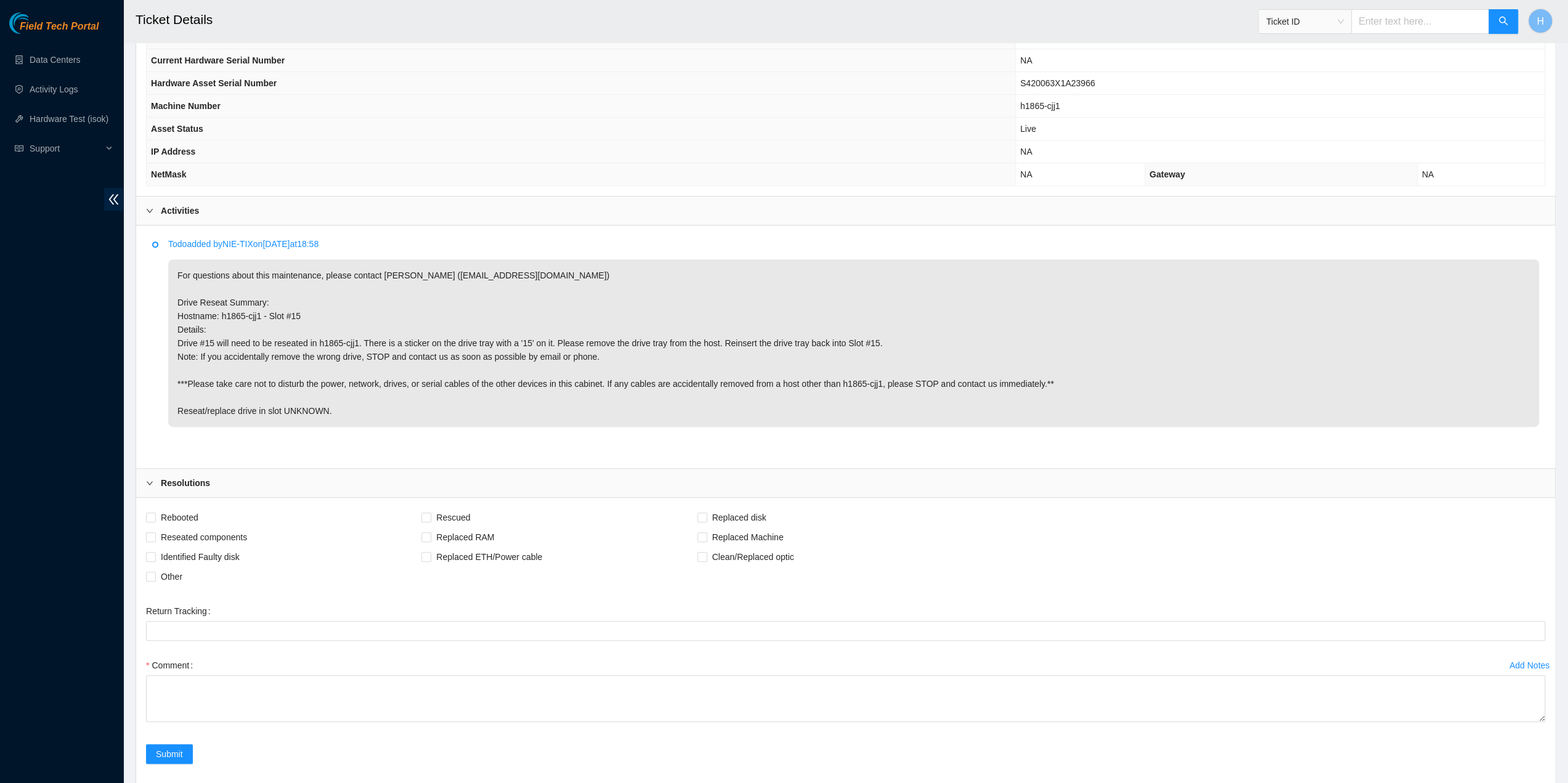
scroll to position [536, 0]
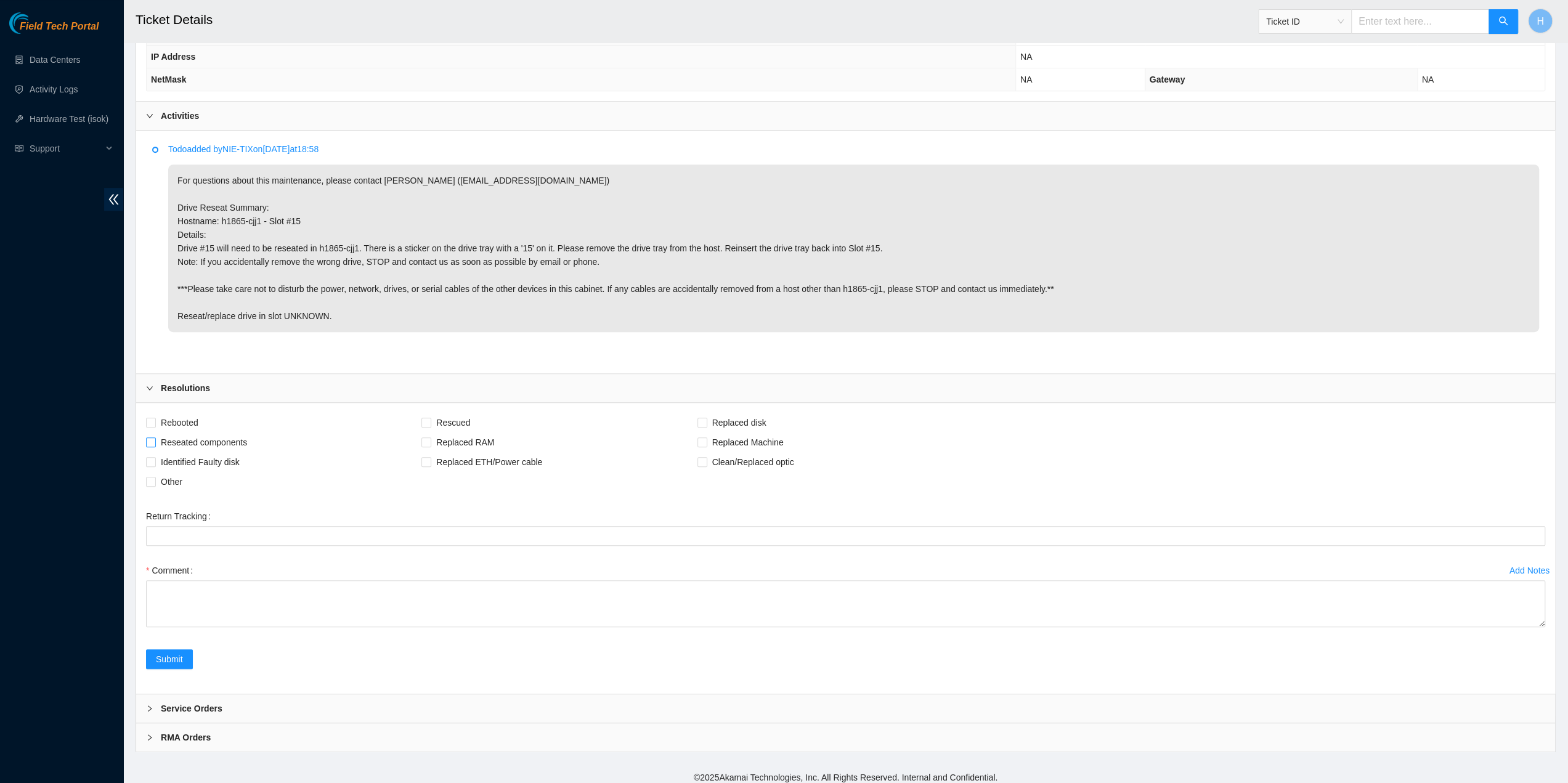
click at [155, 441] on label "Reseated components" at bounding box center [199, 442] width 106 height 20
click at [154, 441] on input "Reseated components" at bounding box center [150, 441] width 9 height 9
checkbox input "true"
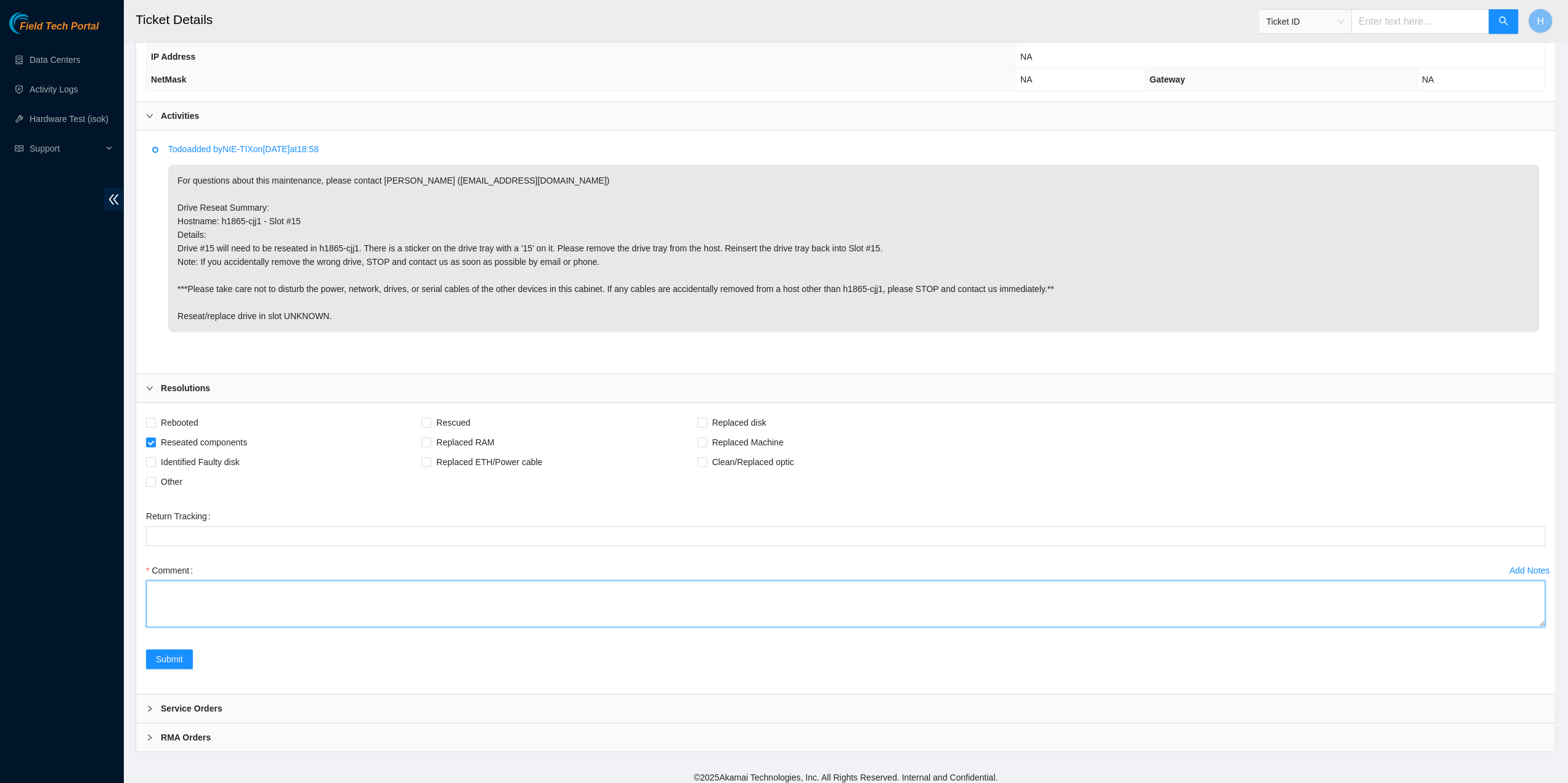
click at [191, 593] on textarea "Comment" at bounding box center [846, 603] width 1399 height 46
paste textarea "Reseated slot"
type textarea "Reseated slot 15"
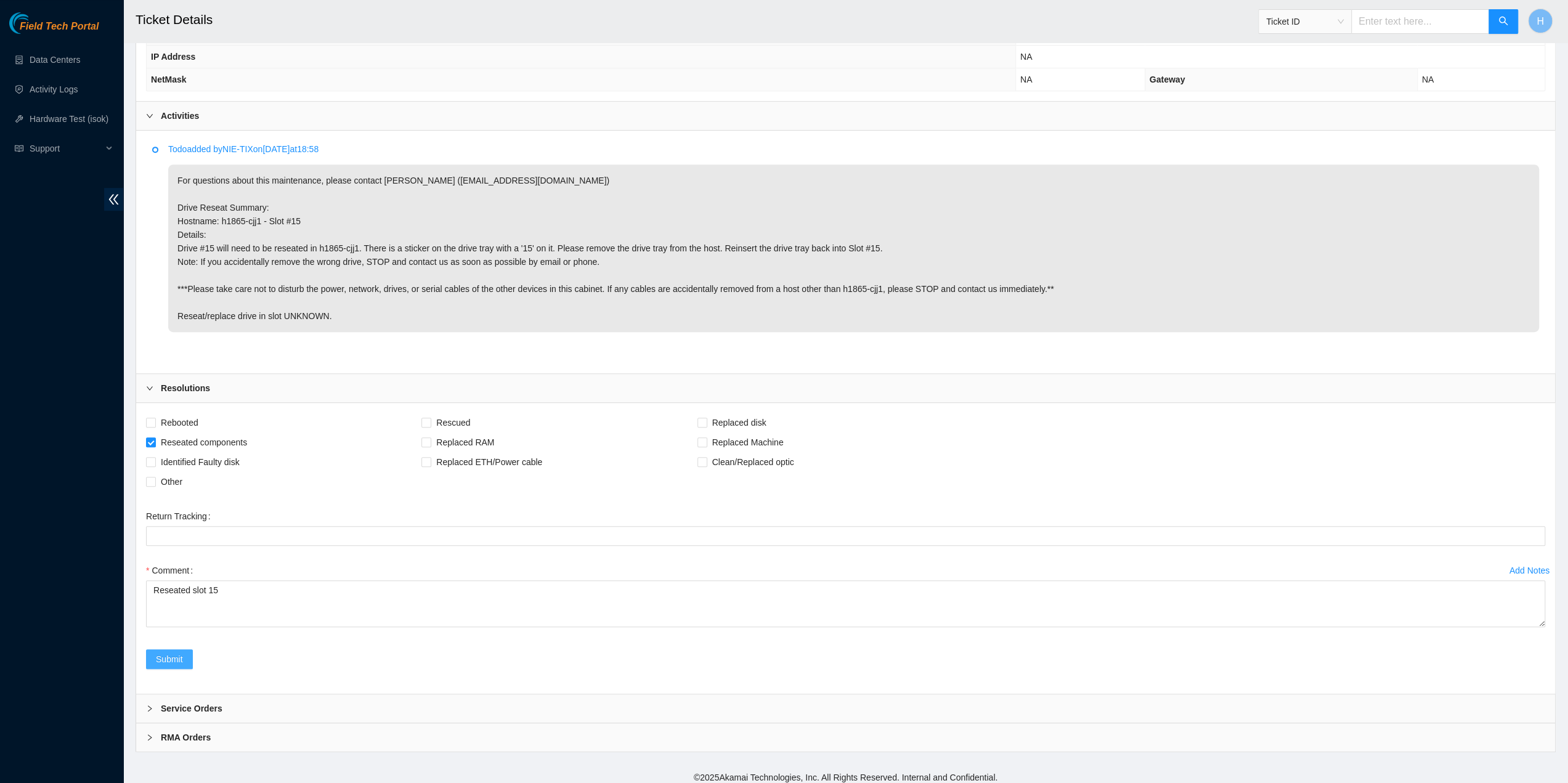
click at [175, 660] on button "Submit" at bounding box center [169, 658] width 47 height 20
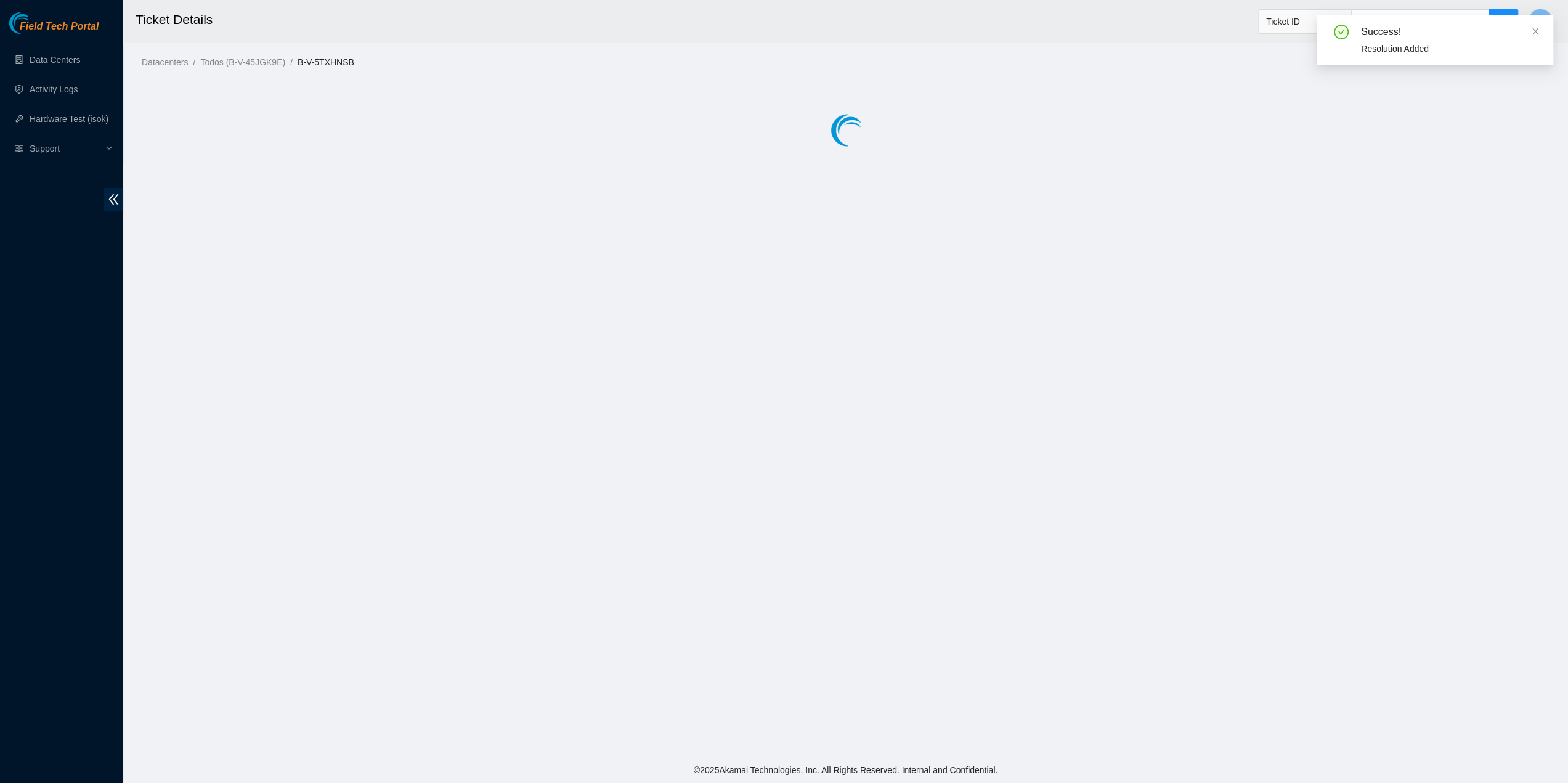
scroll to position [0, 0]
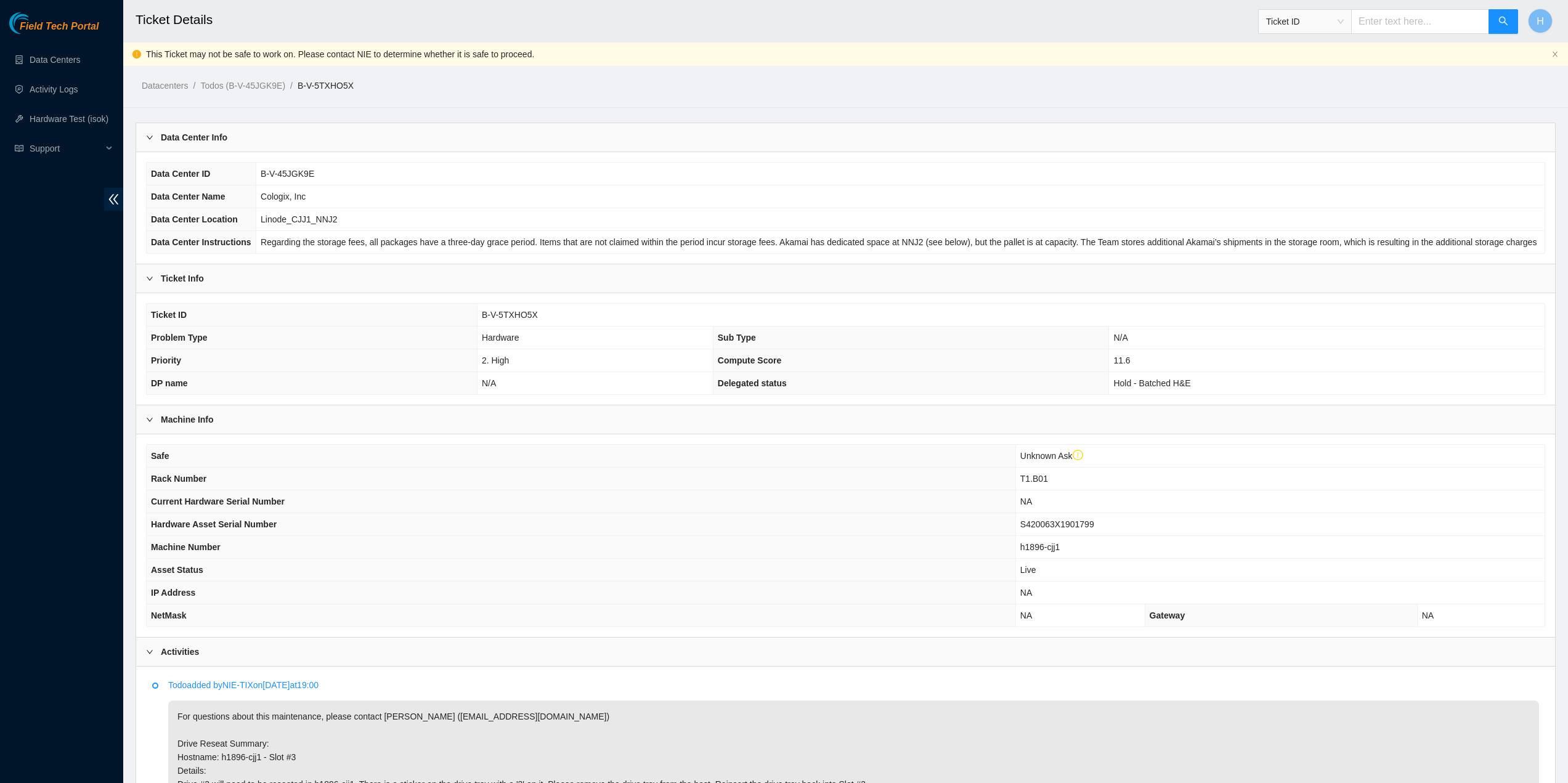
scroll to position [245, 0]
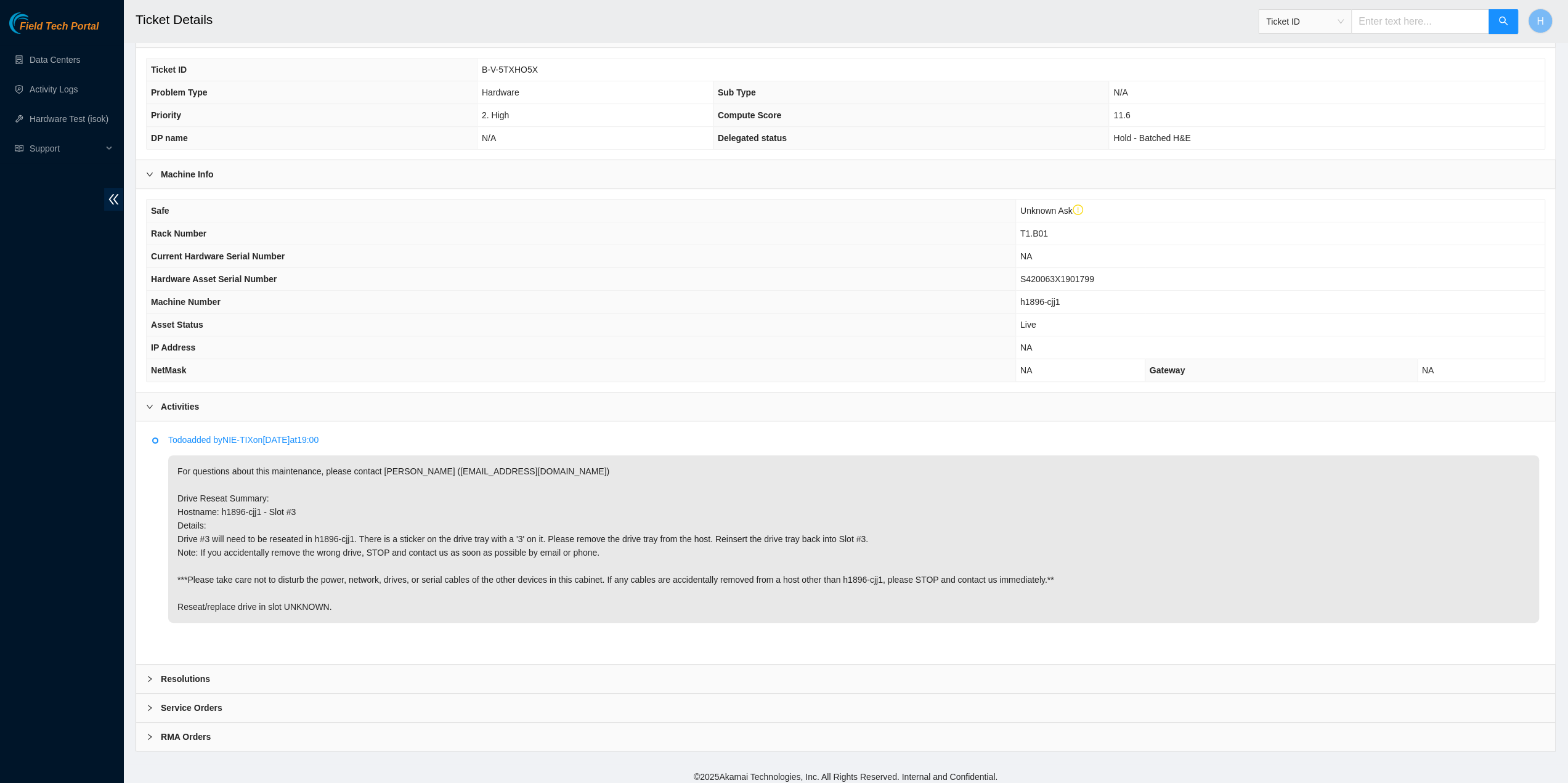
click at [963, 139] on th "Delegated status" at bounding box center [911, 138] width 396 height 23
click at [1030, 228] on span "T1.B01" at bounding box center [1034, 233] width 28 height 10
copy span "T1.B01"
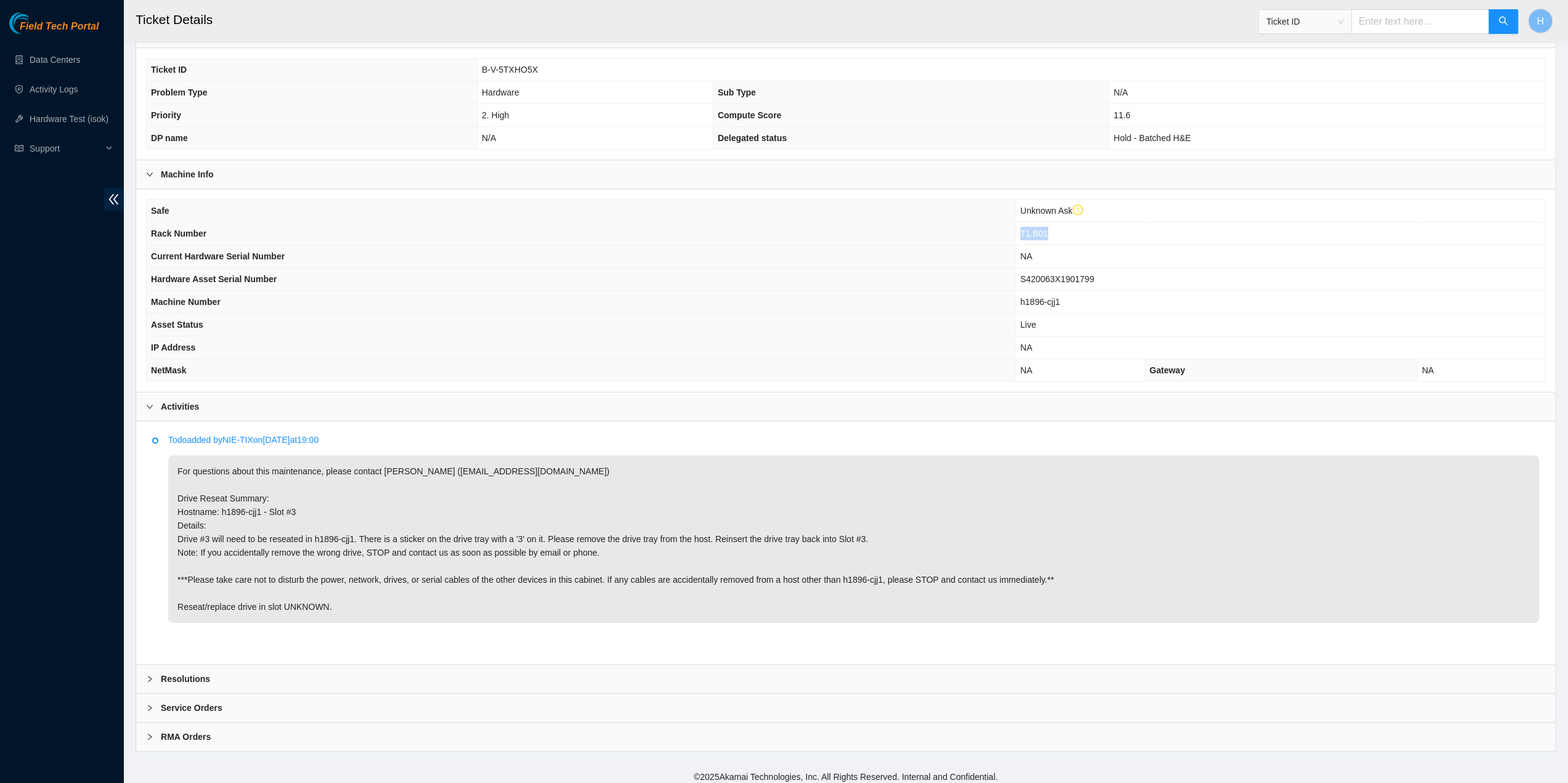
click at [254, 505] on p "For questions about this maintenance, please contact Alex Abelson (aabelson@aka…" at bounding box center [854, 538] width 1371 height 168
copy p "Hostname: h1896-cjj1 - Slot #3 D"
drag, startPoint x: 57, startPoint y: 522, endPoint x: 82, endPoint y: 535, distance: 28.2
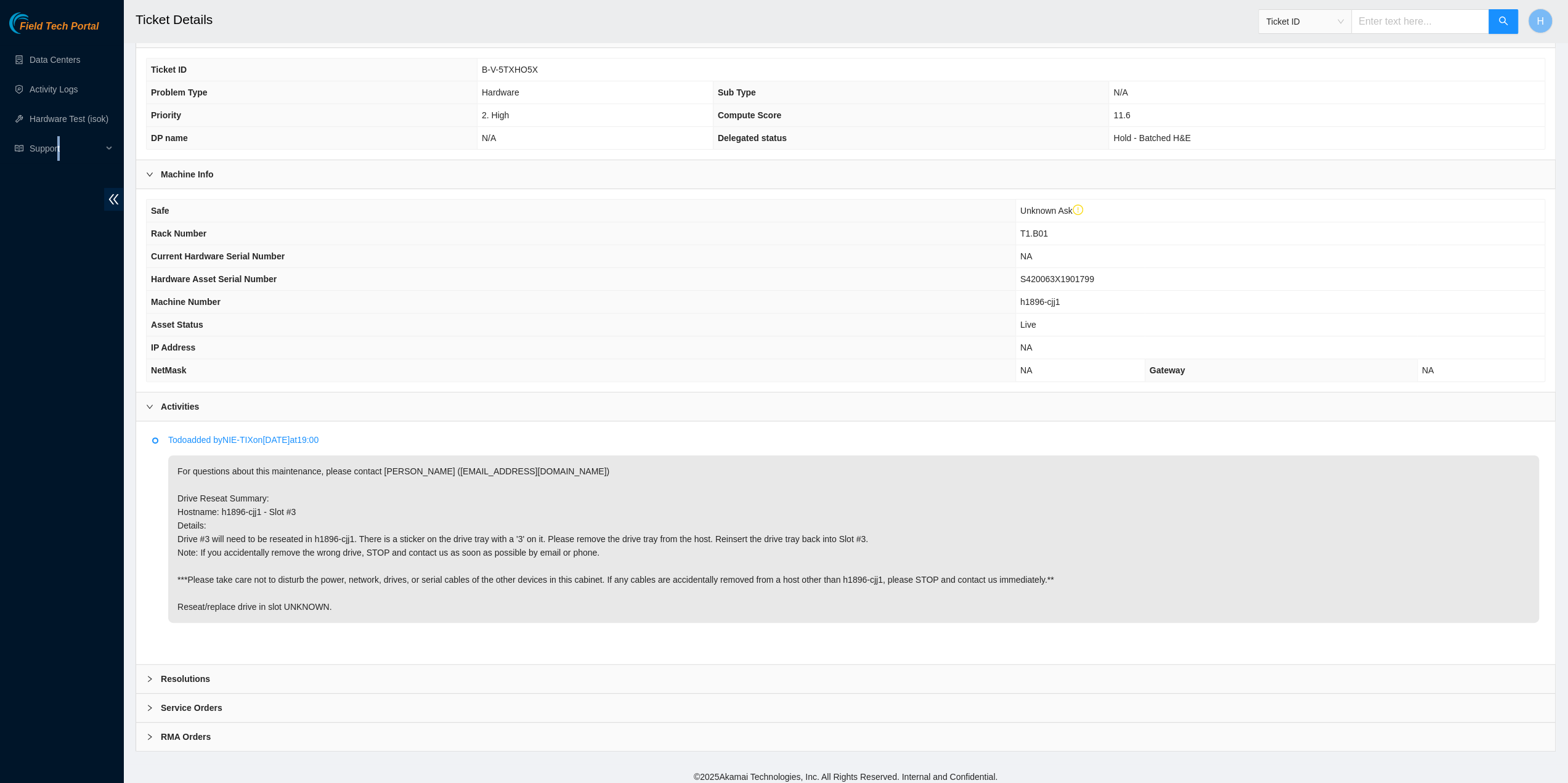
click at [63, 526] on div "Field Tech Portal Data Centers Activity Logs Hardware Test (isok) Support" at bounding box center [61, 397] width 123 height 770
click at [283, 665] on div "Resolutions" at bounding box center [845, 679] width 1419 height 28
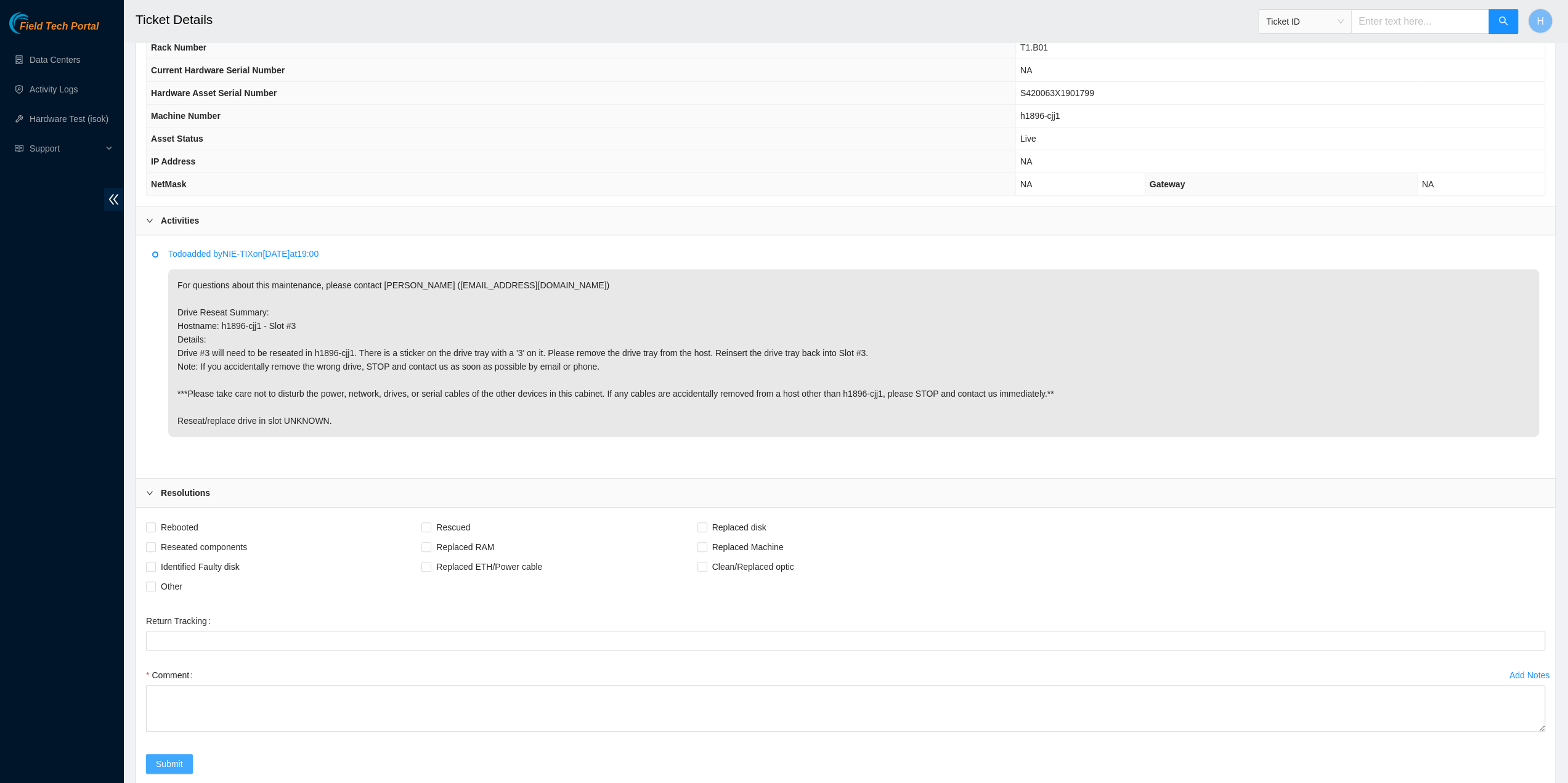
scroll to position [536, 0]
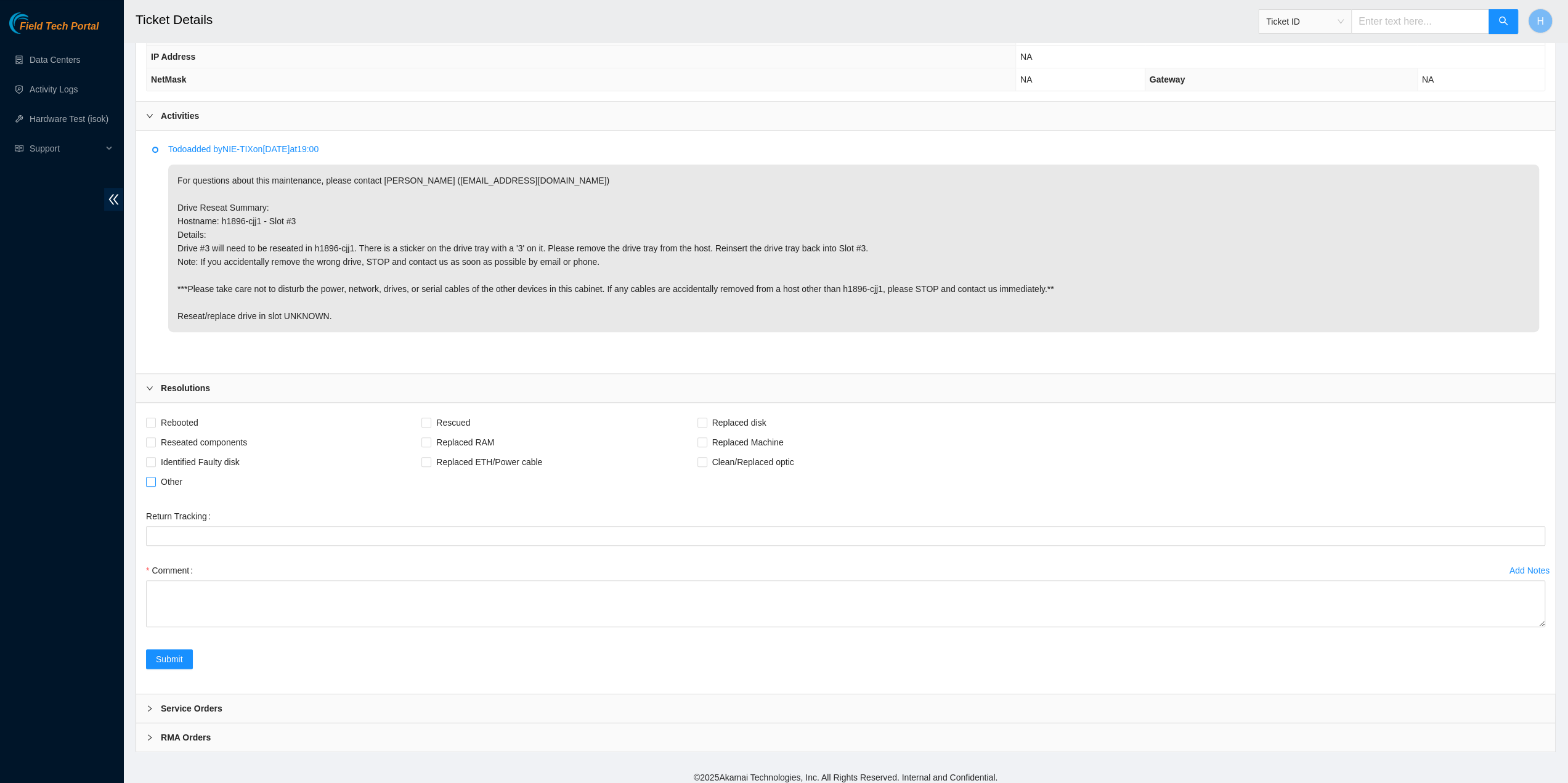
click at [177, 472] on span "Other" at bounding box center [171, 481] width 32 height 20
click at [154, 476] on input "Other" at bounding box center [150, 480] width 9 height 9
checkbox input "true"
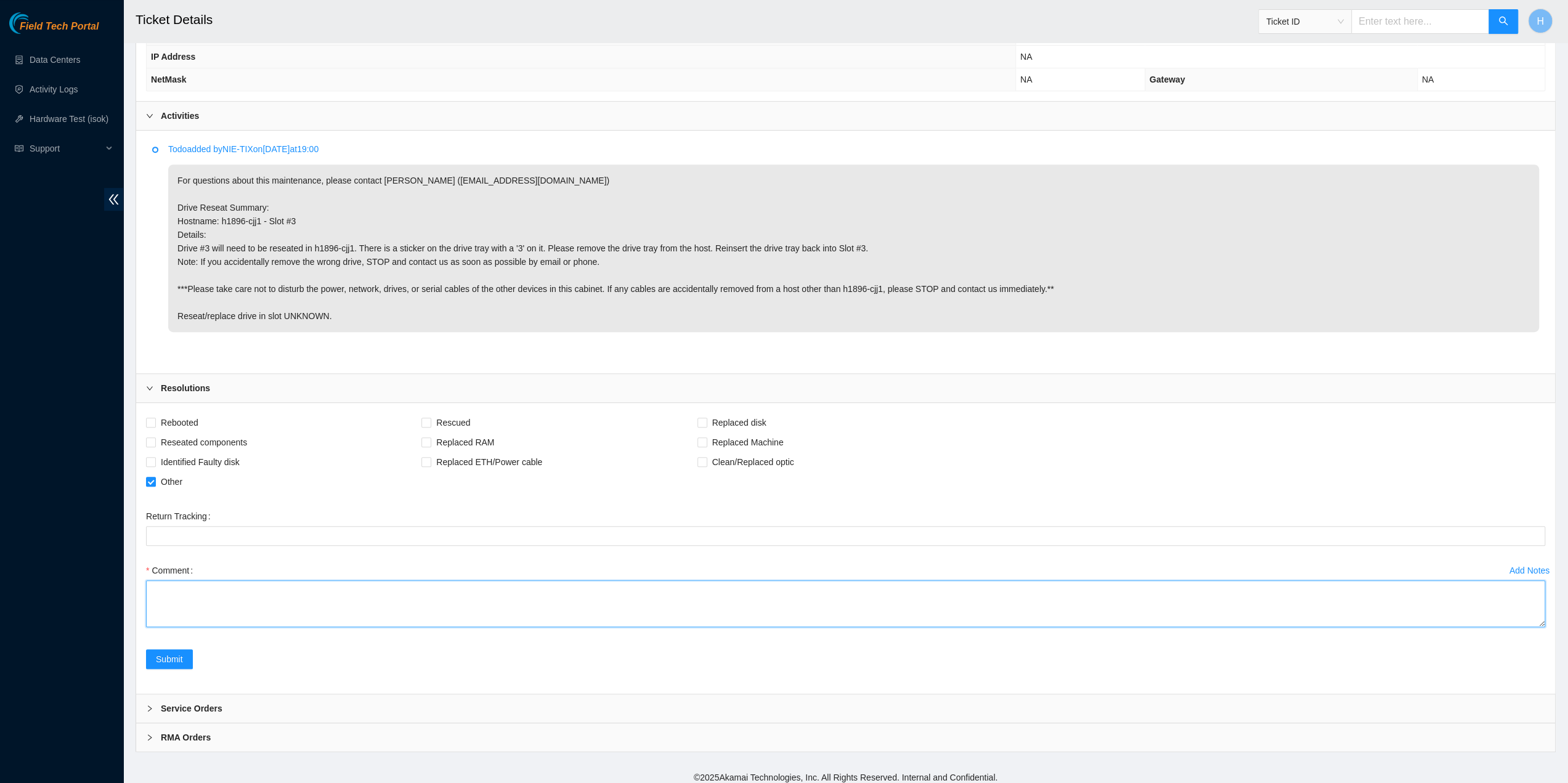
click at [258, 599] on textarea "Comment" at bounding box center [846, 603] width 1399 height 46
type textarea "Reseated slot 3"
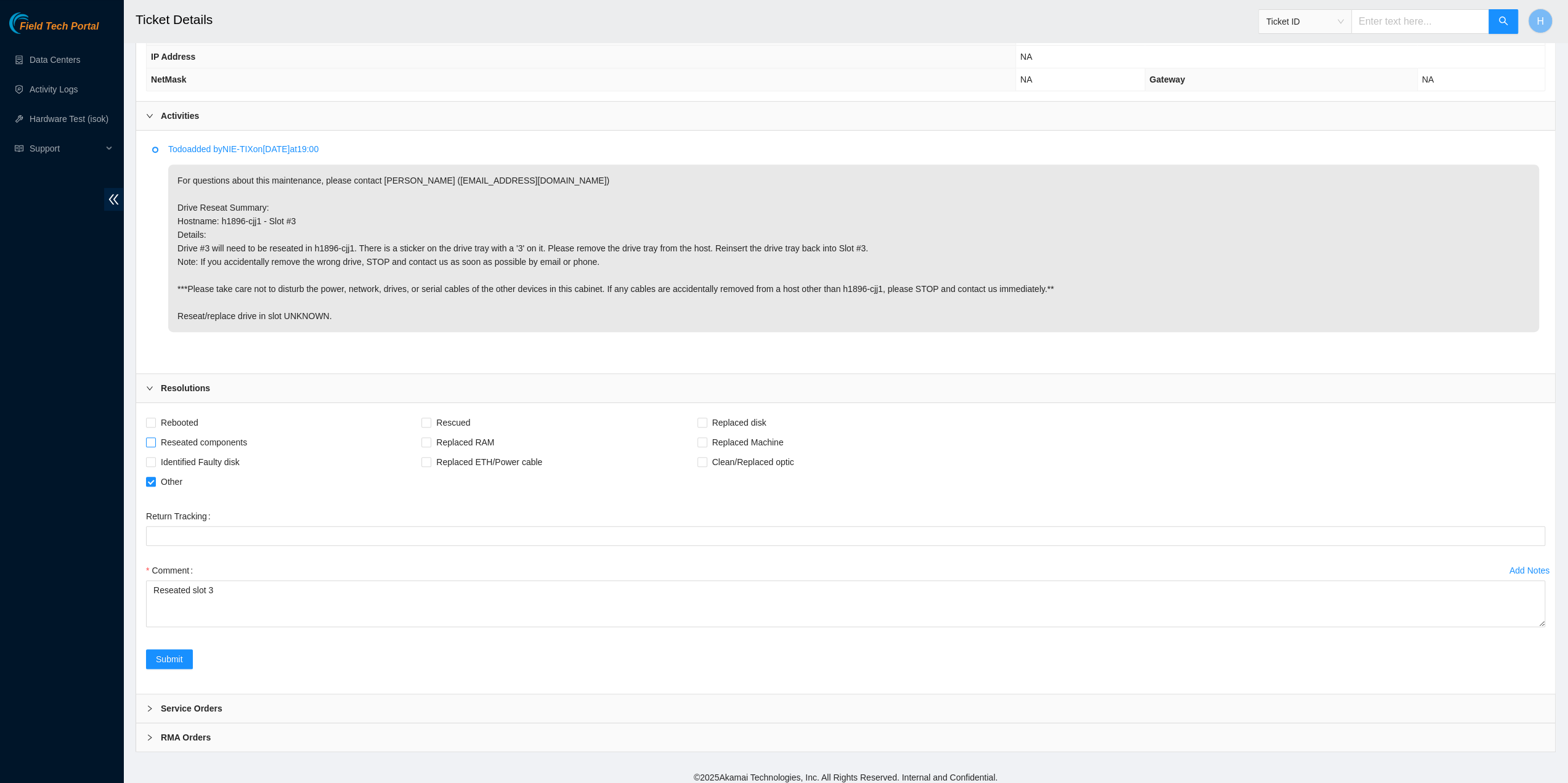
click at [174, 435] on span "Reseated components" at bounding box center [204, 442] width 96 height 20
click at [154, 437] on input "Reseated components" at bounding box center [150, 441] width 9 height 9
checkbox input "true"
click at [158, 474] on span "Other" at bounding box center [171, 481] width 32 height 20
click at [154, 476] on input "Other" at bounding box center [150, 480] width 9 height 9
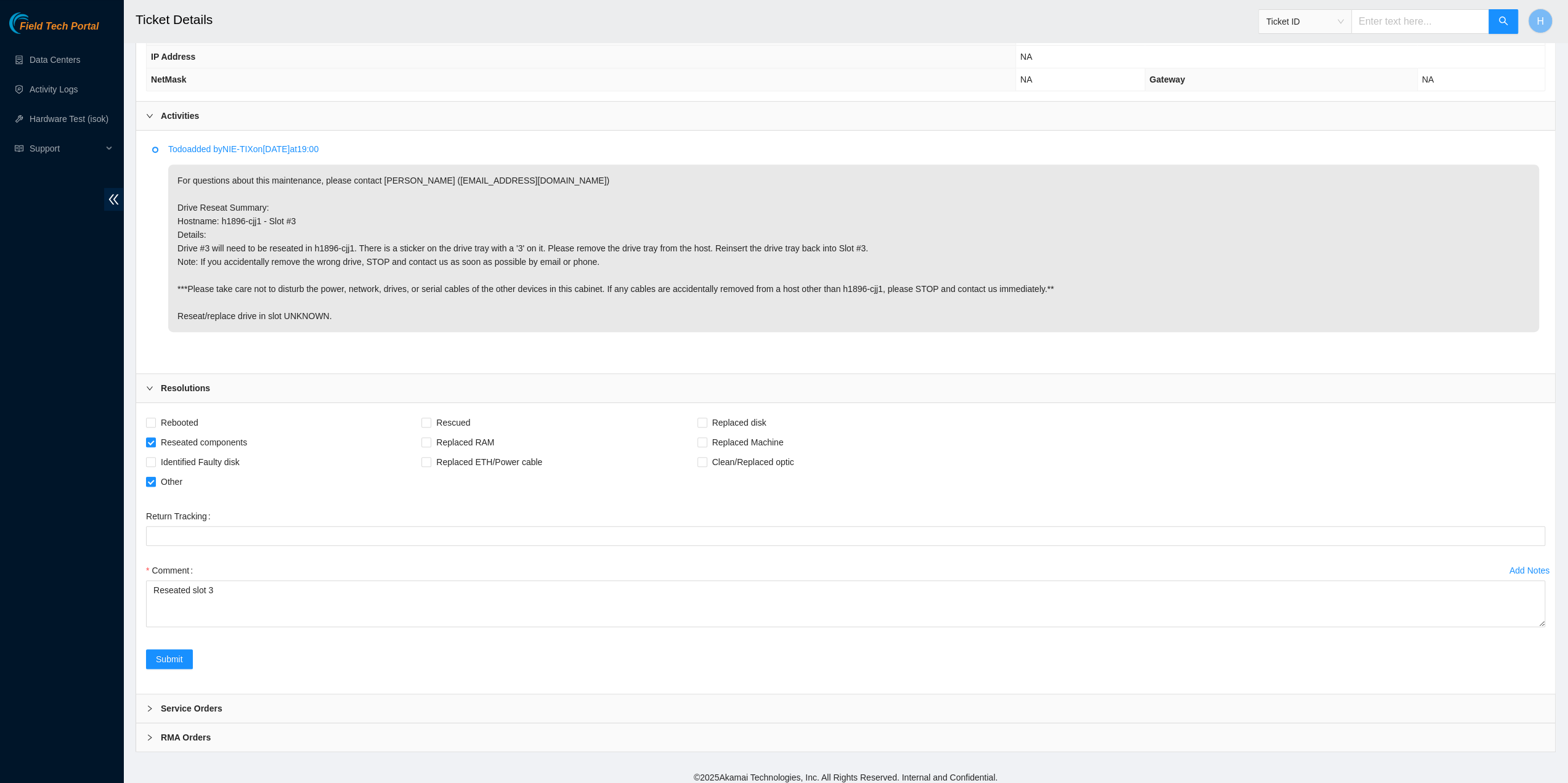
checkbox input "false"
click at [175, 652] on span "Submit" at bounding box center [169, 659] width 27 height 13
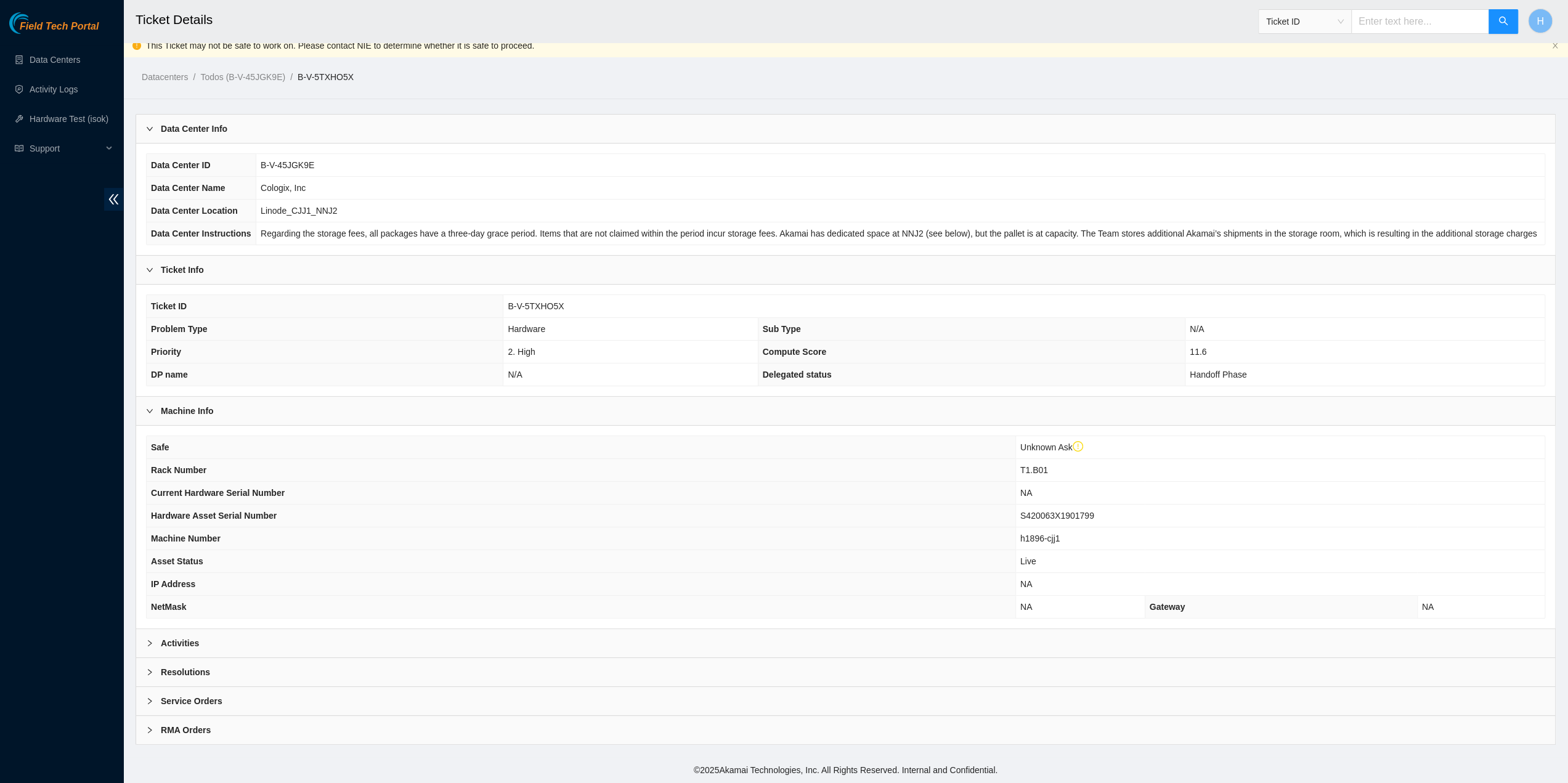
scroll to position [2, 0]
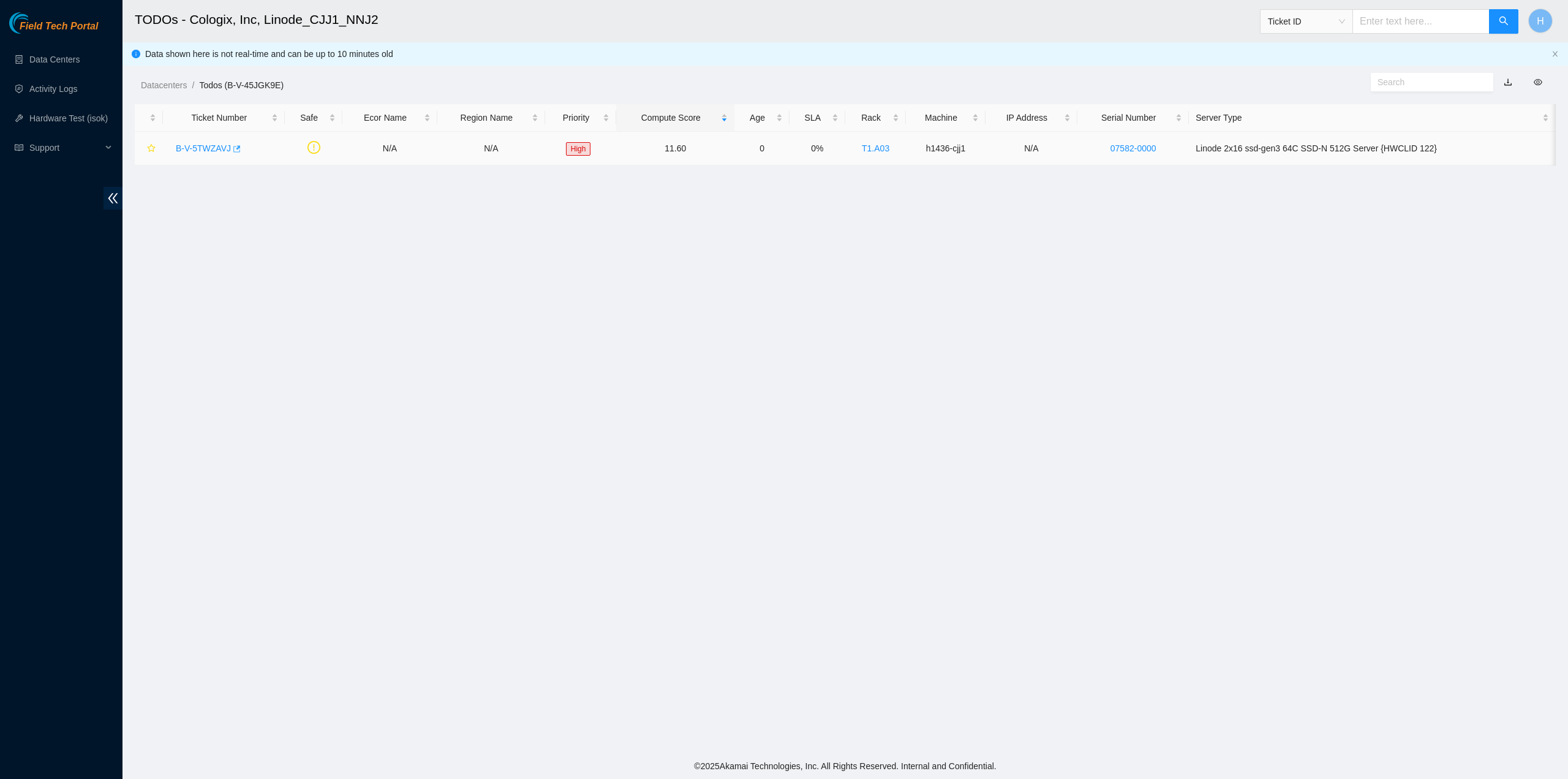
click at [235, 154] on span "button" at bounding box center [235, 149] width 9 height 10
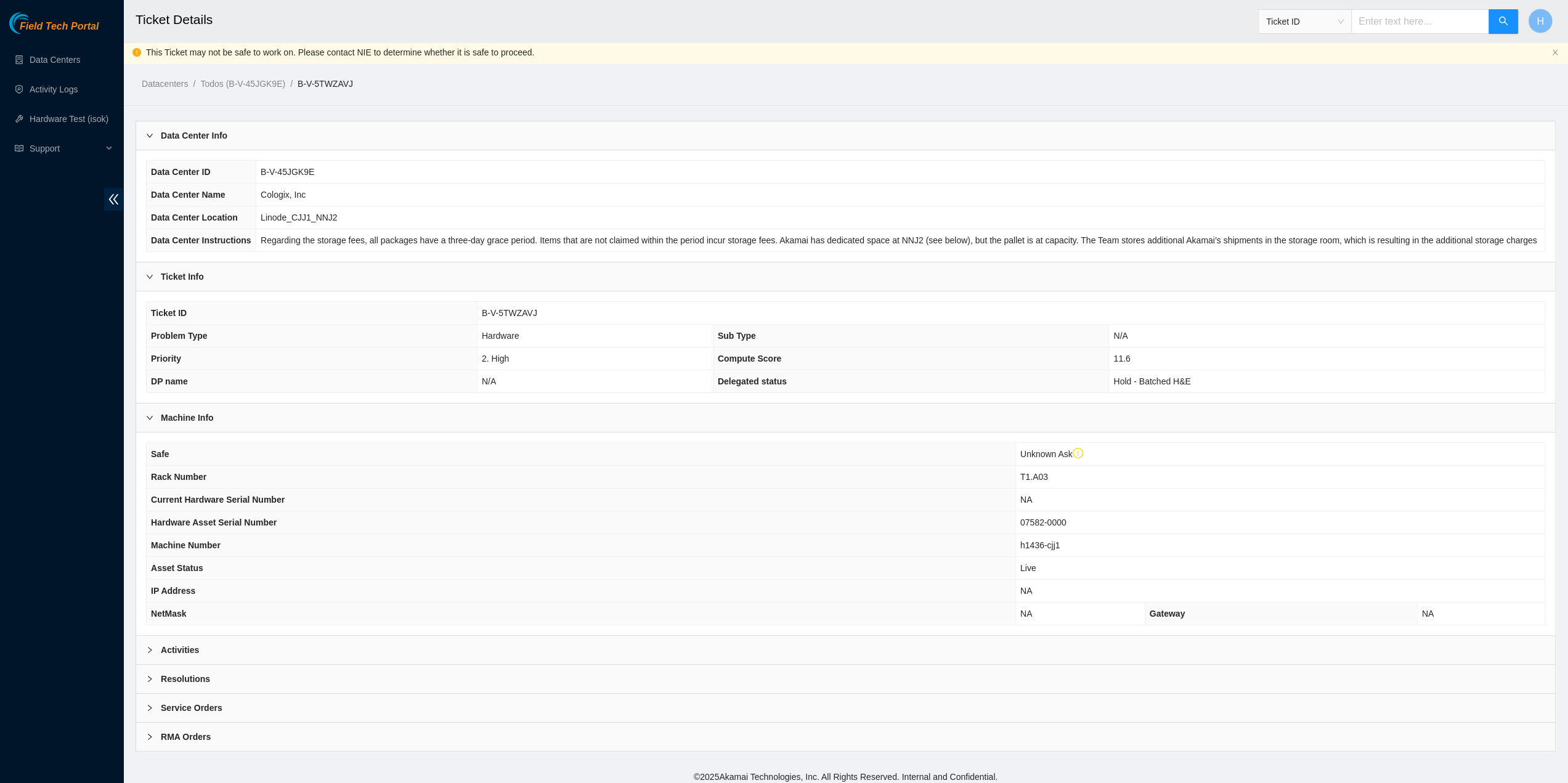
click at [394, 646] on div "Activities" at bounding box center [845, 650] width 1419 height 28
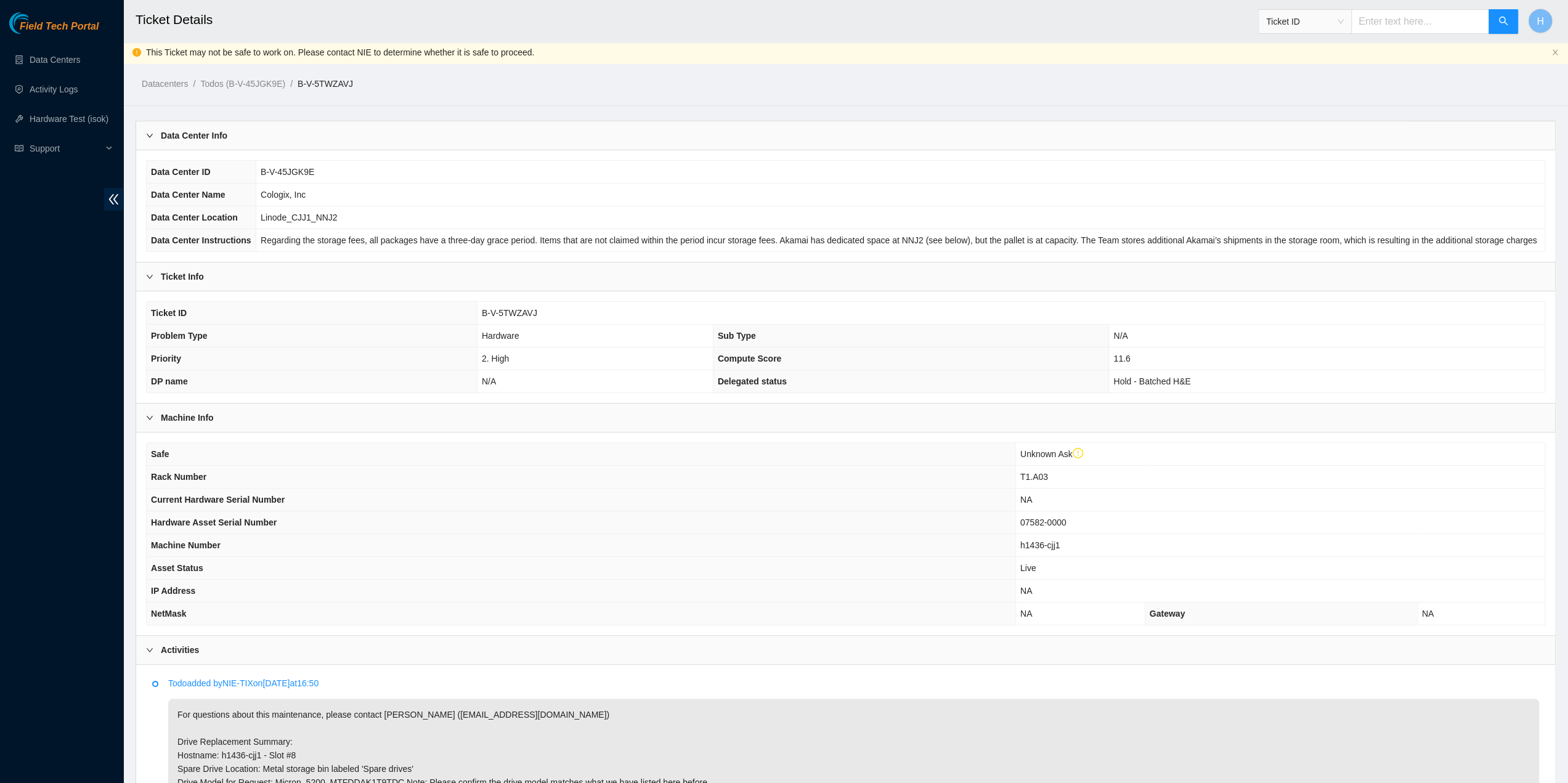
scroll to position [367, 0]
